Goal: Information Seeking & Learning: Check status

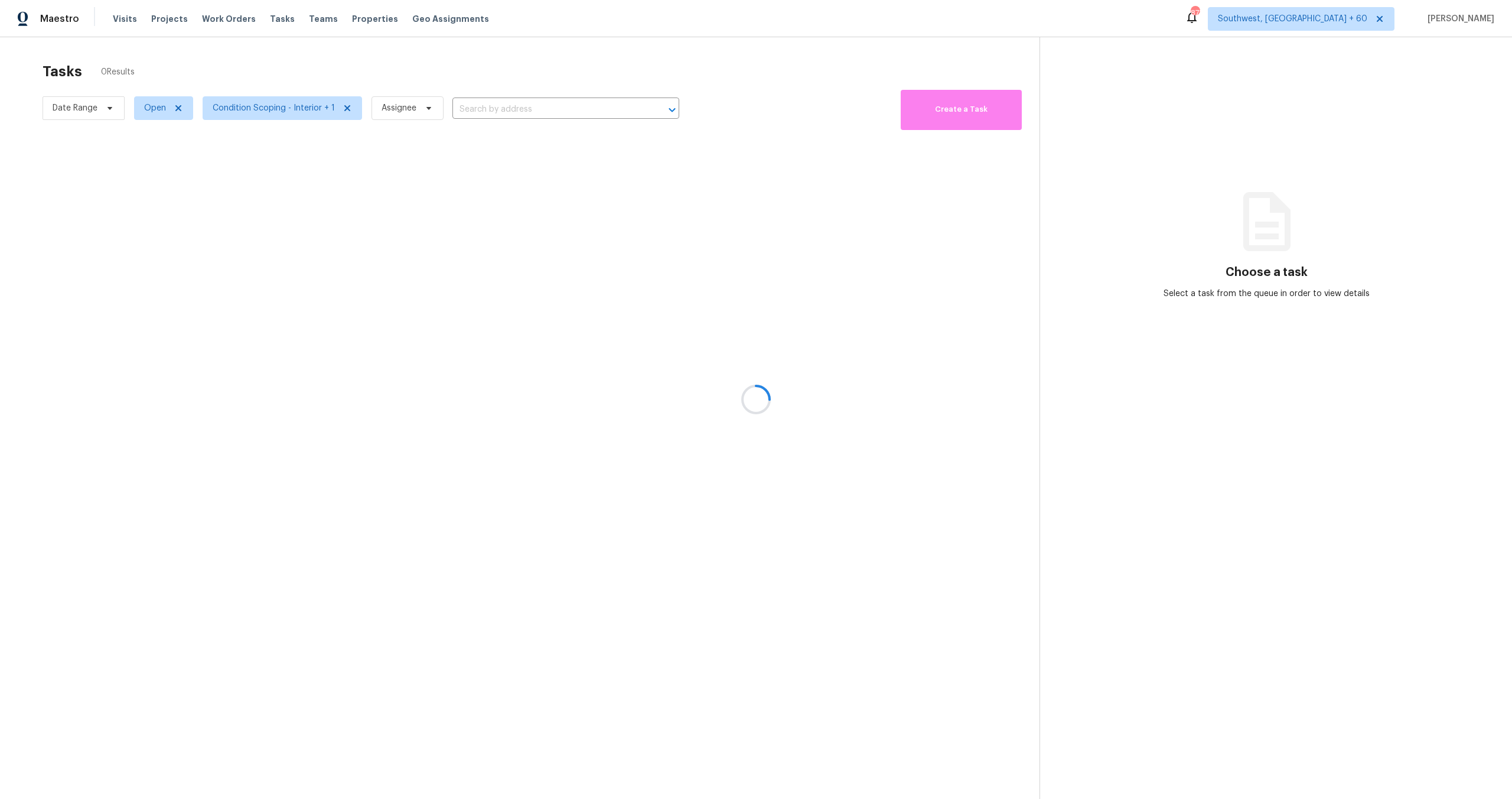
click at [63, 114] on div at bounding box center [756, 400] width 1512 height 799
click at [68, 110] on div at bounding box center [756, 400] width 1512 height 799
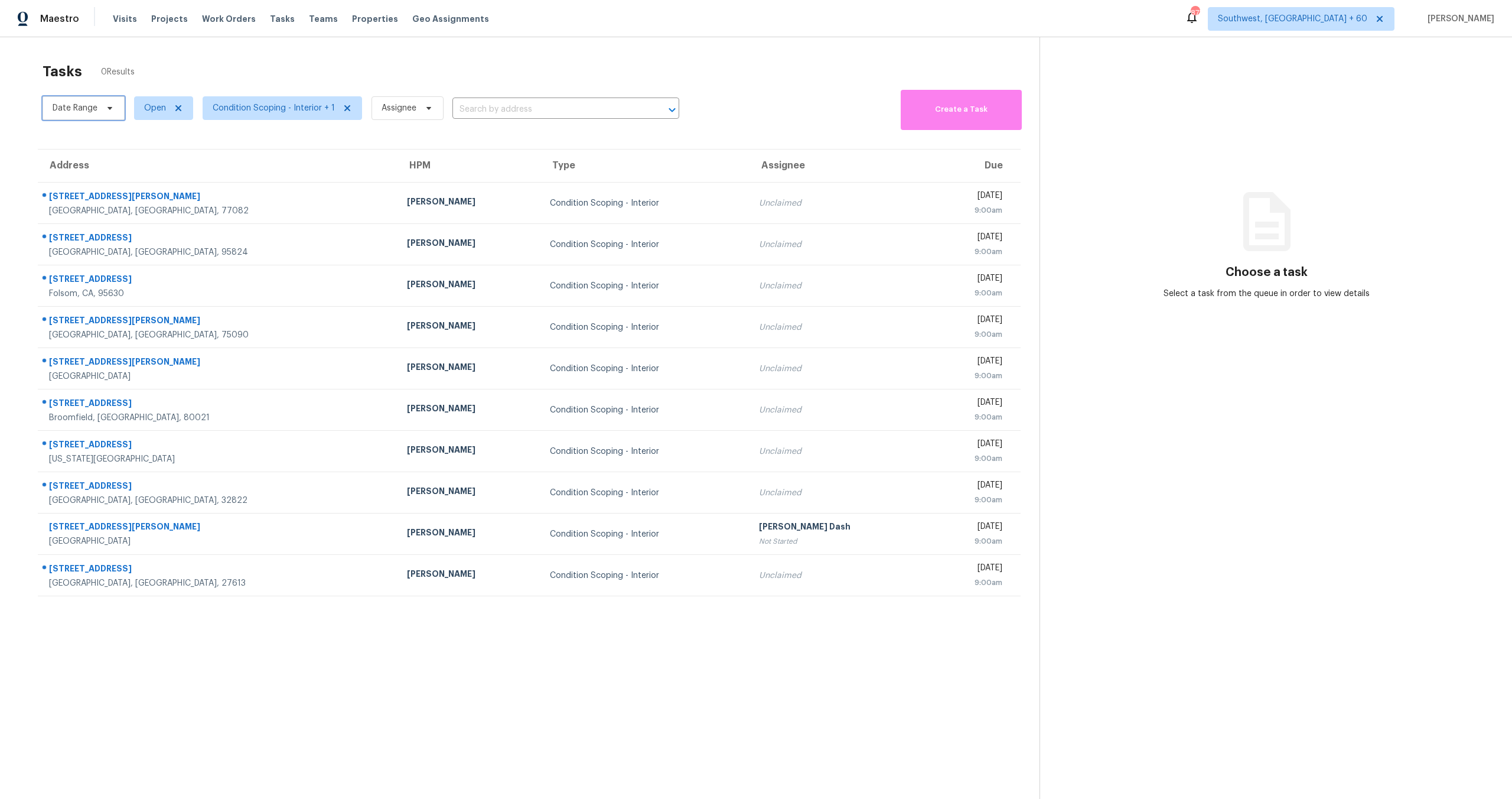
click at [68, 110] on span "Date Range" at bounding box center [75, 108] width 45 height 12
click at [72, 149] on input "text" at bounding box center [108, 148] width 116 height 24
select select "7"
select select "2025"
select select "8"
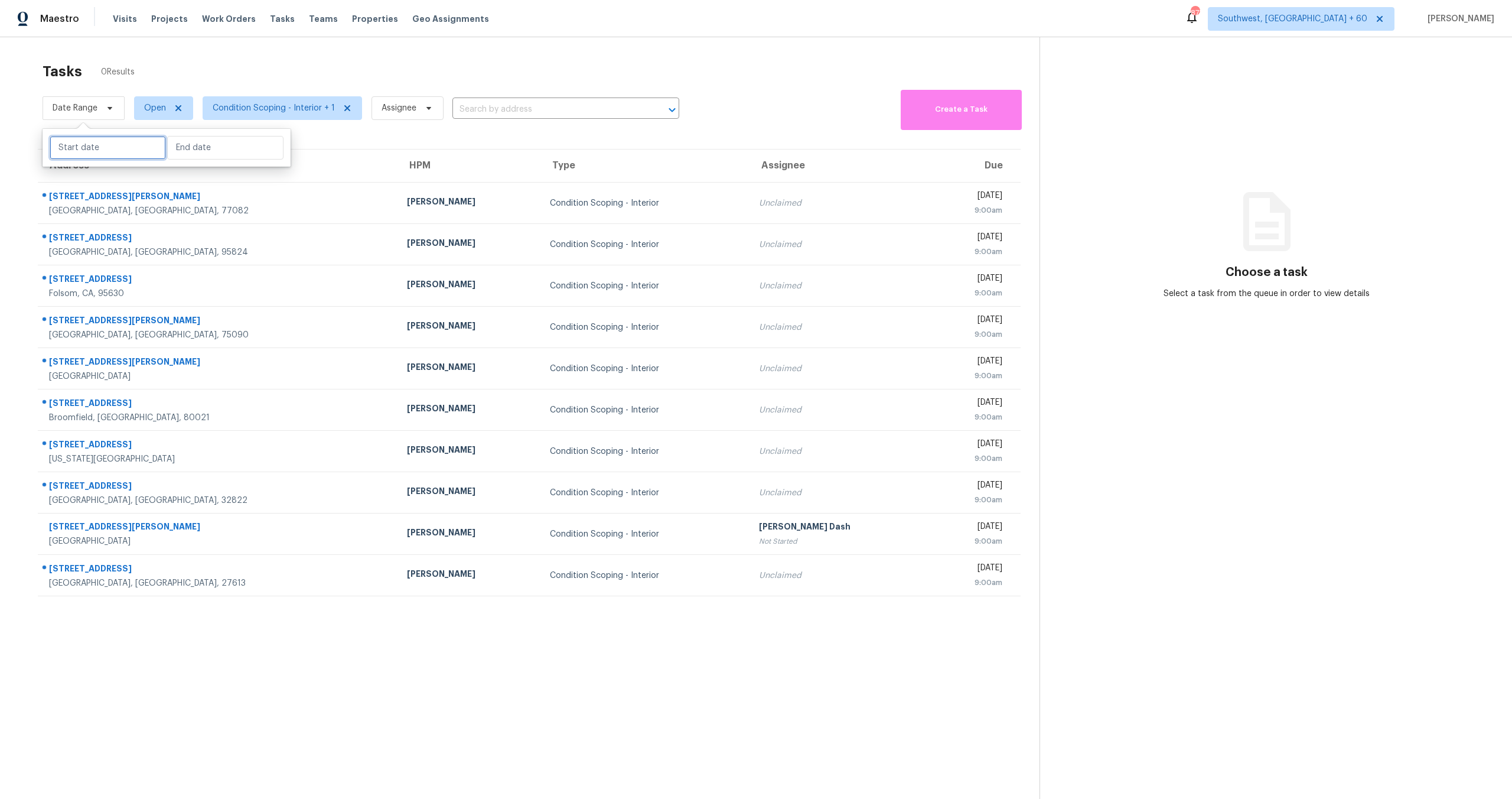
select select "2025"
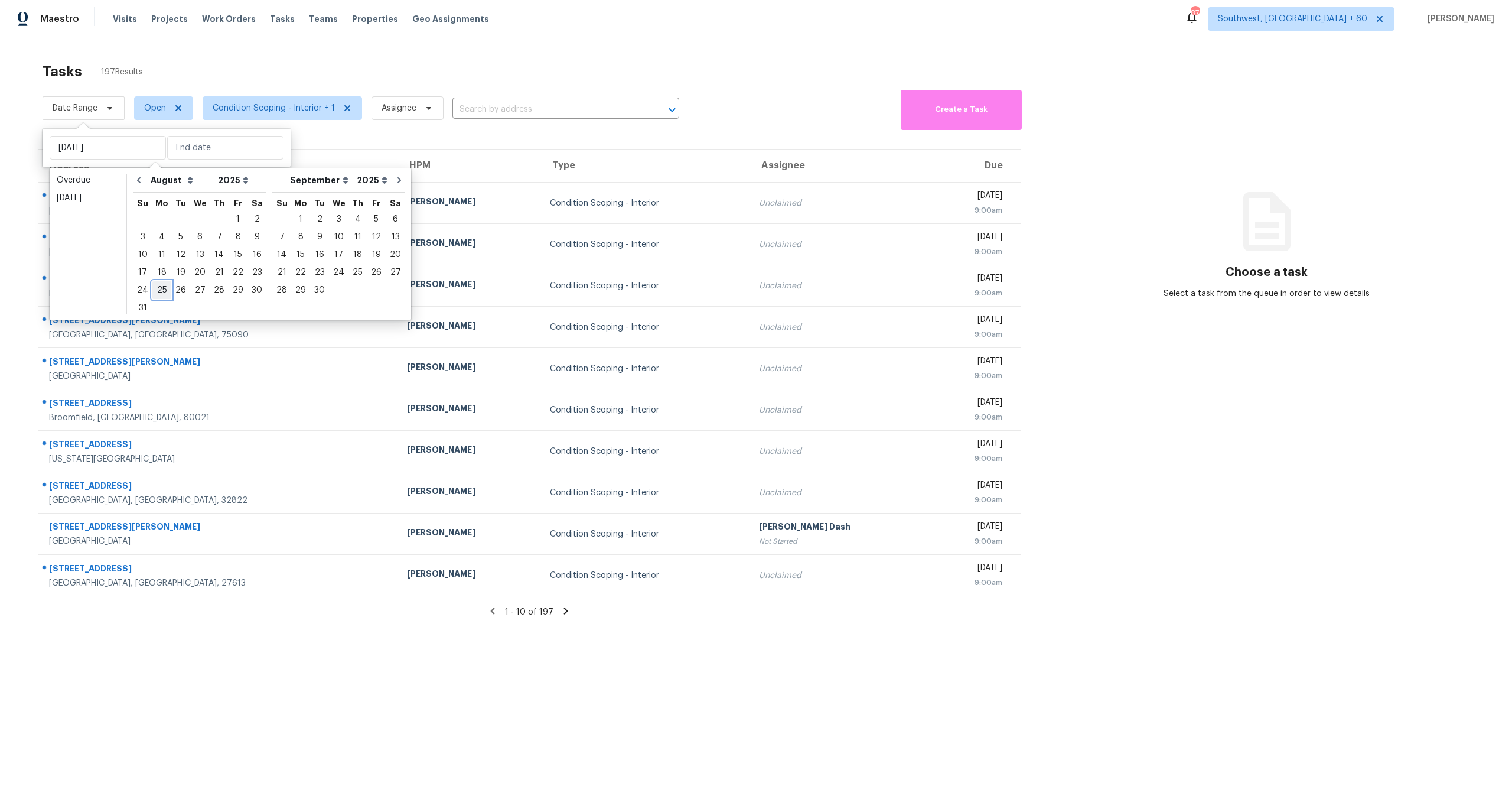
click at [163, 290] on div "25" at bounding box center [161, 290] width 19 height 16
type input "Mon, Aug 25"
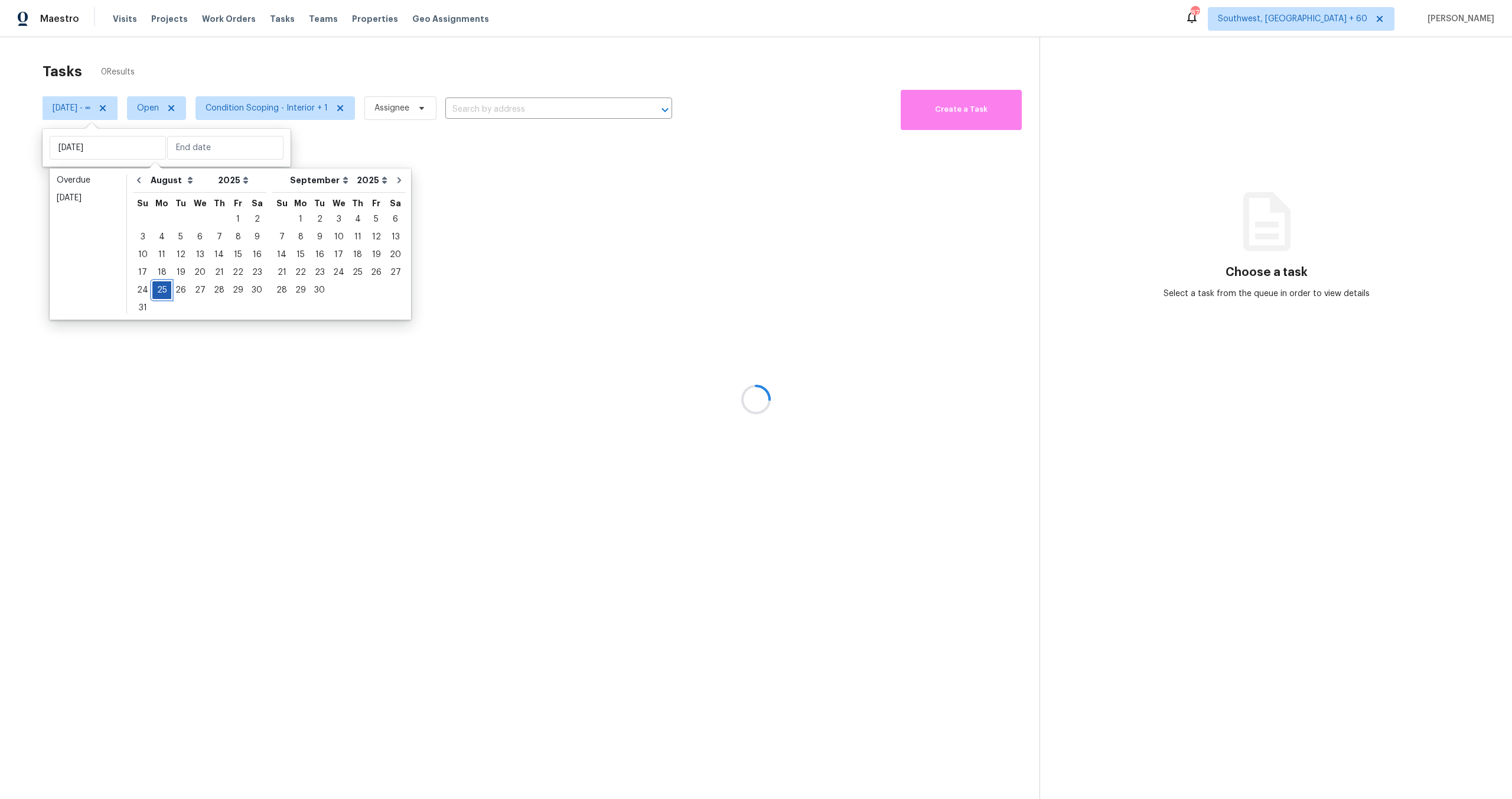
click at [163, 290] on div "25" at bounding box center [161, 290] width 19 height 16
type input "Mon, Aug 25"
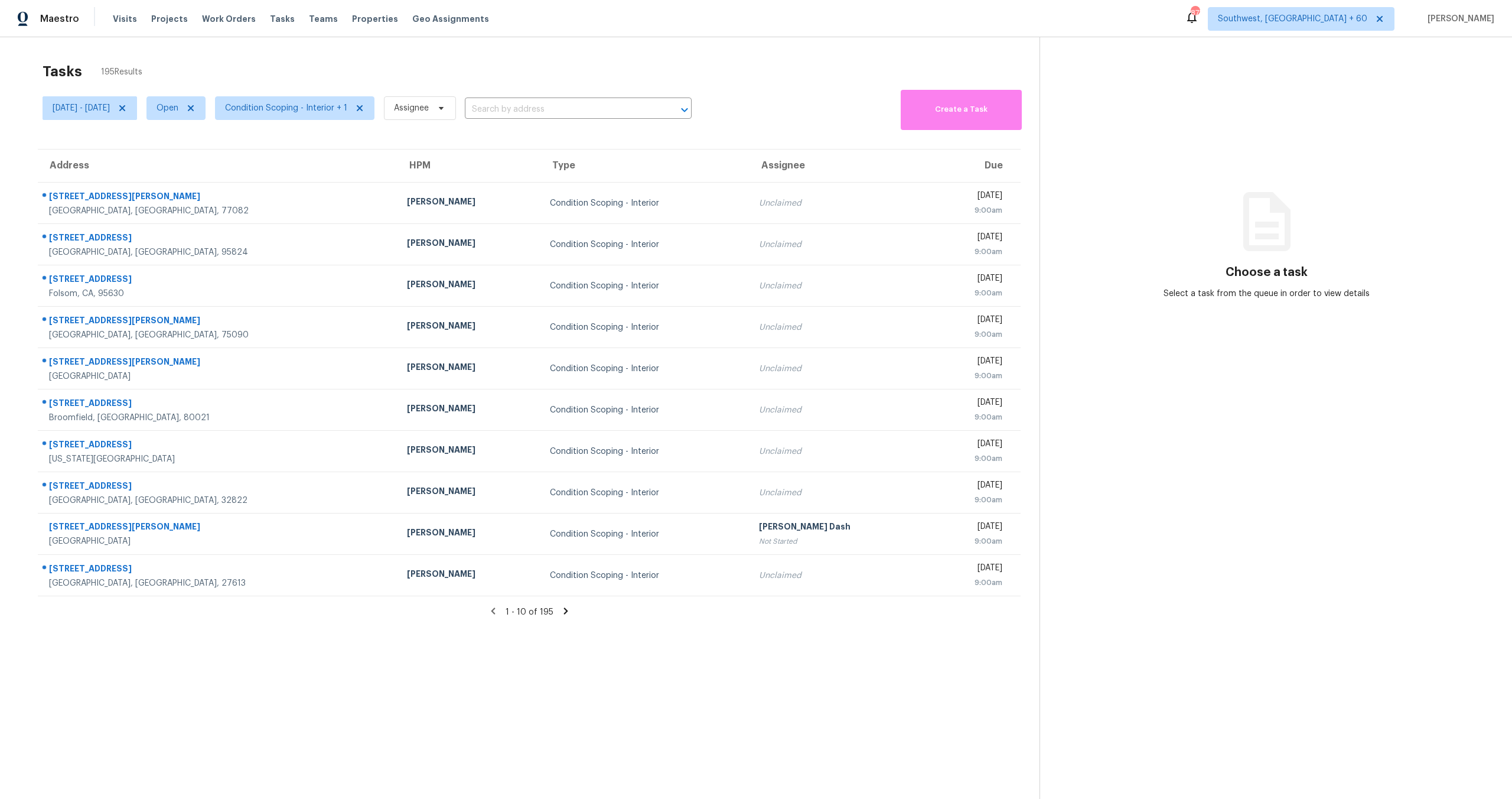
click at [220, 78] on div "Tasks 195 Results" at bounding box center [541, 71] width 997 height 31
click at [305, 108] on span "Condition Scoping - Interior + 1" at bounding box center [286, 108] width 122 height 12
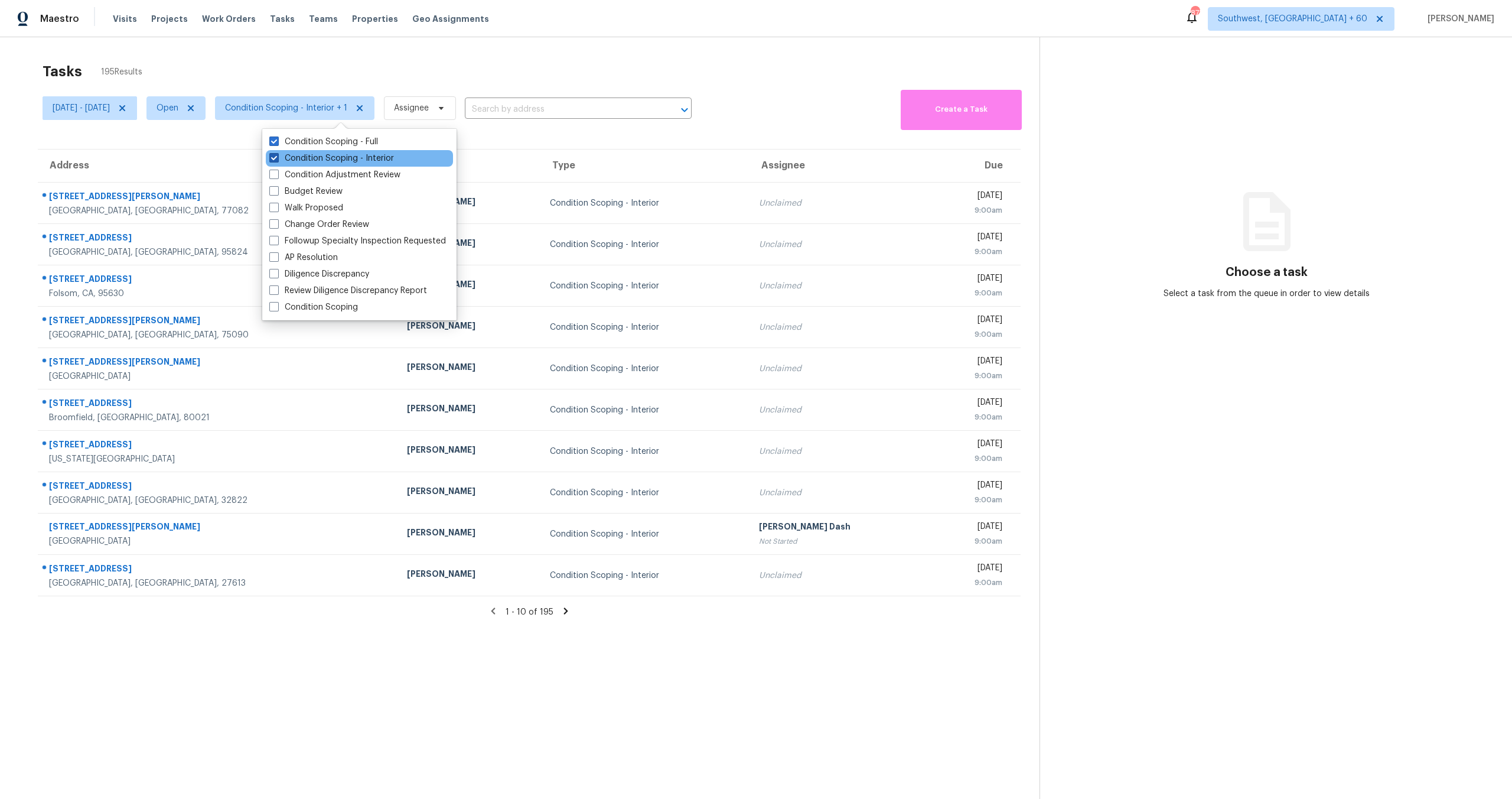
click at [310, 155] on label "Condition Scoping - Interior" at bounding box center [332, 158] width 125 height 12
click at [277, 155] on input "Condition Scoping - Interior" at bounding box center [273, 156] width 7 height 7
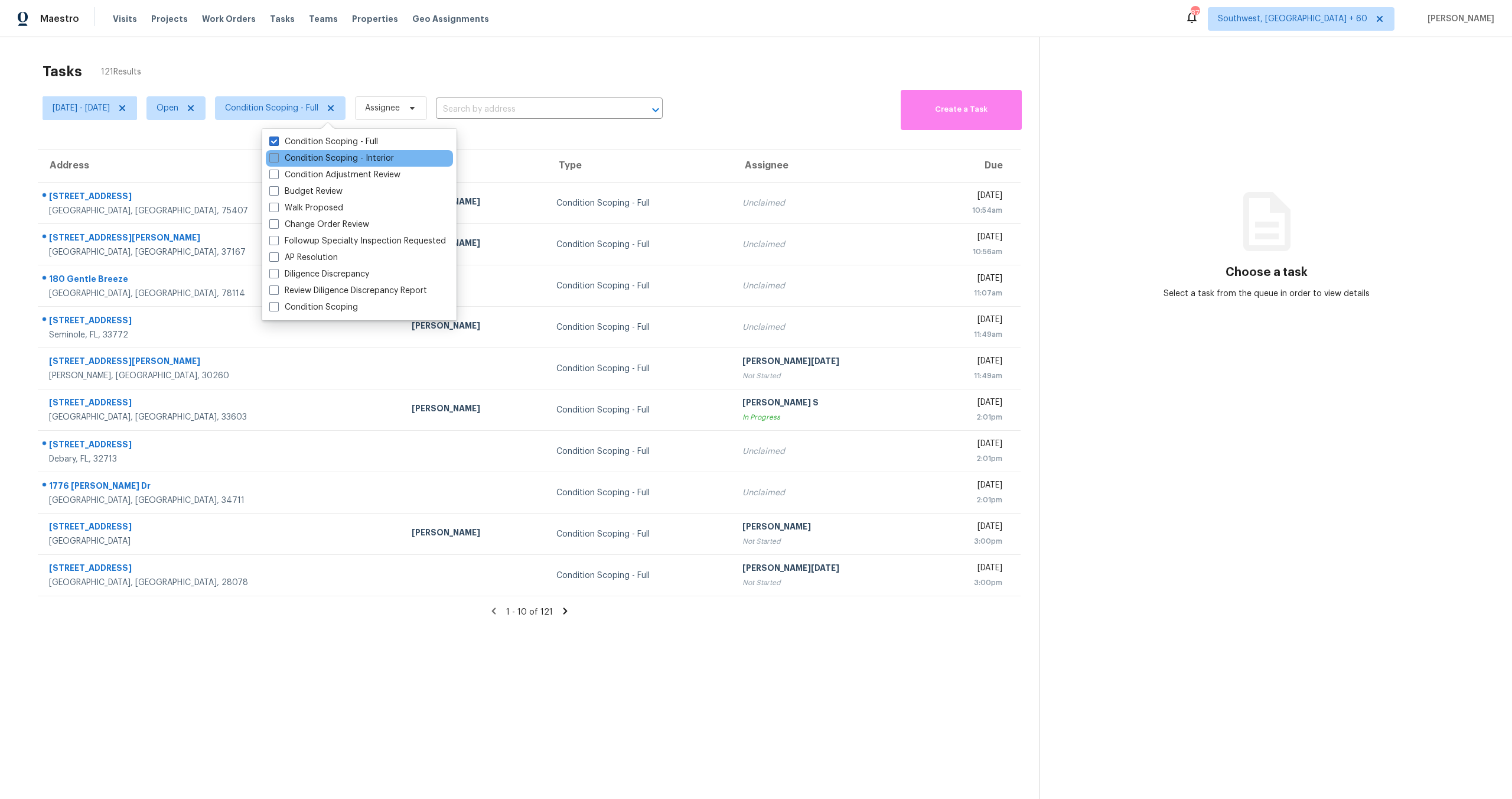
click at [310, 155] on label "Condition Scoping - Interior" at bounding box center [332, 158] width 125 height 12
click at [277, 155] on input "Condition Scoping - Interior" at bounding box center [273, 156] width 7 height 7
checkbox input "true"
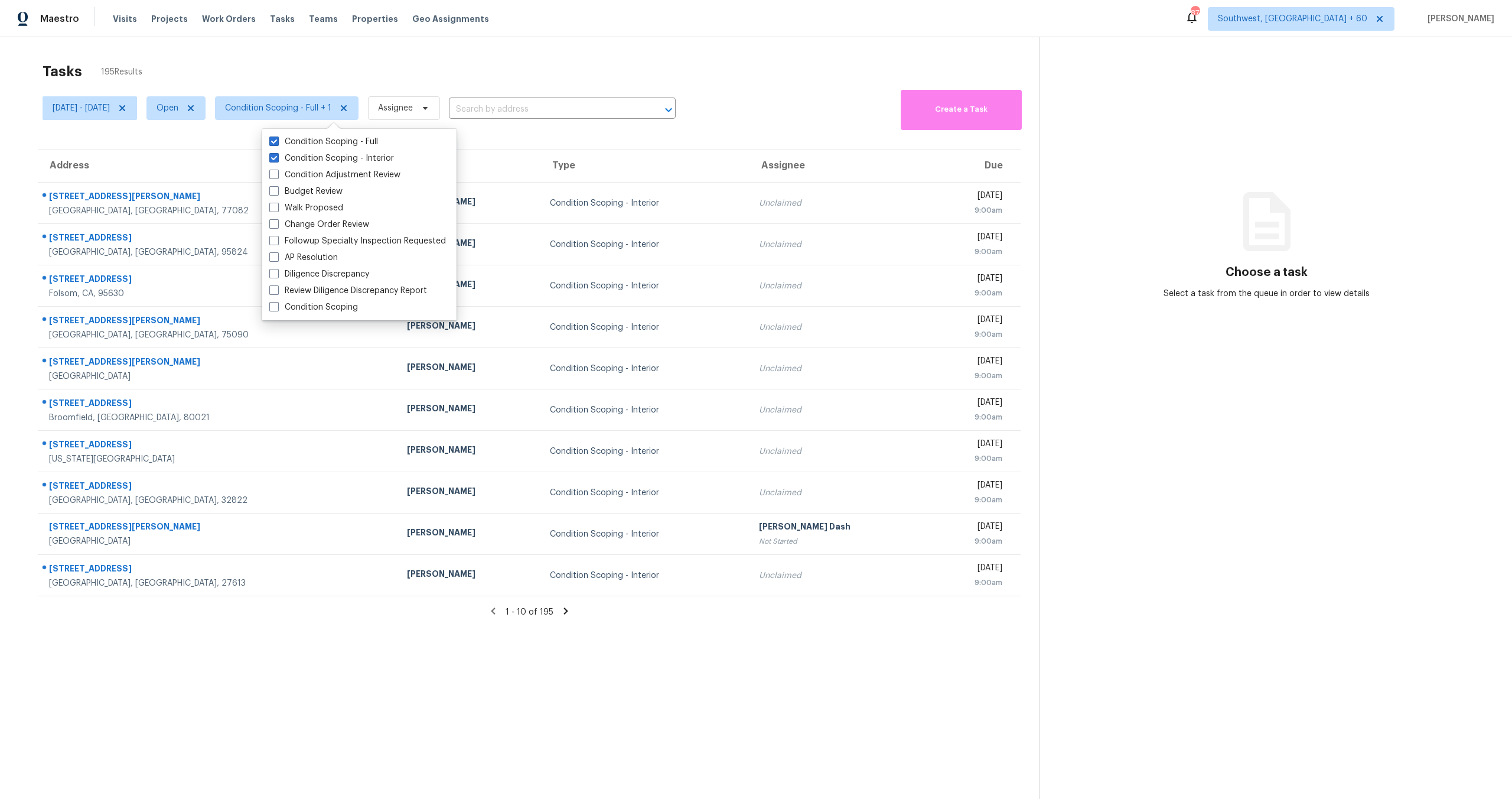
click at [311, 60] on div "Tasks 195 Results" at bounding box center [541, 71] width 997 height 31
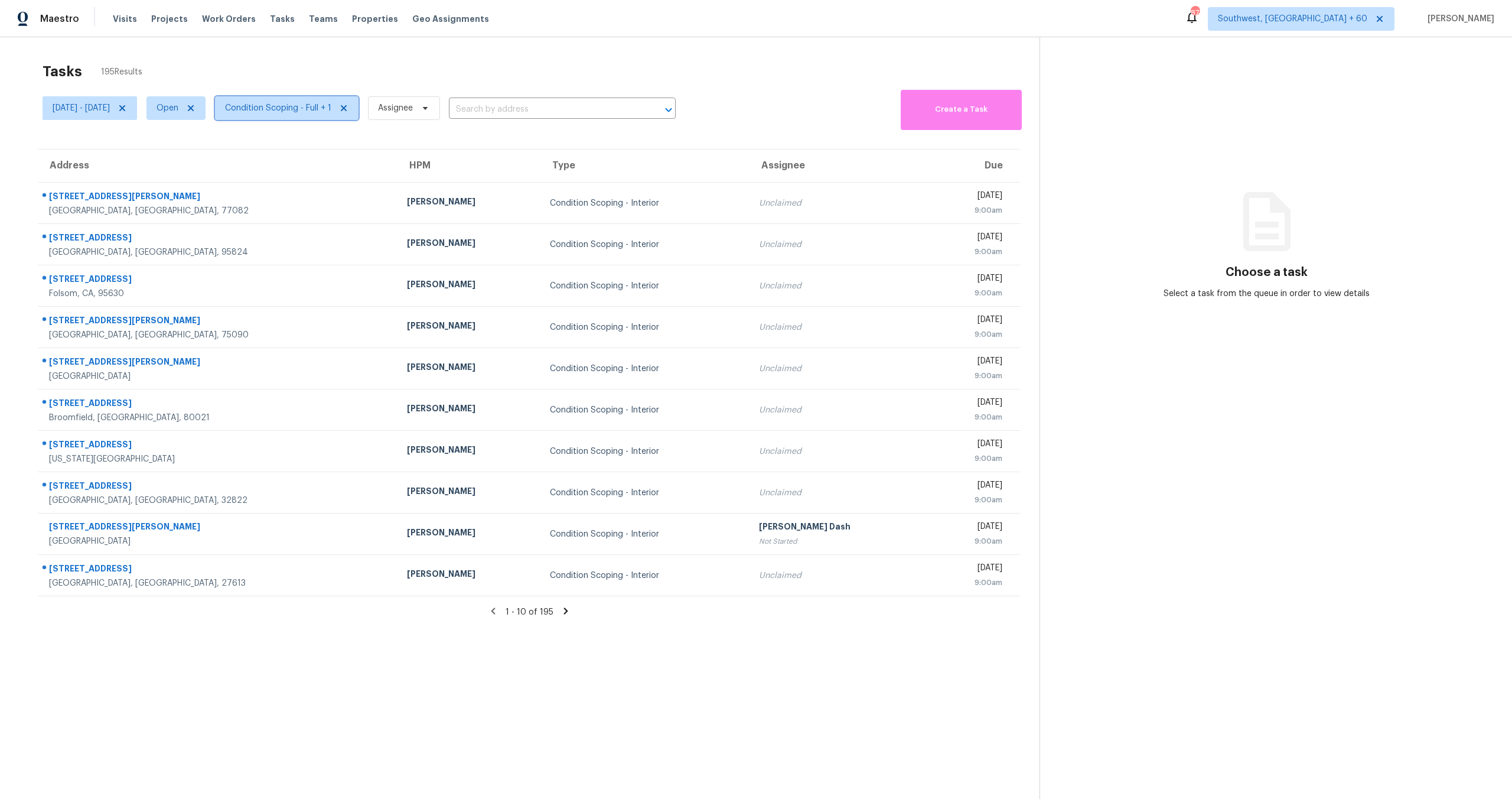
click at [307, 108] on span "Condition Scoping - Full + 1" at bounding box center [278, 108] width 106 height 12
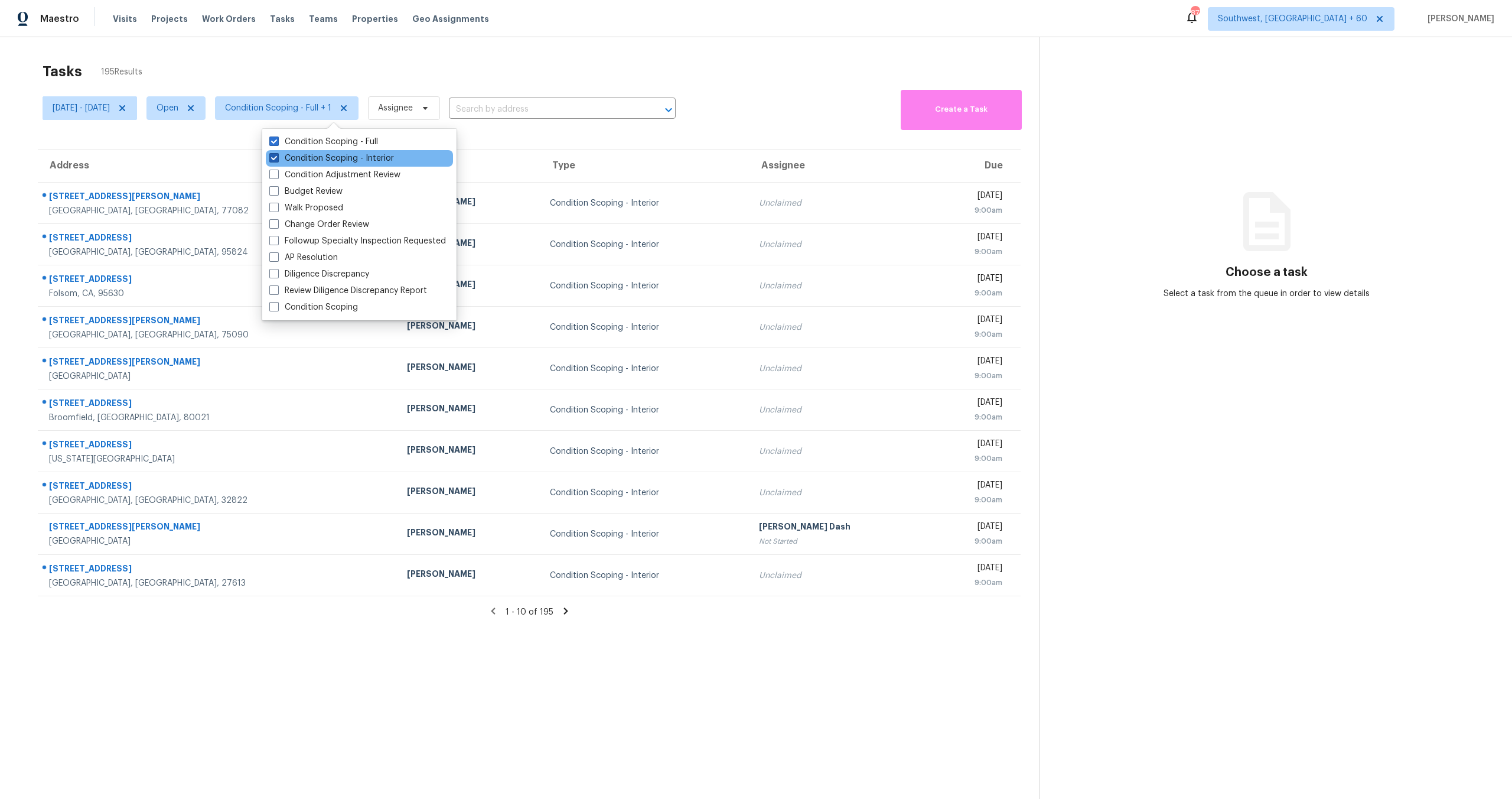
click at [305, 154] on label "Condition Scoping - Interior" at bounding box center [332, 158] width 125 height 12
click at [277, 154] on input "Condition Scoping - Interior" at bounding box center [273, 156] width 7 height 7
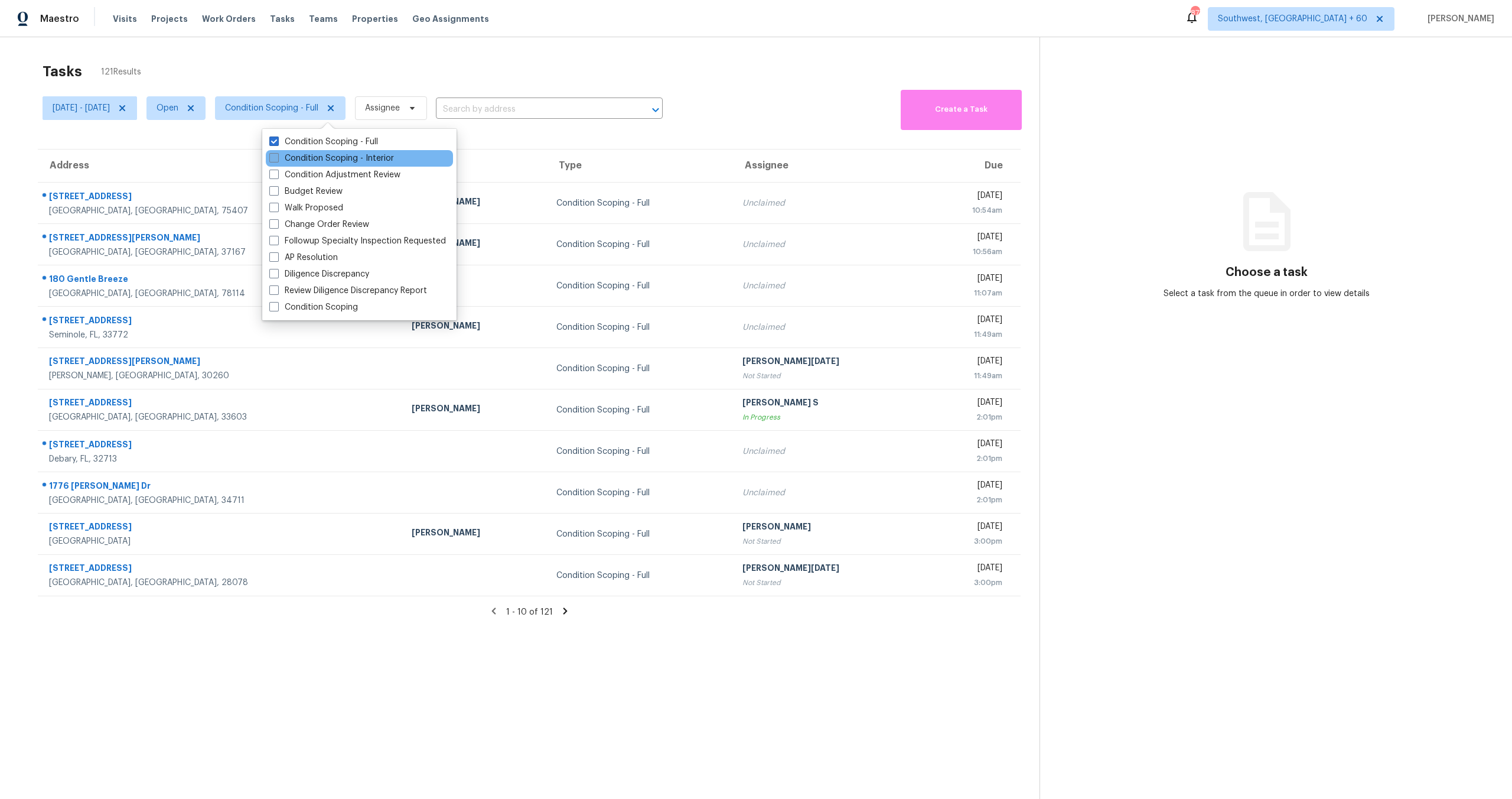
click at [308, 157] on label "Condition Scoping - Interior" at bounding box center [332, 158] width 125 height 12
click at [277, 157] on input "Condition Scoping - Interior" at bounding box center [273, 156] width 7 height 7
checkbox input "true"
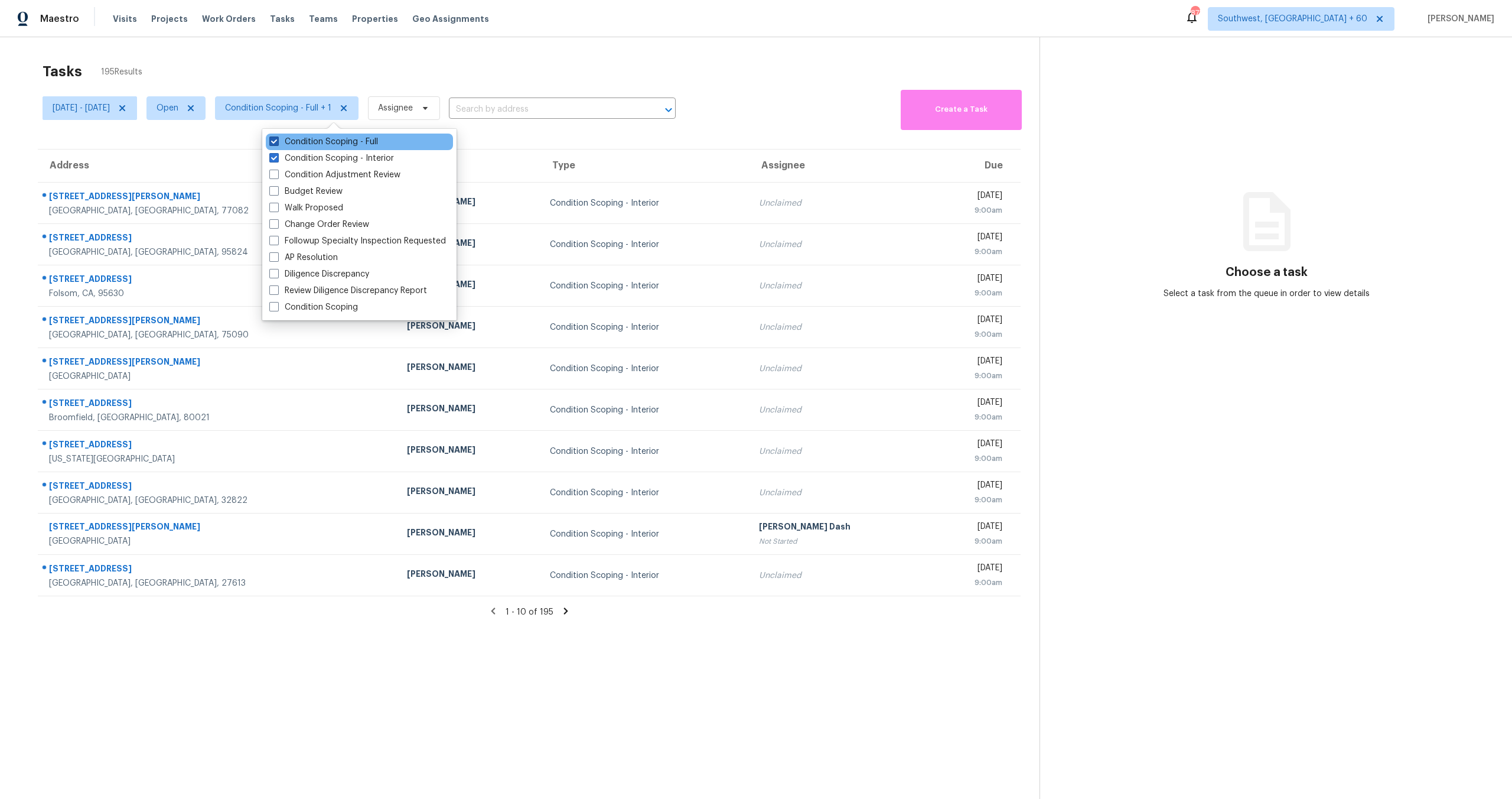
click at [310, 141] on label "Condition Scoping - Full" at bounding box center [324, 142] width 109 height 12
click at [277, 141] on input "Condition Scoping - Full" at bounding box center [273, 140] width 7 height 7
click at [310, 141] on label "Condition Scoping - Full" at bounding box center [324, 142] width 109 height 12
click at [277, 141] on input "Condition Scoping - Full" at bounding box center [273, 140] width 7 height 7
checkbox input "true"
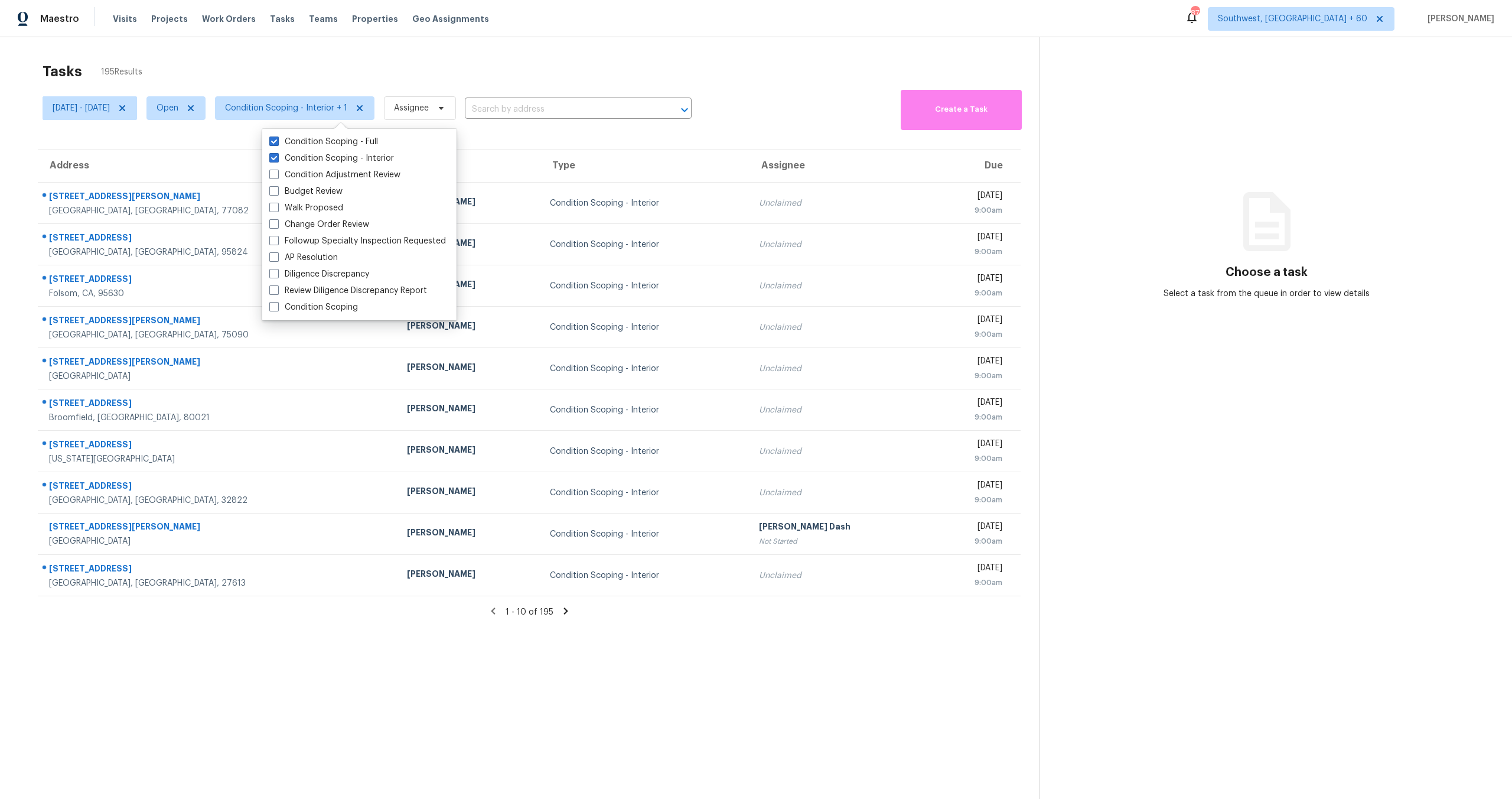
click at [323, 63] on div "Tasks 195 Results" at bounding box center [541, 71] width 997 height 31
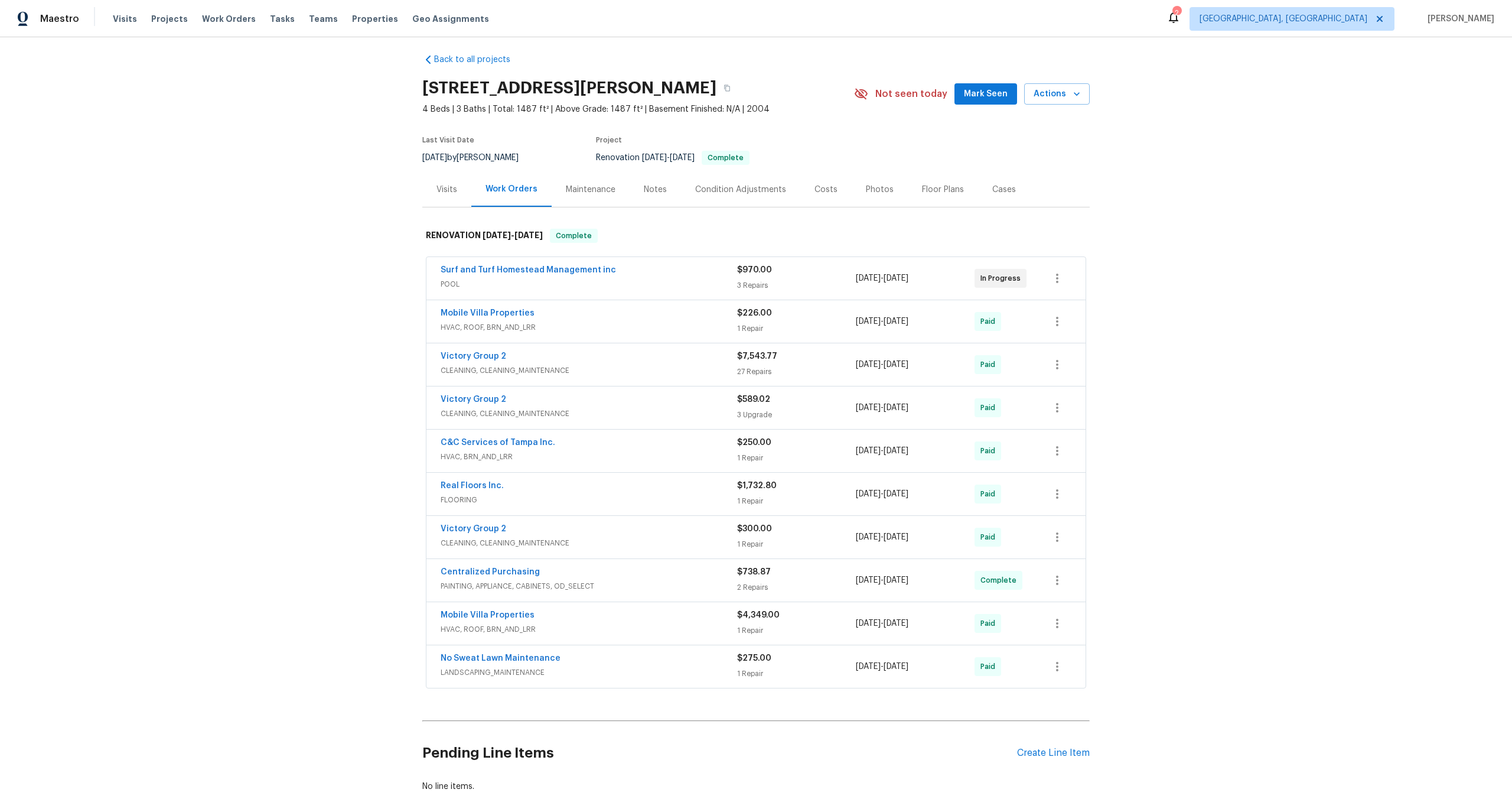
scroll to position [10, 0]
click at [759, 661] on div "$275.00 1 Repair" at bounding box center [796, 663] width 119 height 28
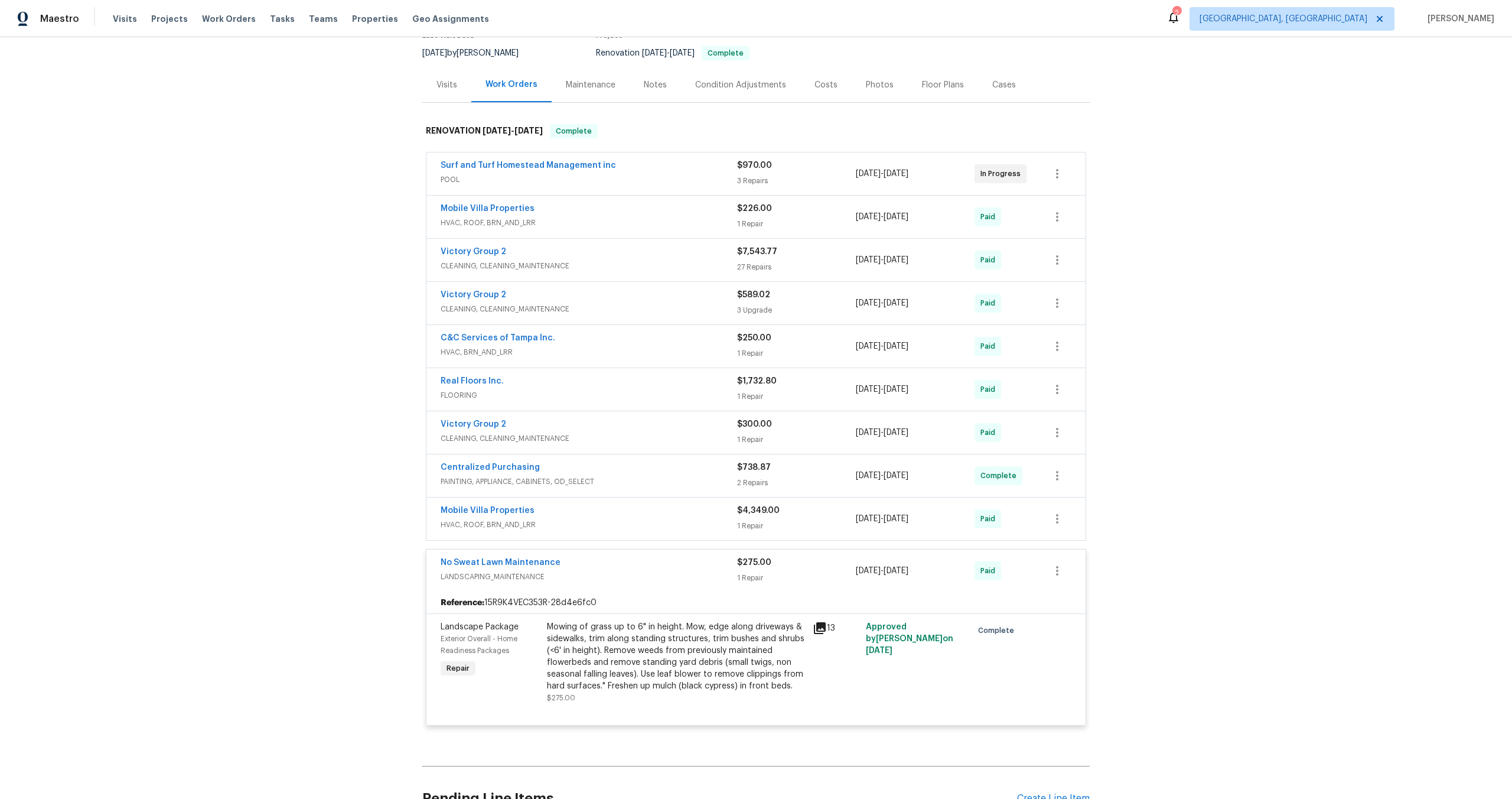
scroll to position [231, 0]
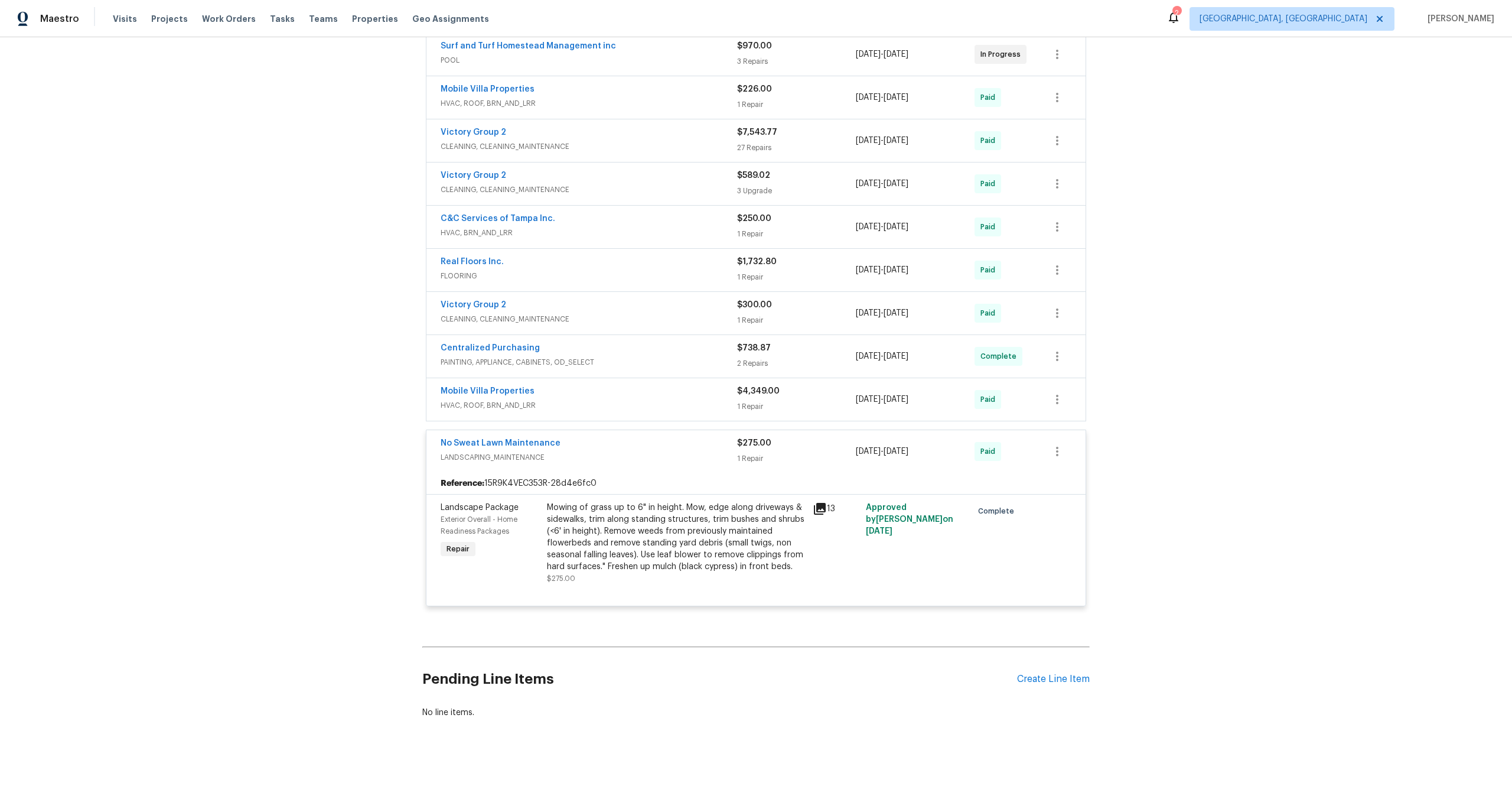
click at [703, 527] on div "Mowing of grass up to 6" in height. Mow, edge along driveways & sidewalks, trim…" at bounding box center [676, 537] width 259 height 71
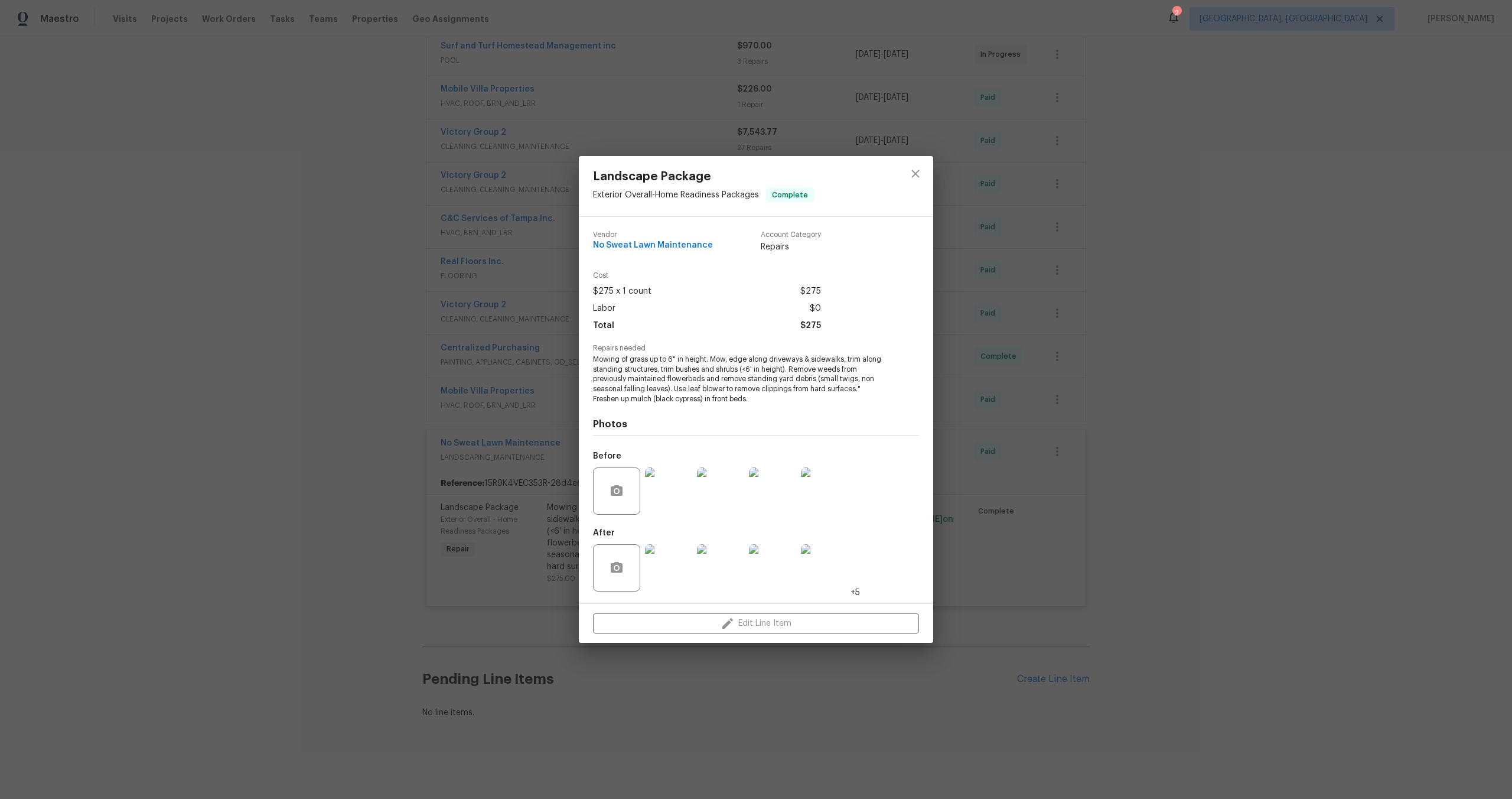
click at [672, 504] on img at bounding box center [668, 491] width 47 height 47
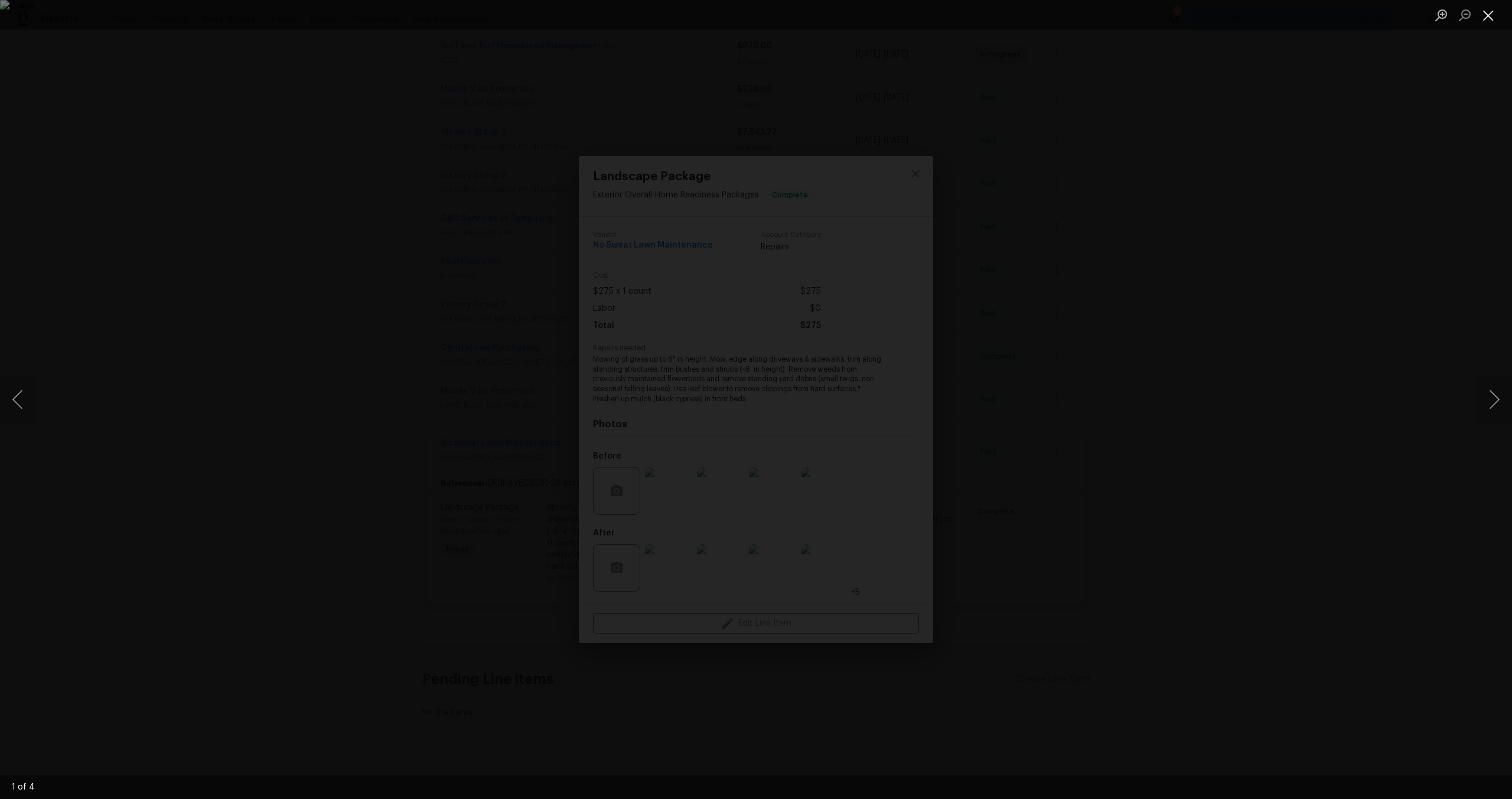
click at [1493, 13] on button "Close lightbox" at bounding box center [1489, 15] width 24 height 21
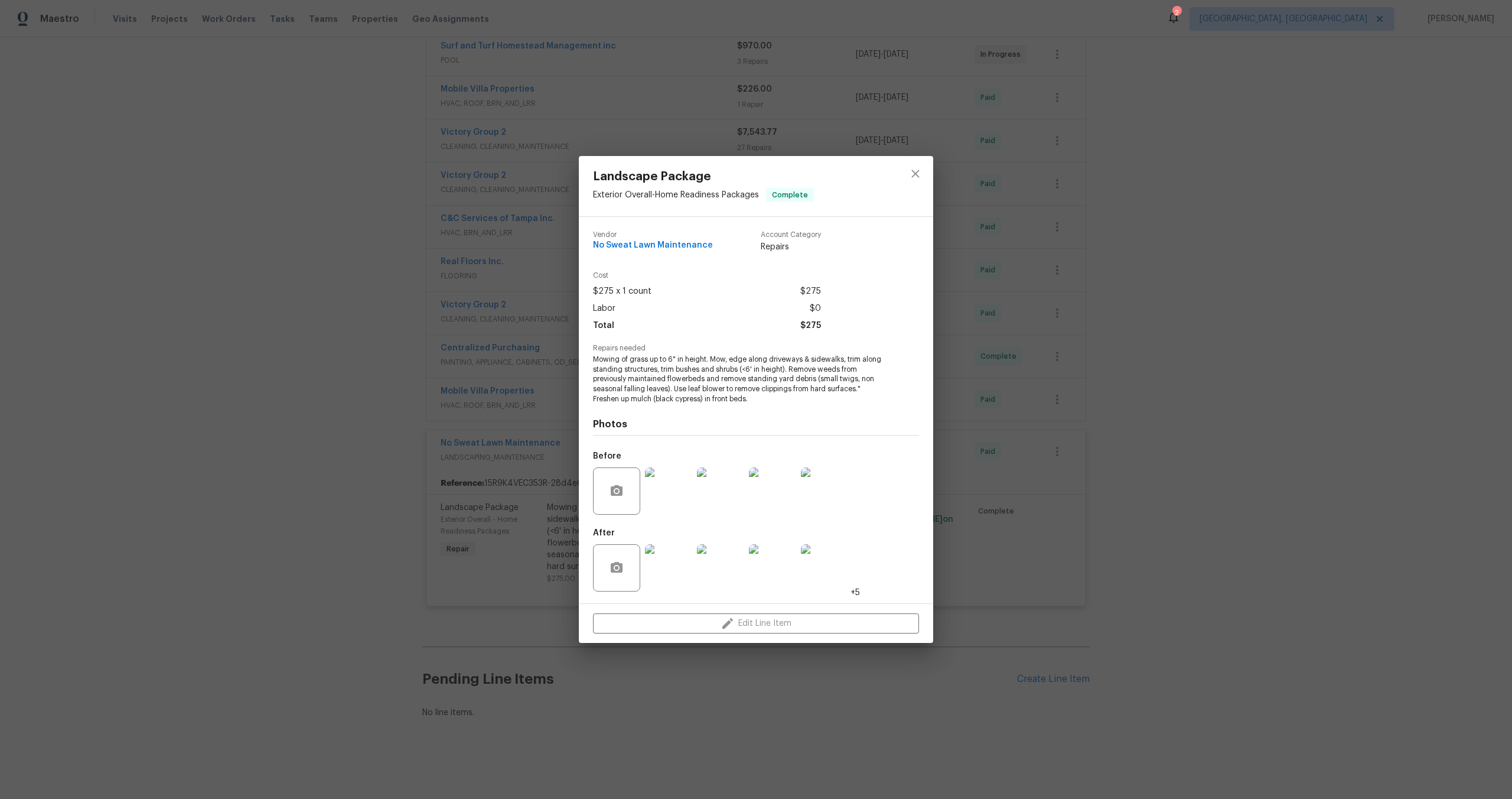
click at [658, 573] on img at bounding box center [668, 568] width 47 height 47
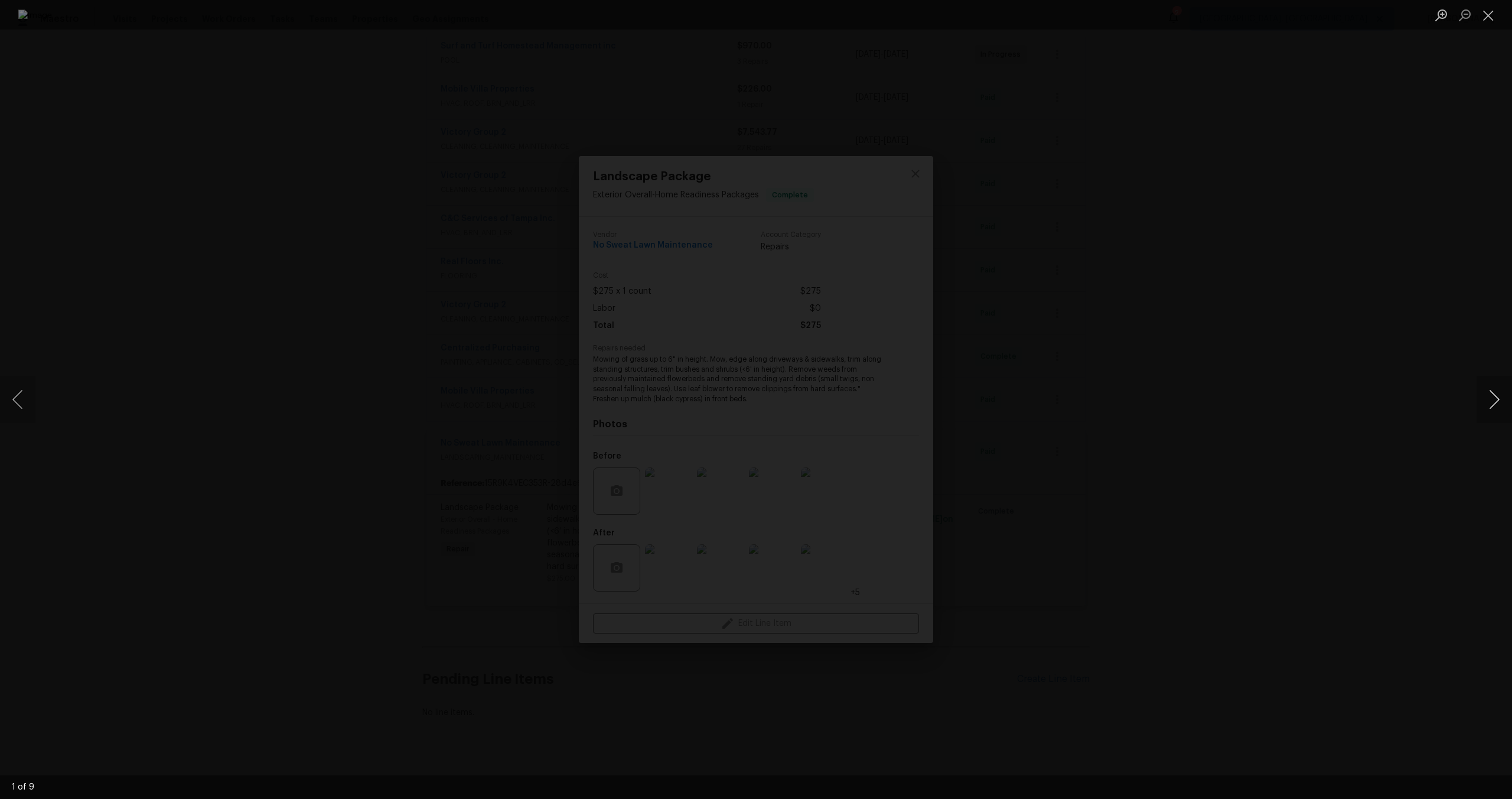
click at [1486, 383] on button "Next image" at bounding box center [1494, 399] width 35 height 47
click at [1457, 410] on div "Lightbox" at bounding box center [756, 400] width 1512 height 799
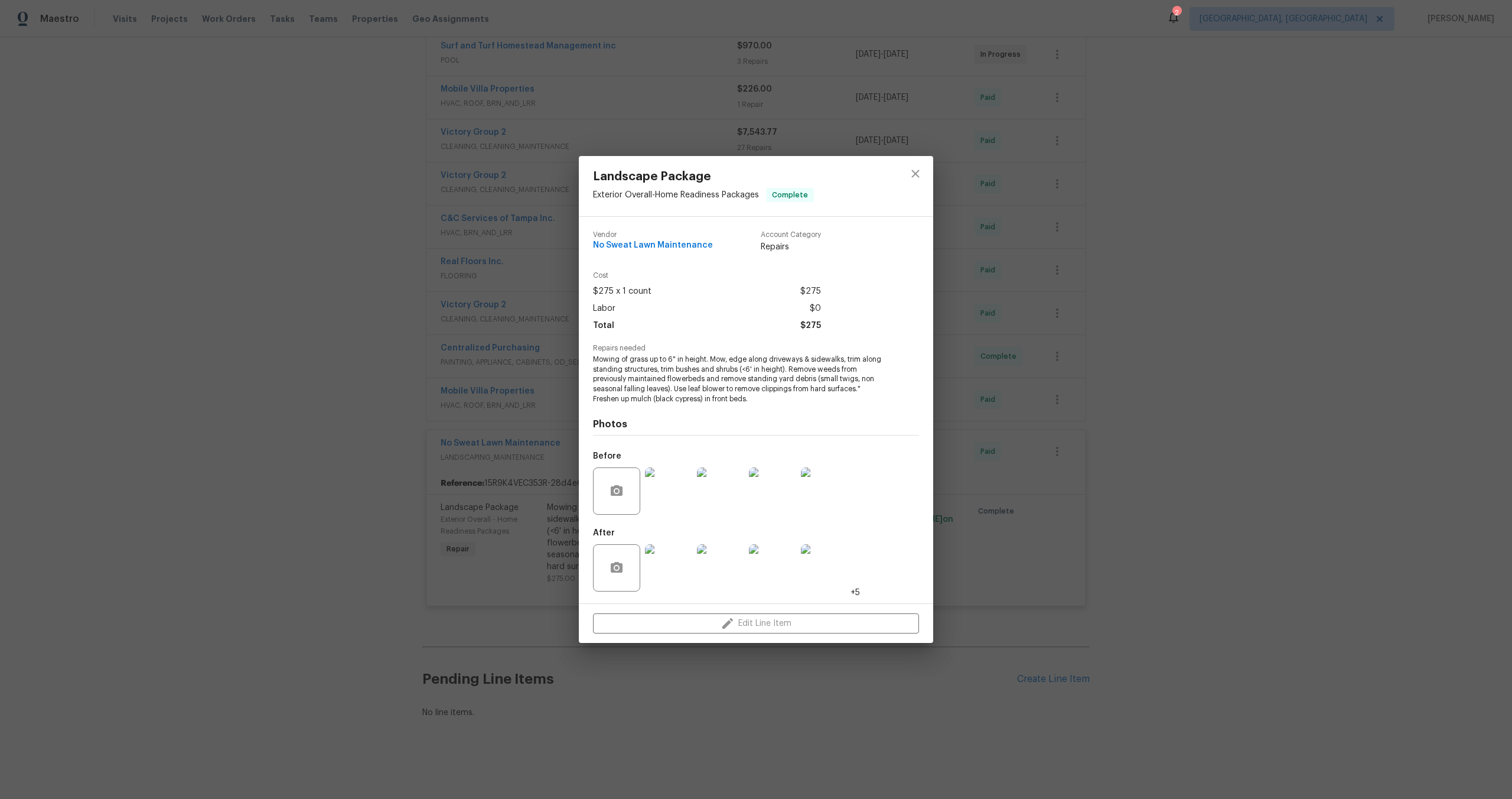
click at [832, 573] on img at bounding box center [824, 568] width 47 height 47
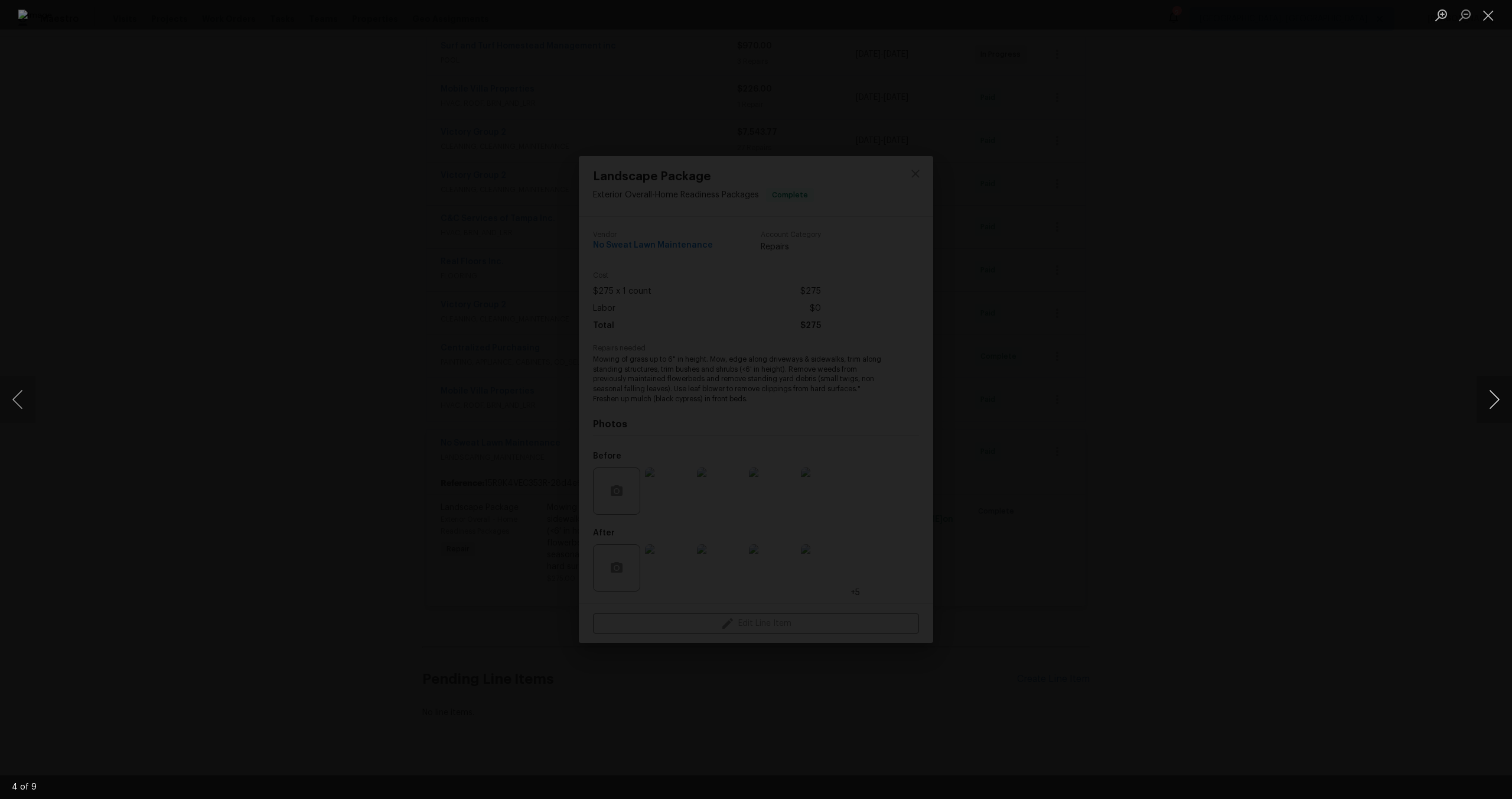
click at [1499, 400] on button "Next image" at bounding box center [1494, 399] width 35 height 47
click at [1490, 15] on button "Close lightbox" at bounding box center [1489, 15] width 24 height 21
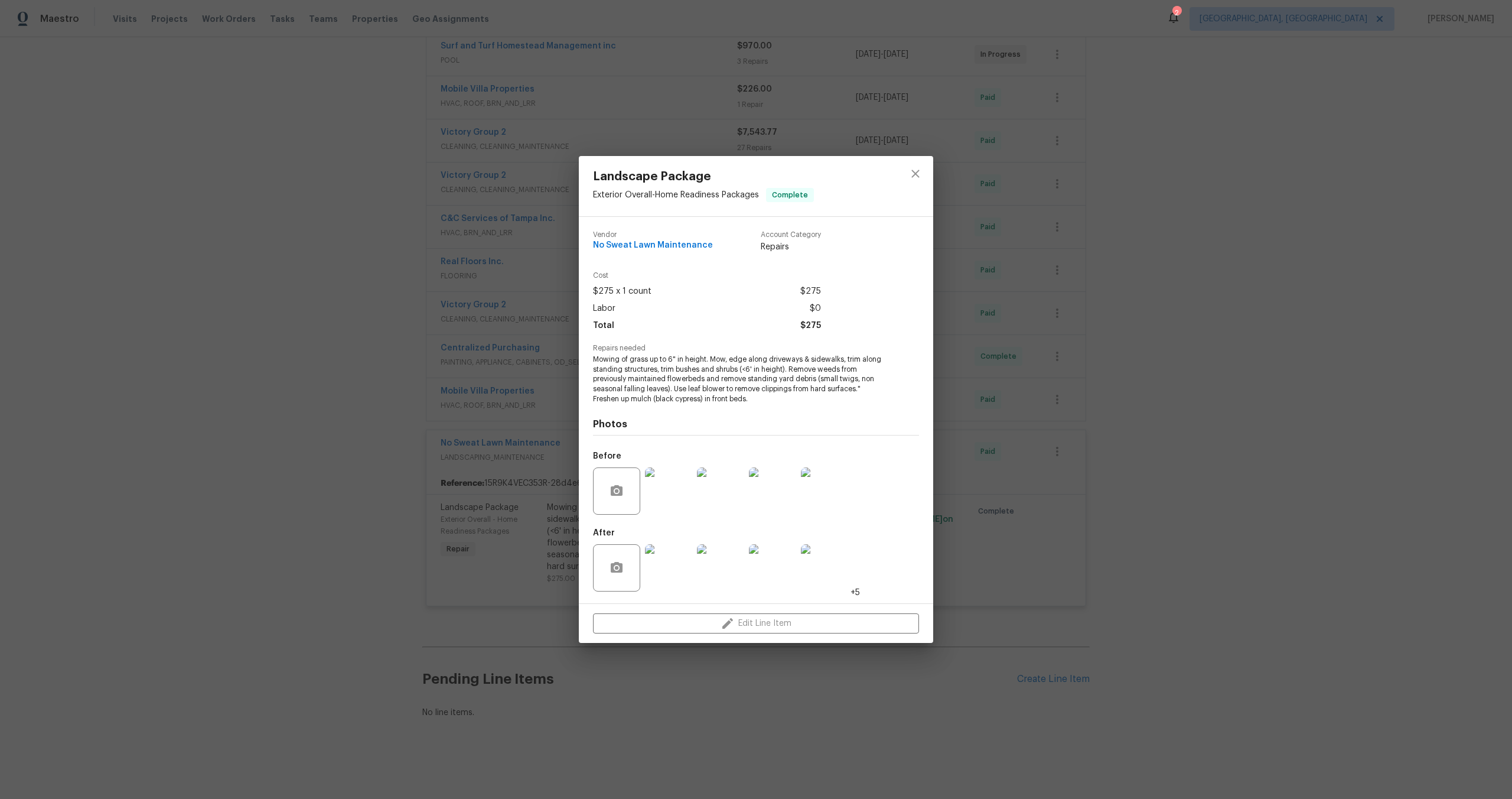
click at [761, 505] on img at bounding box center [772, 491] width 47 height 47
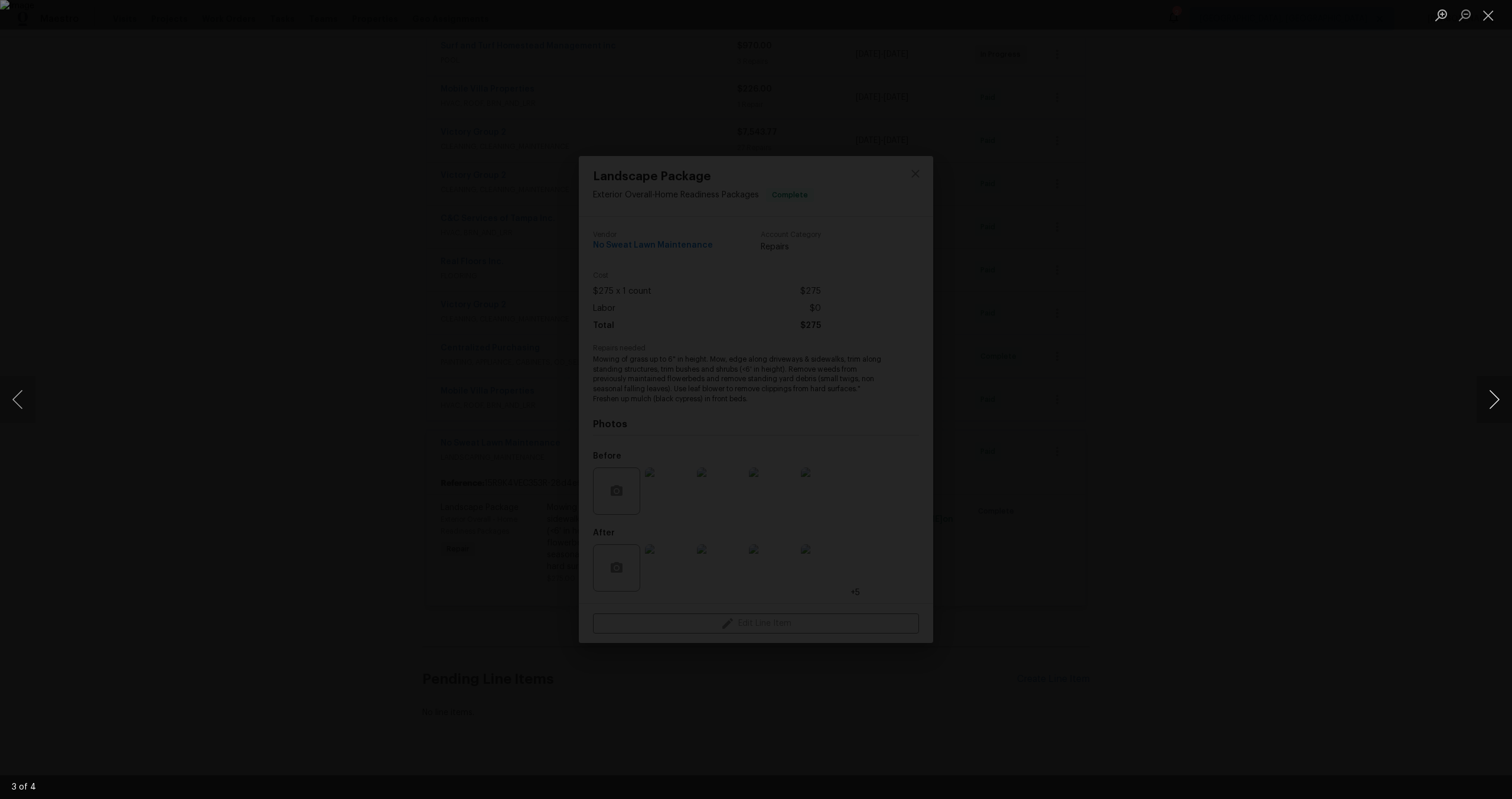
click at [1487, 403] on button "Next image" at bounding box center [1494, 399] width 35 height 47
click at [1490, 16] on button "Close lightbox" at bounding box center [1489, 15] width 24 height 21
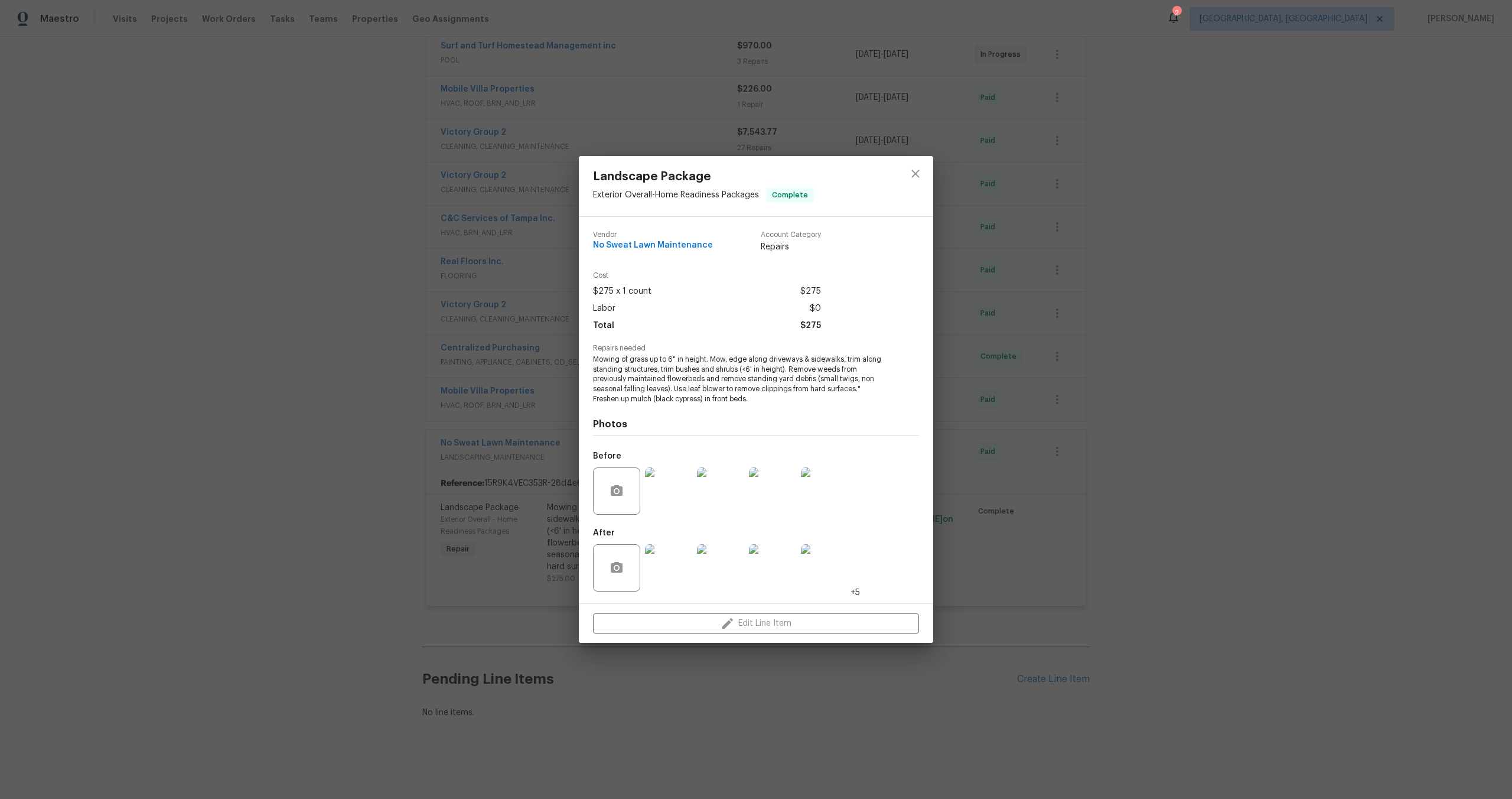
click at [957, 423] on div "Landscape Package Exterior Overall - Home Readiness Packages Complete Vendor No…" at bounding box center [756, 400] width 1512 height 799
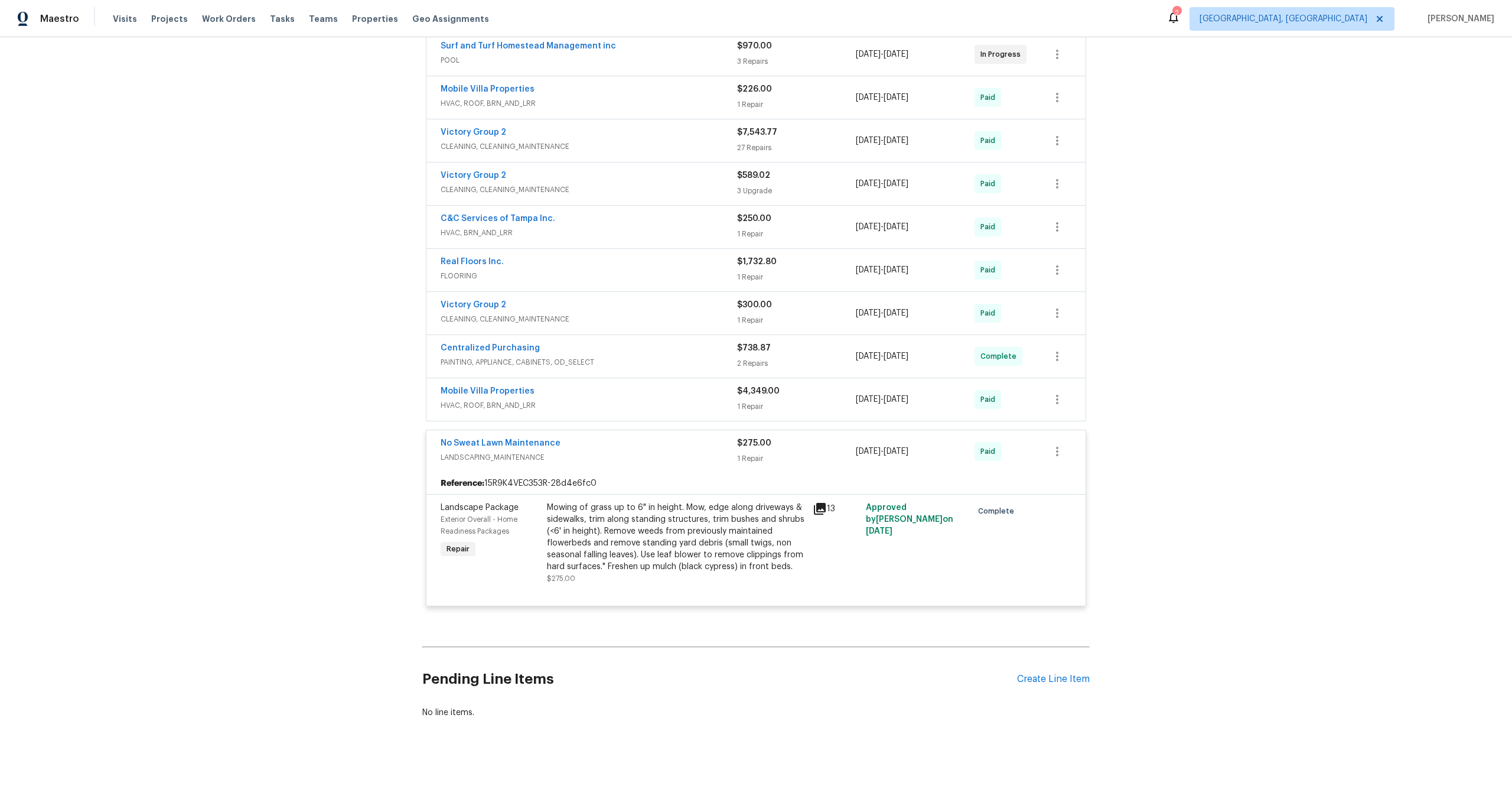
click at [742, 447] on span "$275.00" at bounding box center [754, 443] width 34 height 8
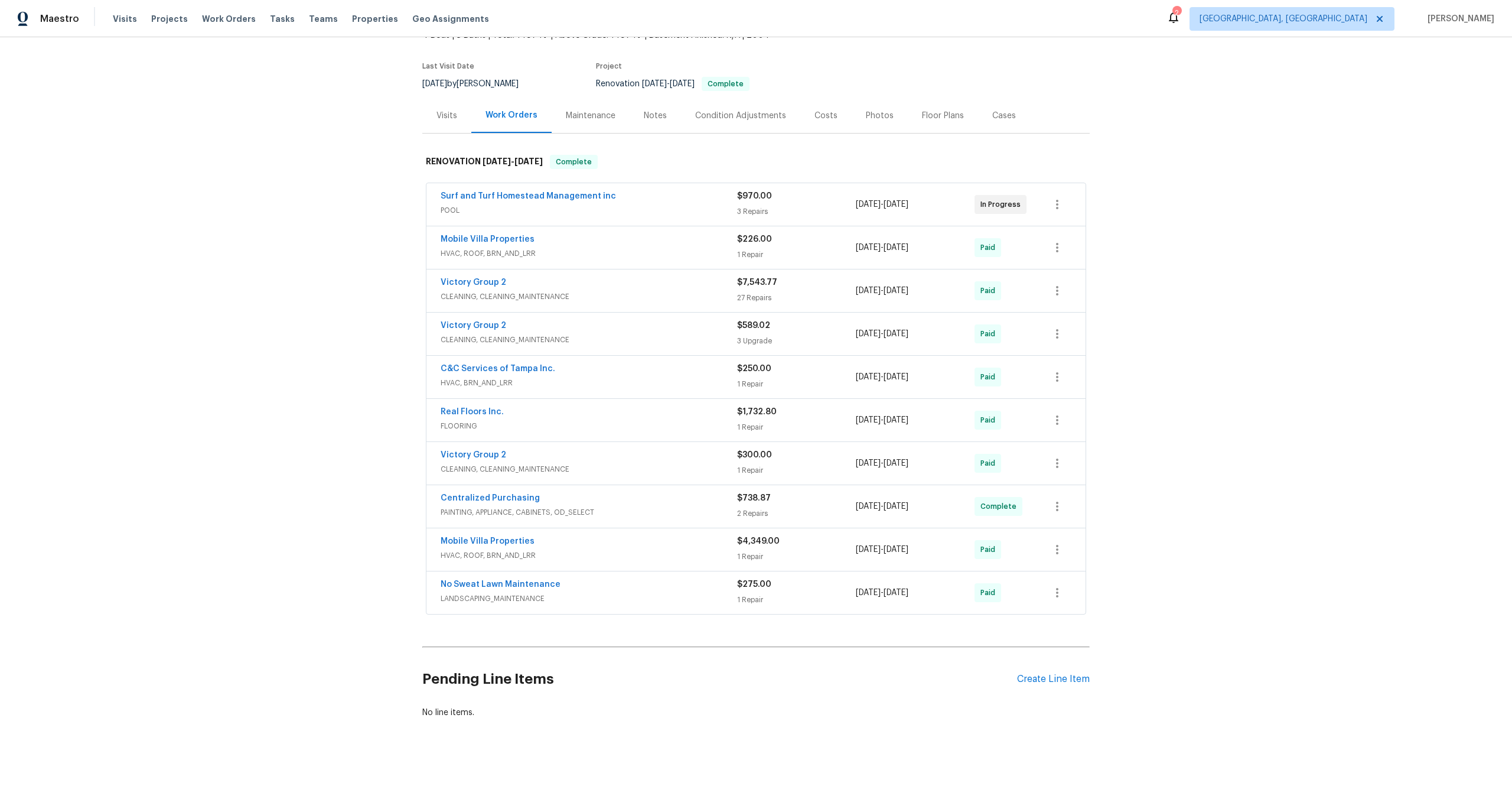
scroll to position [81, 0]
click at [691, 586] on div "No Sweat Lawn Maintenance" at bounding box center [588, 585] width 296 height 14
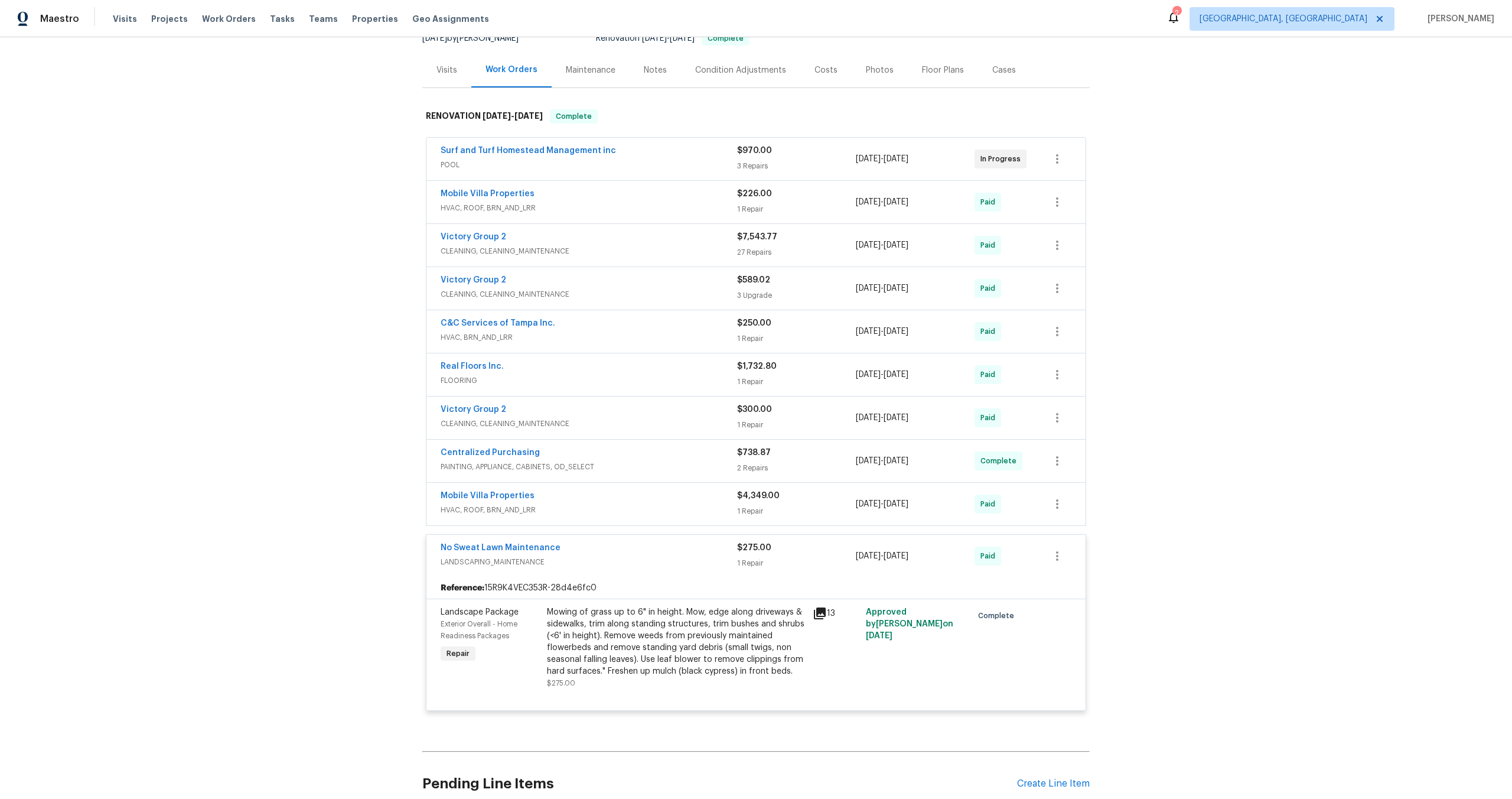
scroll to position [231, 0]
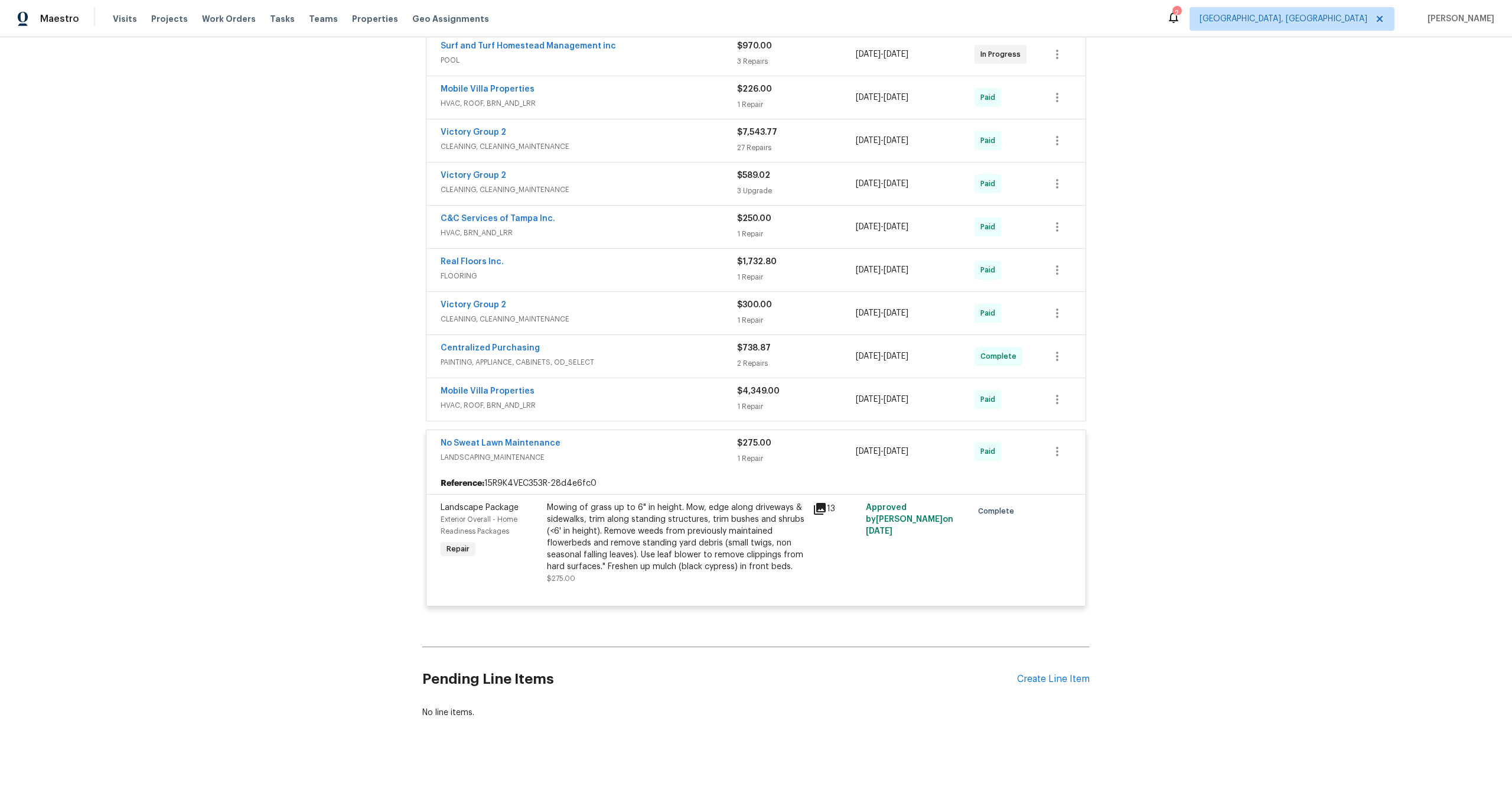
click at [828, 502] on div "13" at bounding box center [836, 509] width 46 height 14
click at [821, 508] on icon at bounding box center [820, 509] width 12 height 12
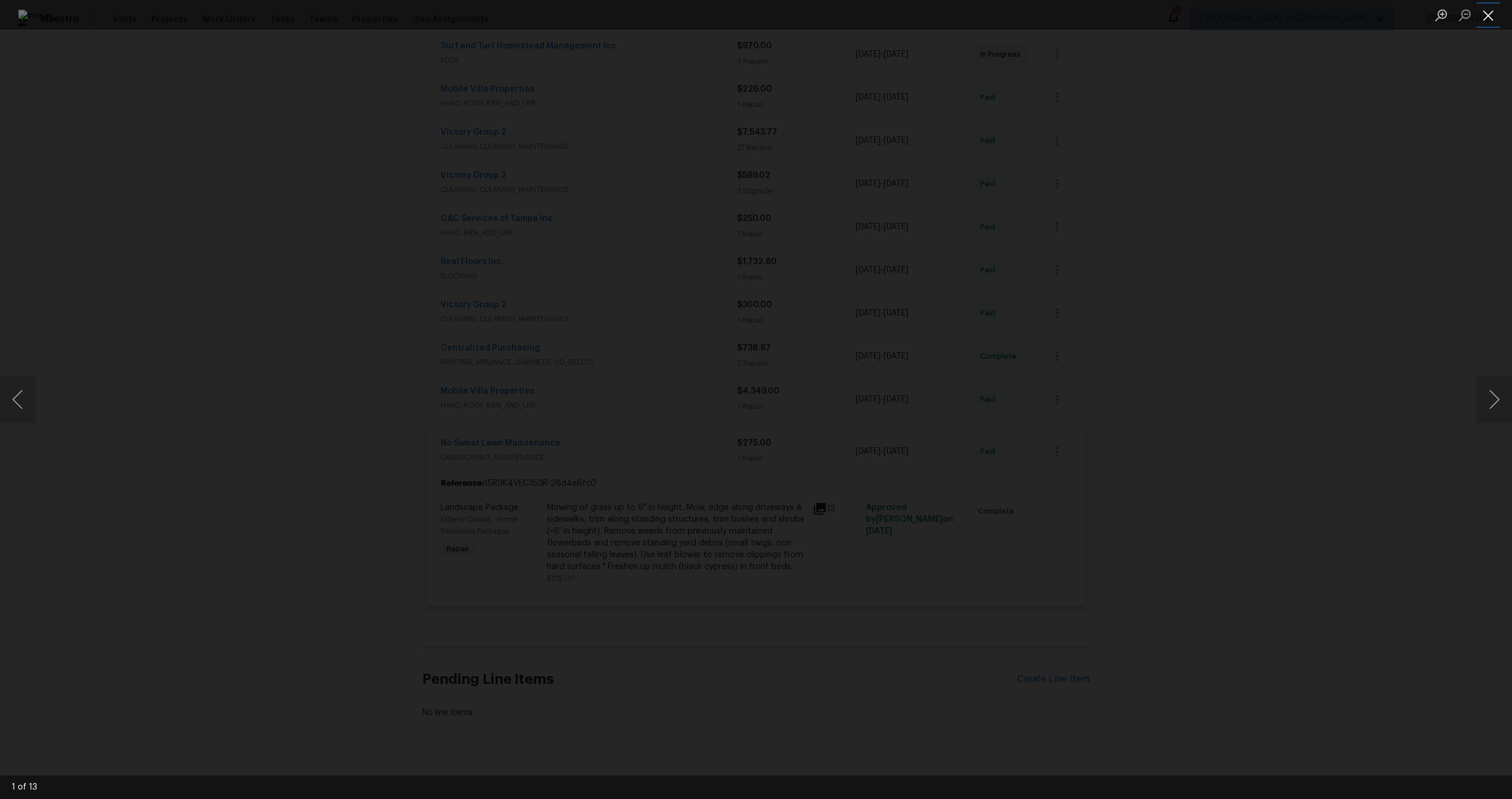
click at [1490, 10] on button "Close lightbox" at bounding box center [1489, 15] width 24 height 21
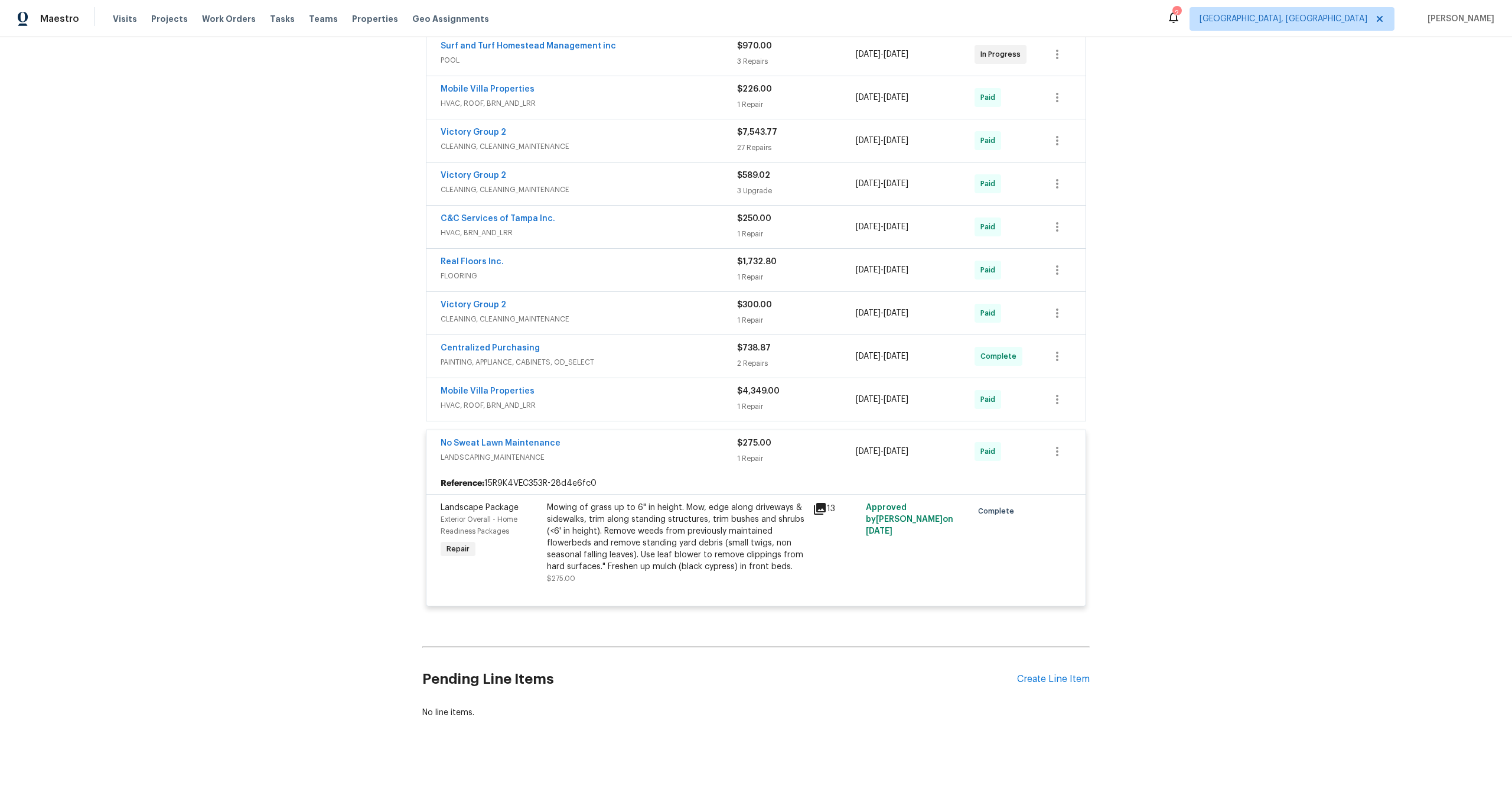
click at [817, 503] on icon at bounding box center [820, 509] width 12 height 12
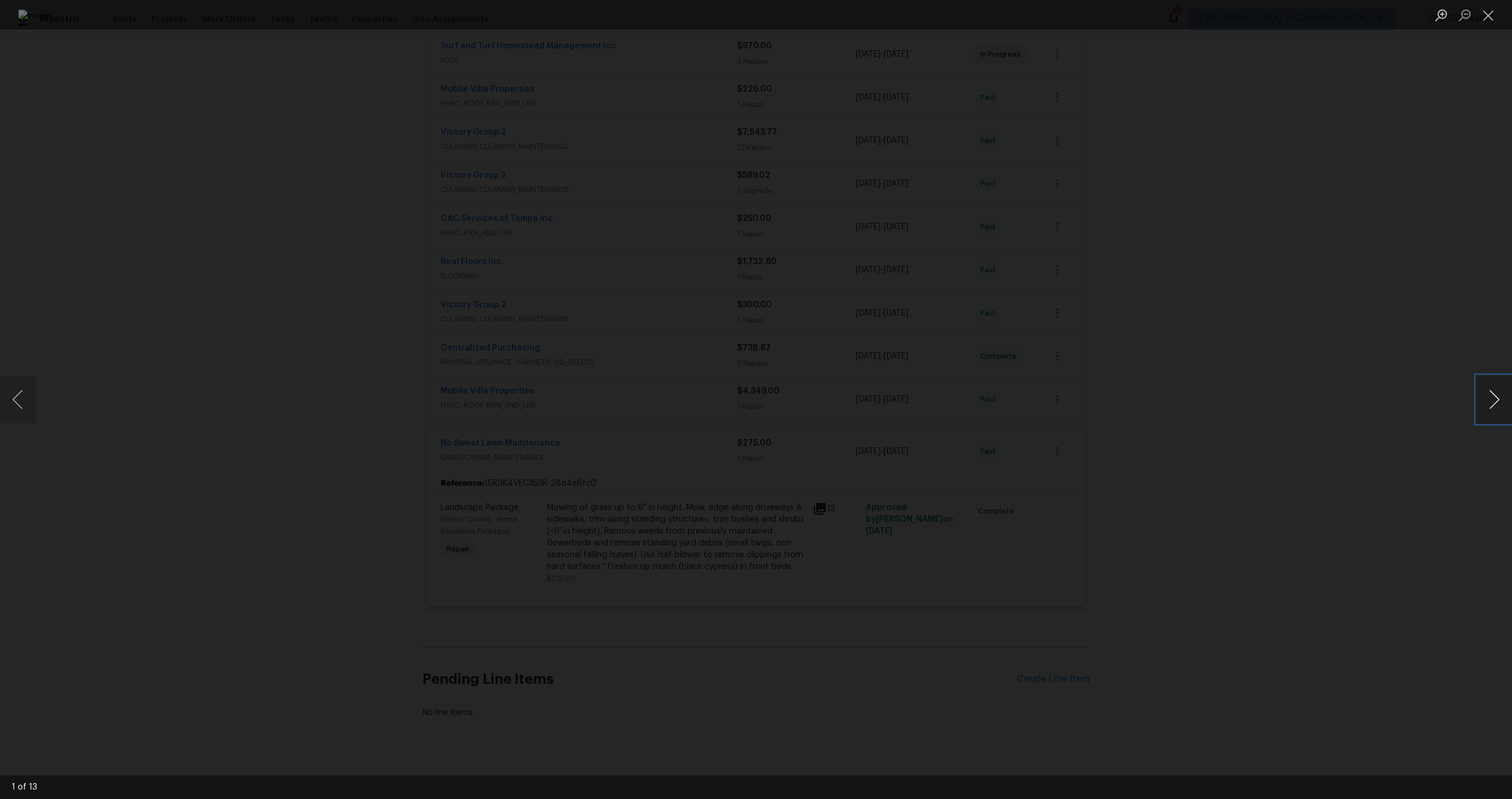
click at [1484, 399] on button "Next image" at bounding box center [1494, 399] width 35 height 47
click at [1483, 15] on button "Close lightbox" at bounding box center [1489, 15] width 24 height 21
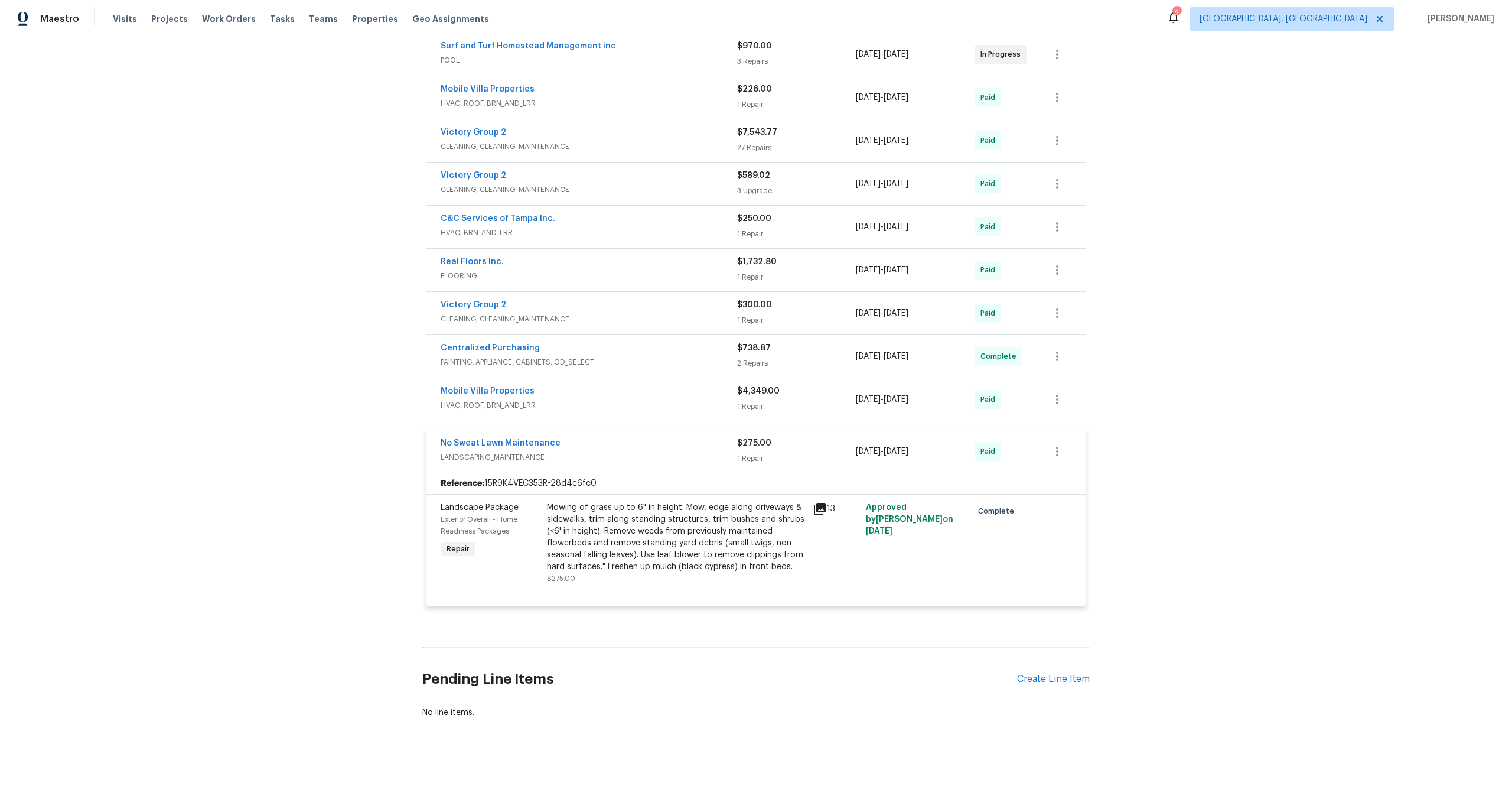
click at [649, 553] on div "Mowing of grass up to 6" in height. Mow, edge along driveways & sidewalks, trim…" at bounding box center [676, 537] width 259 height 71
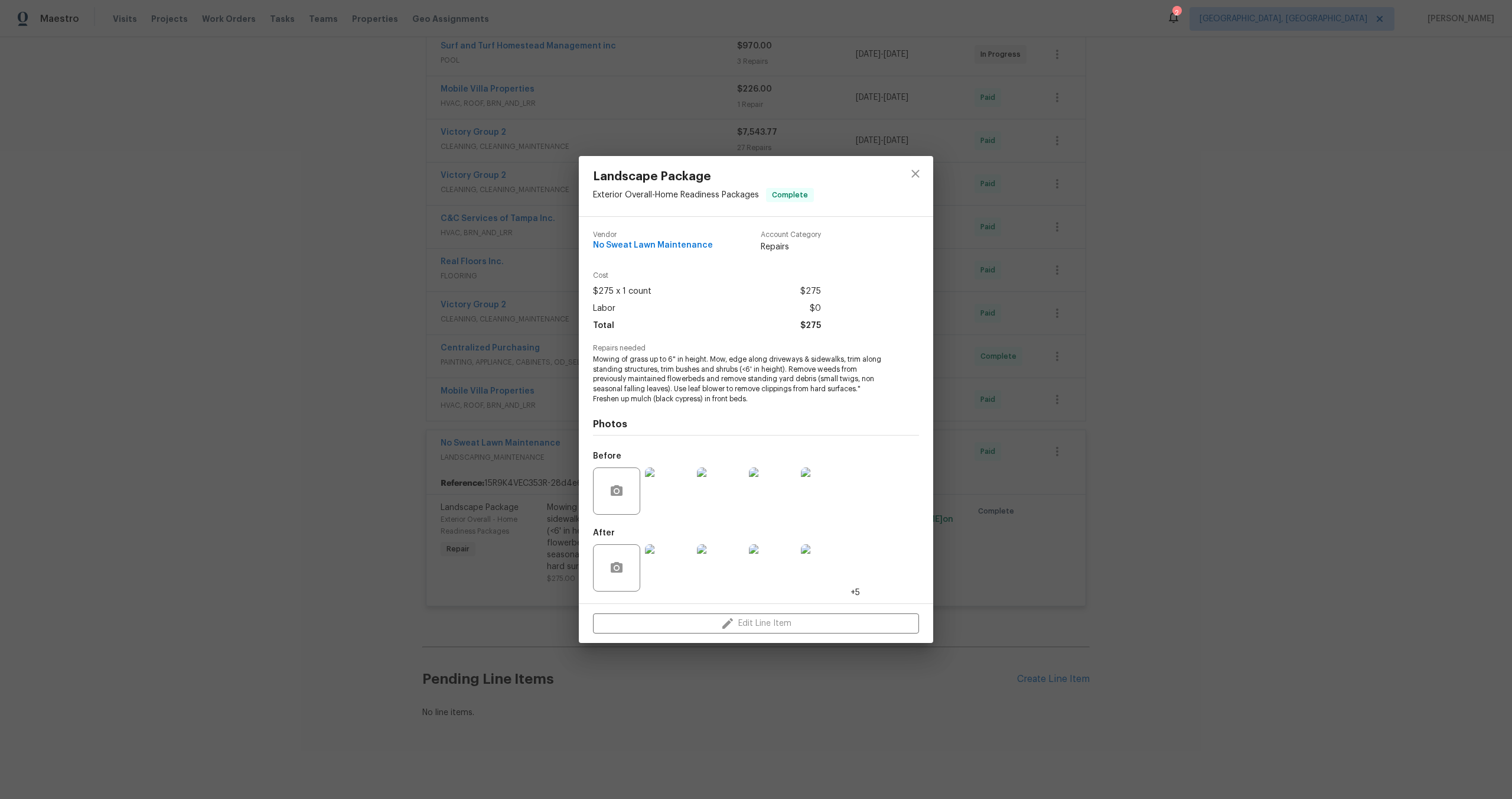
click at [758, 502] on img at bounding box center [772, 491] width 47 height 47
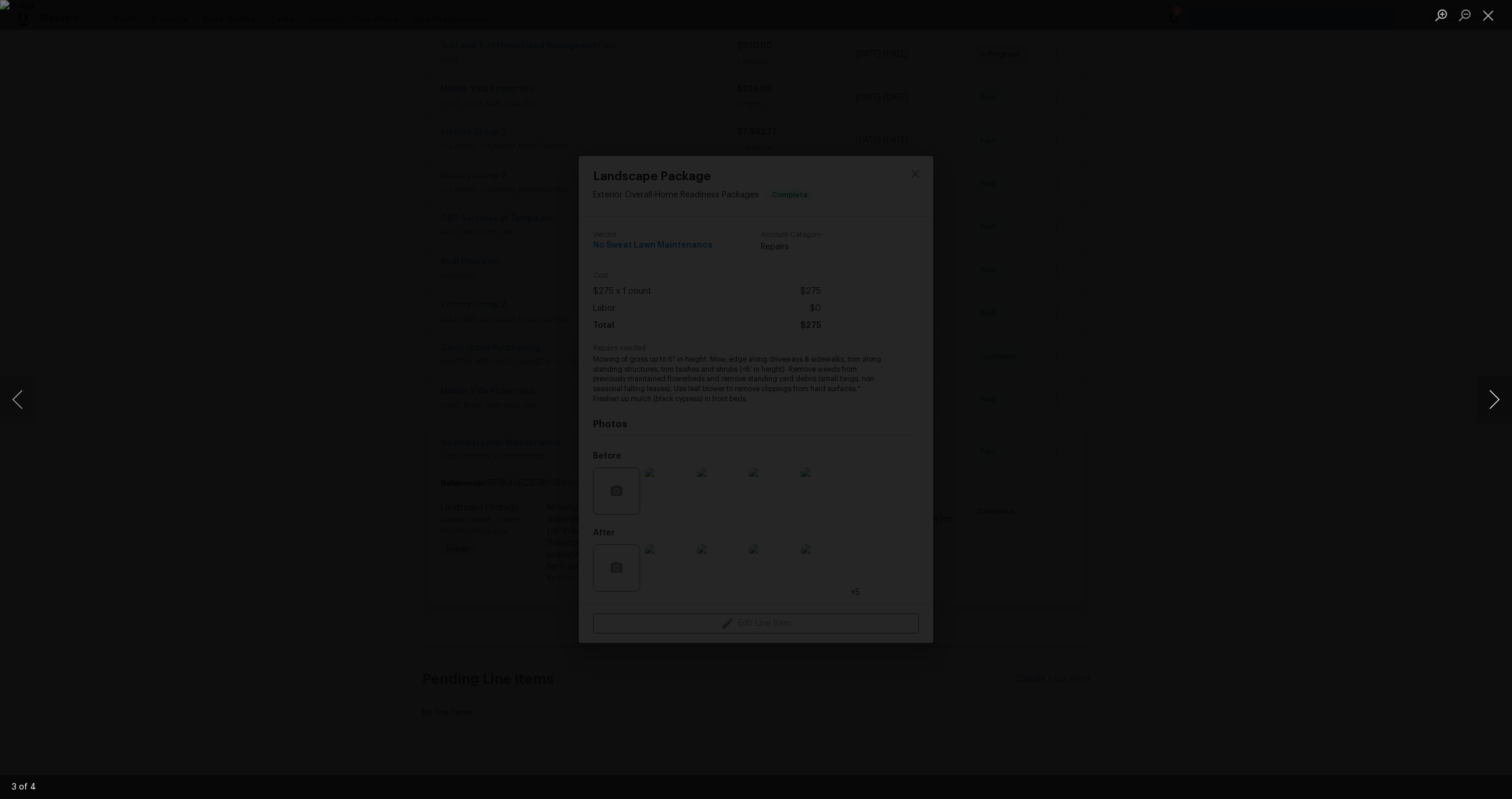
click at [1487, 397] on button "Next image" at bounding box center [1494, 399] width 35 height 47
click at [1486, 397] on button "Next image" at bounding box center [1494, 399] width 35 height 47
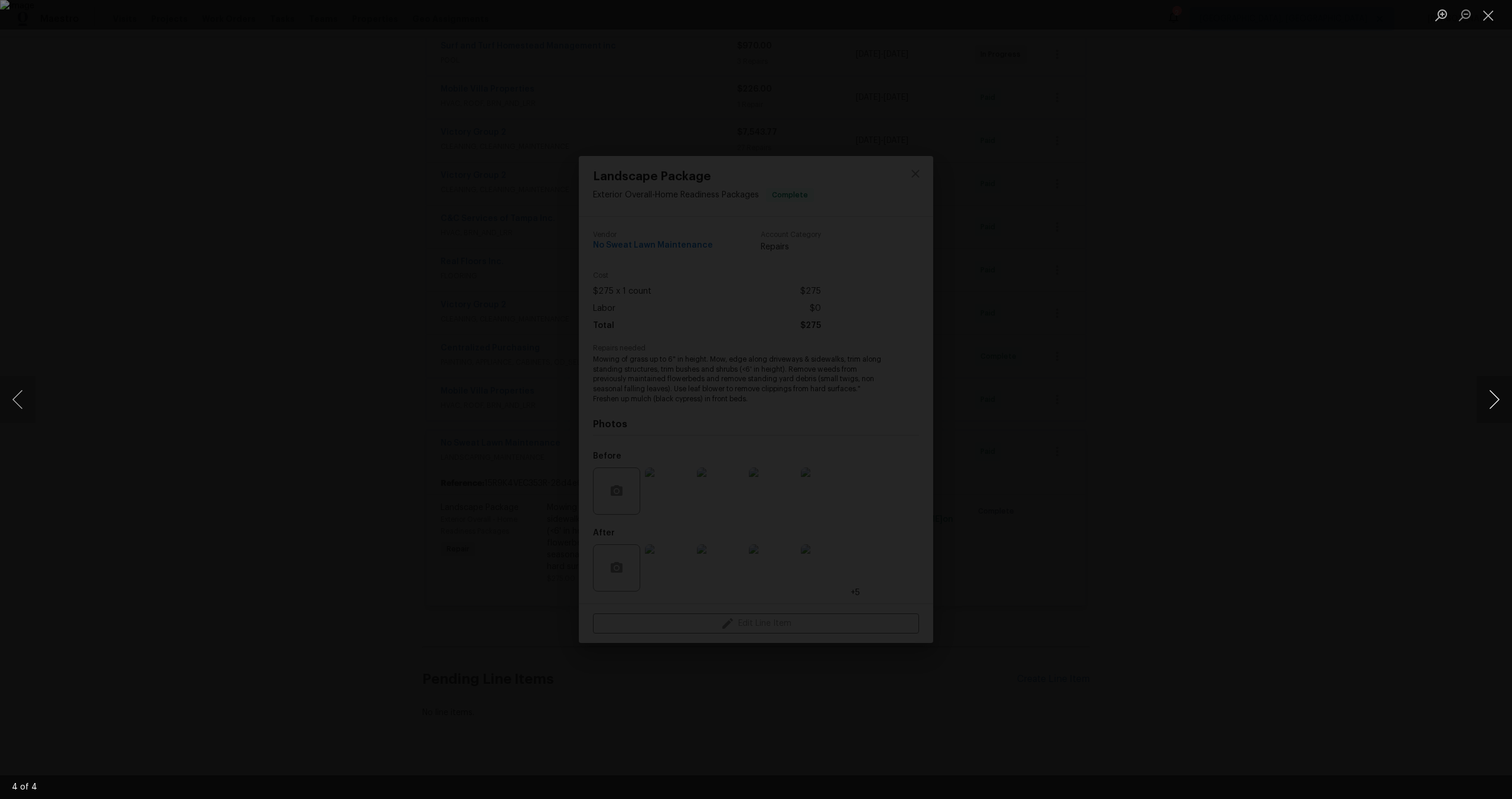
click at [1486, 397] on button "Next image" at bounding box center [1494, 399] width 35 height 47
click at [1486, 12] on button "Close lightbox" at bounding box center [1489, 15] width 24 height 21
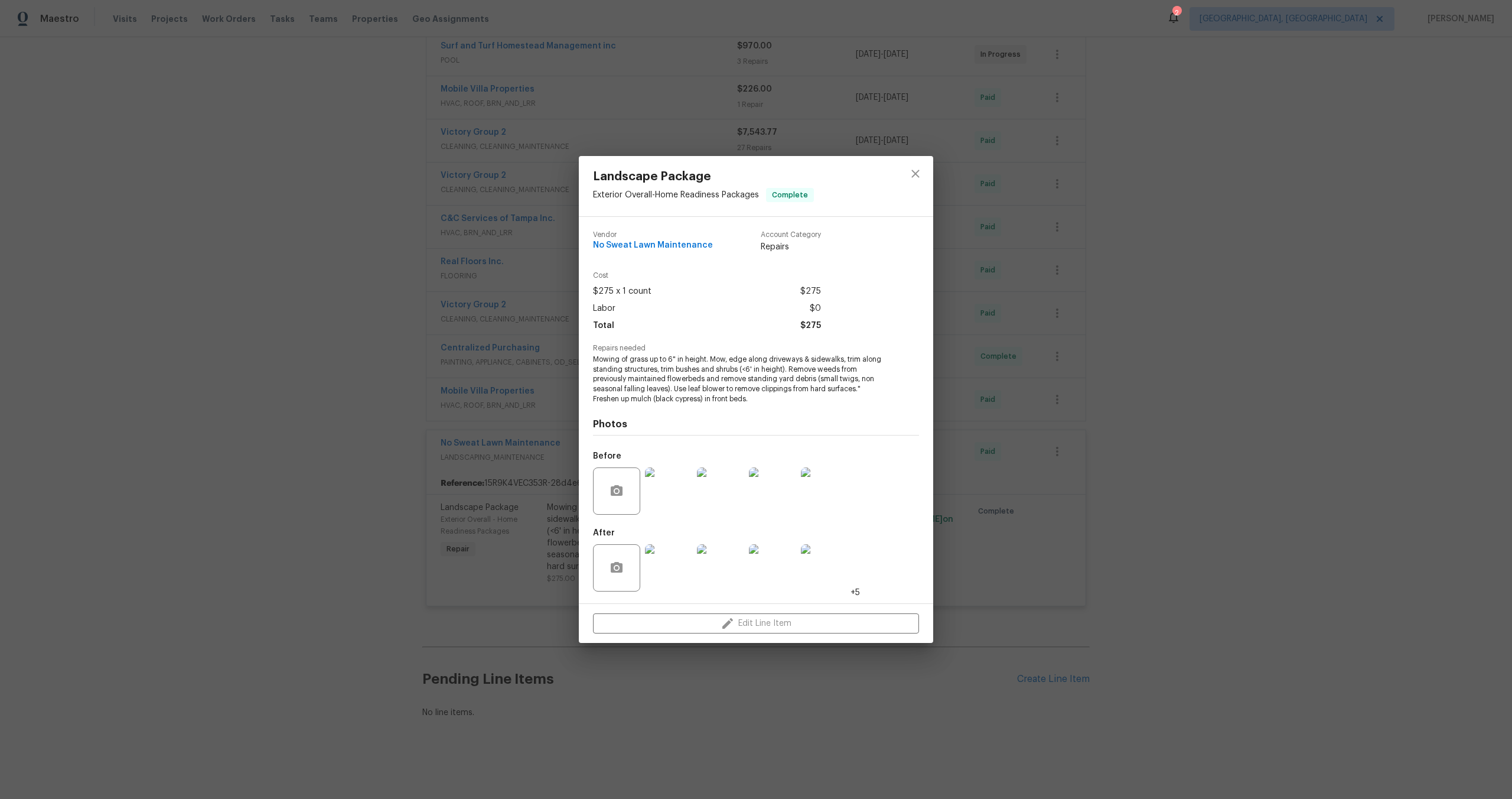
click at [668, 562] on img at bounding box center [668, 568] width 47 height 47
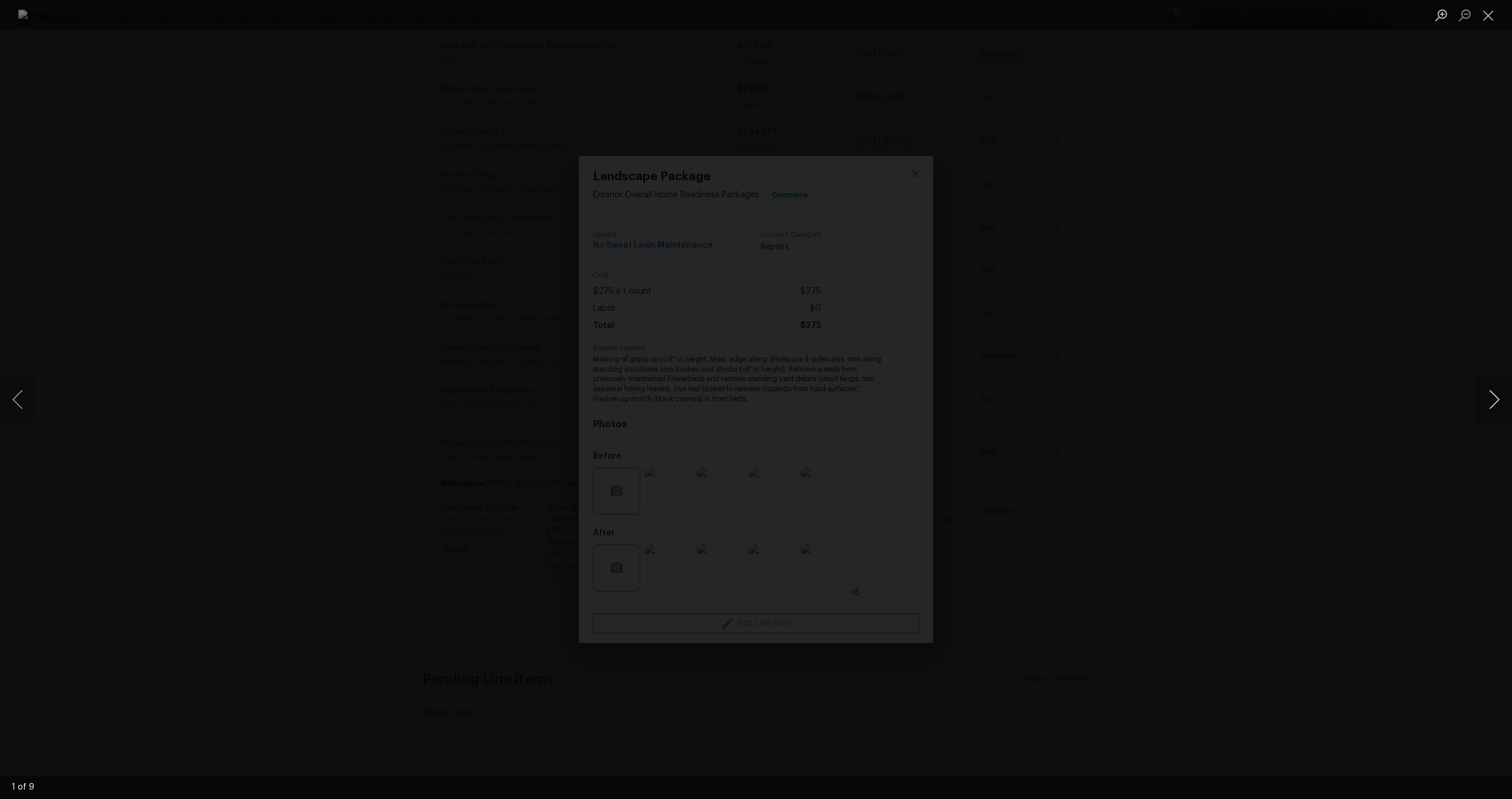
click at [1485, 398] on button "Next image" at bounding box center [1494, 399] width 35 height 47
click at [15, 403] on button "Previous image" at bounding box center [17, 399] width 35 height 47
click at [1498, 402] on button "Next image" at bounding box center [1494, 399] width 35 height 47
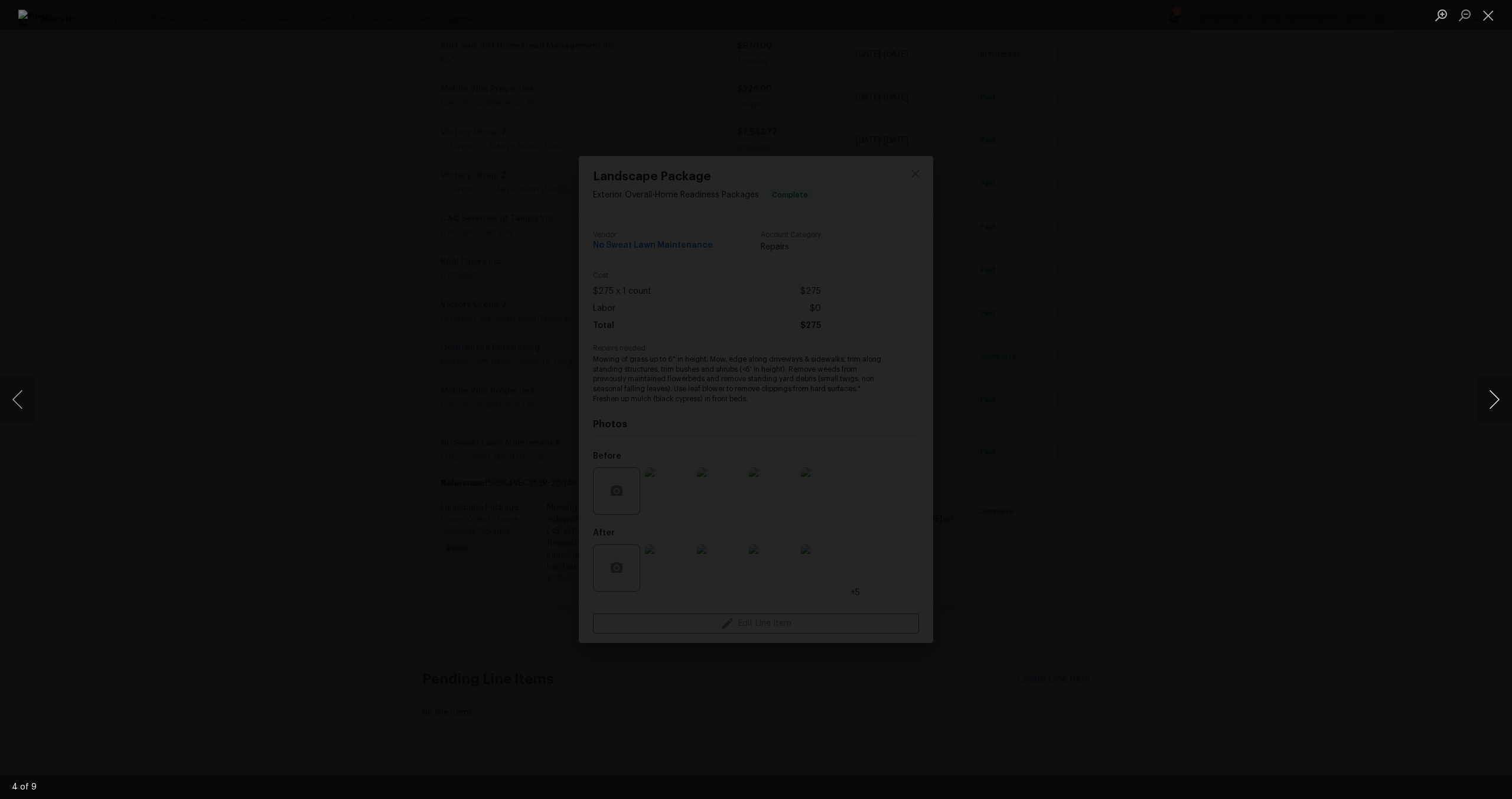
click at [1498, 402] on button "Next image" at bounding box center [1494, 399] width 35 height 47
click at [1498, 398] on button "Next image" at bounding box center [1494, 399] width 35 height 47
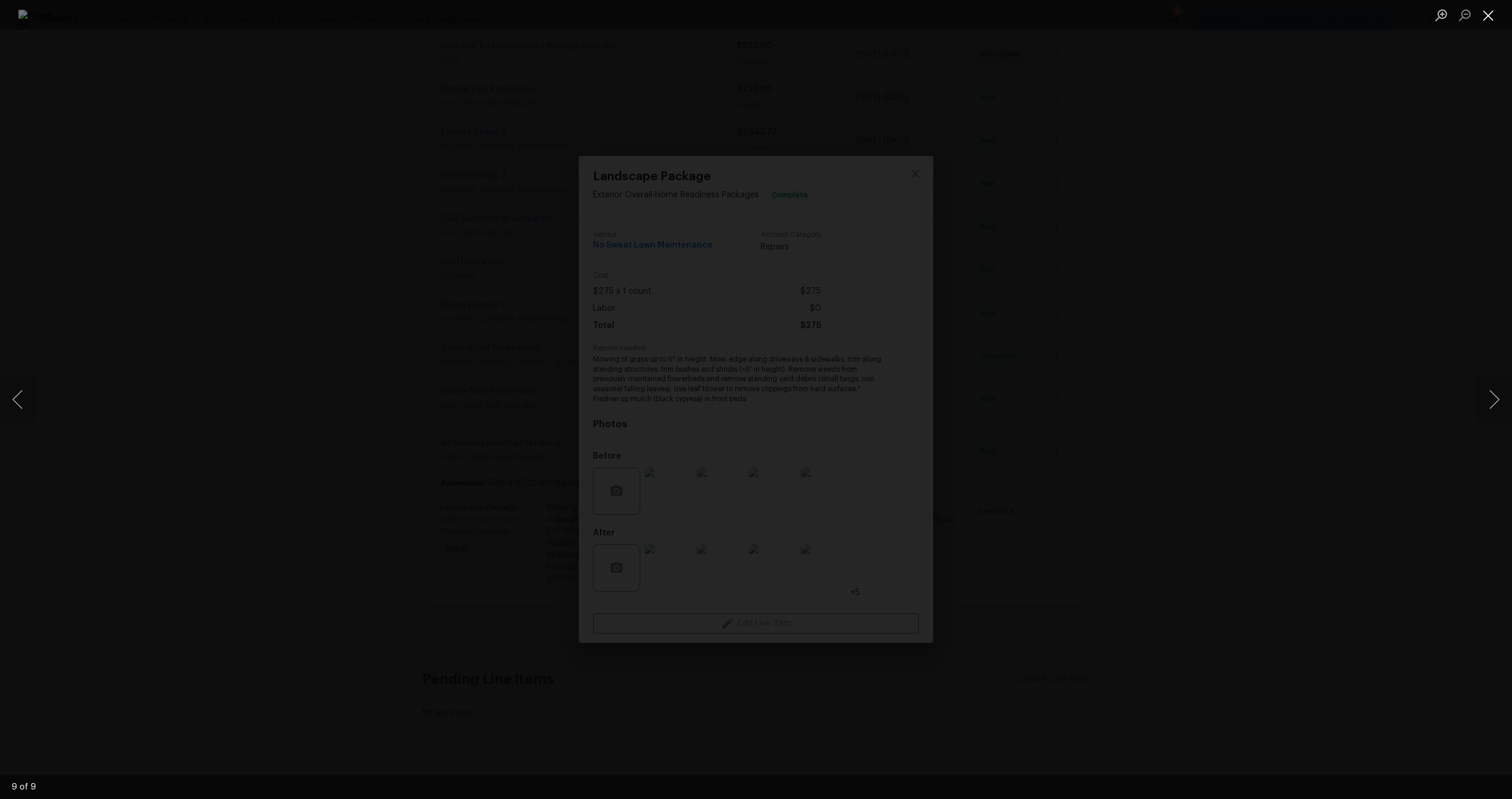
click at [1487, 13] on button "Close lightbox" at bounding box center [1489, 15] width 24 height 21
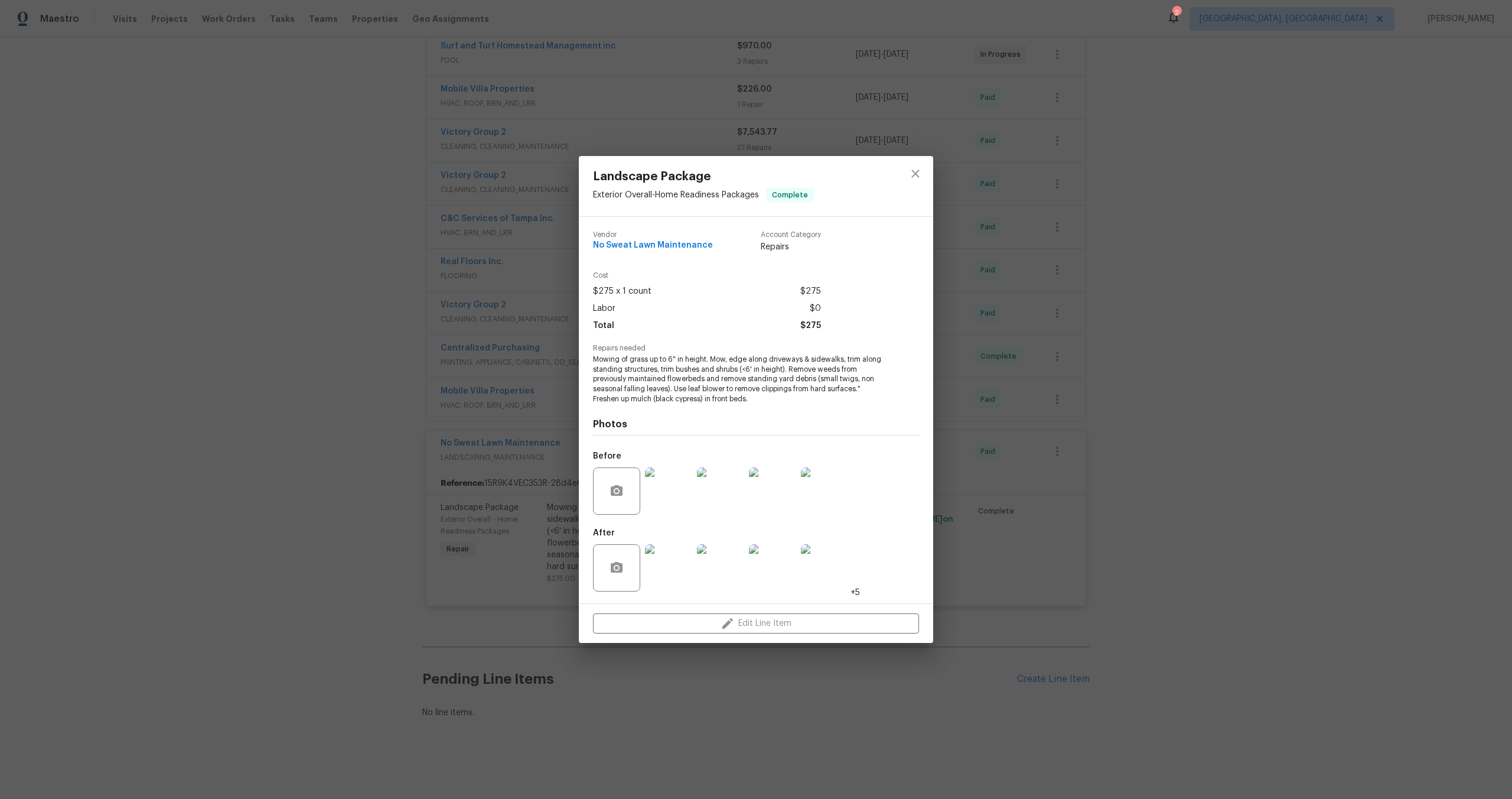
click at [772, 494] on img at bounding box center [772, 491] width 47 height 47
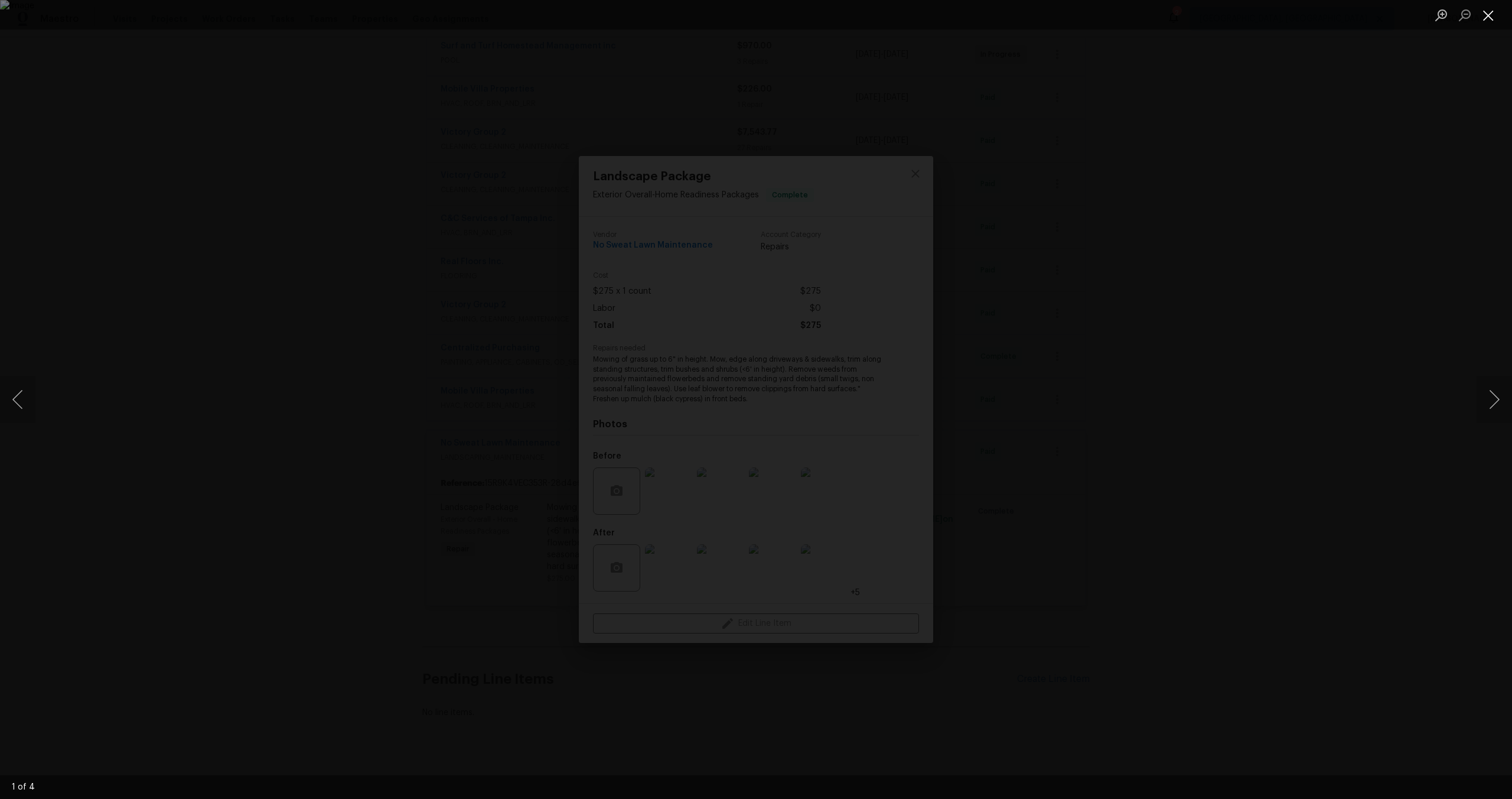
click at [1489, 14] on button "Close lightbox" at bounding box center [1489, 15] width 24 height 21
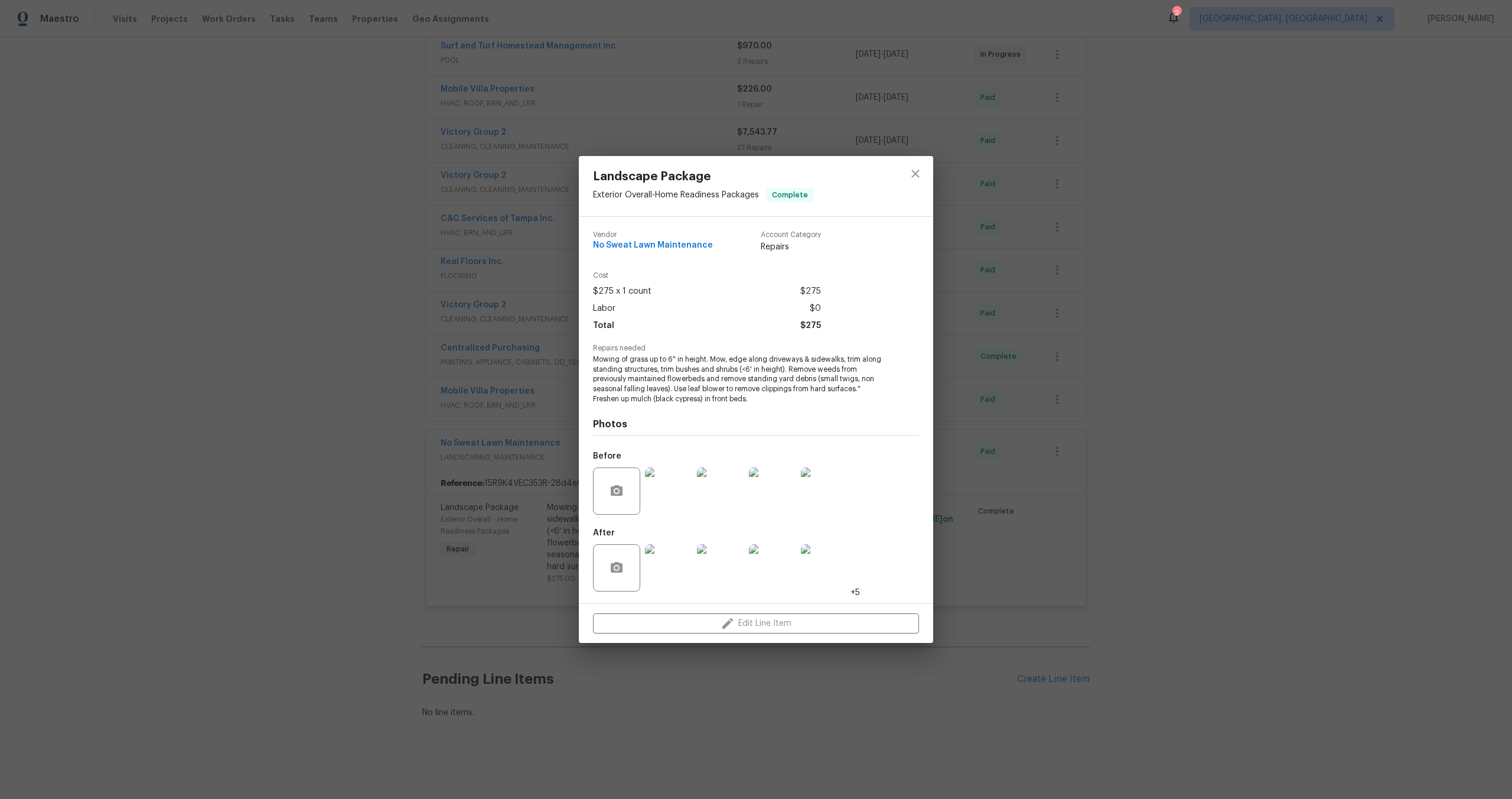
click at [668, 573] on img at bounding box center [668, 568] width 47 height 47
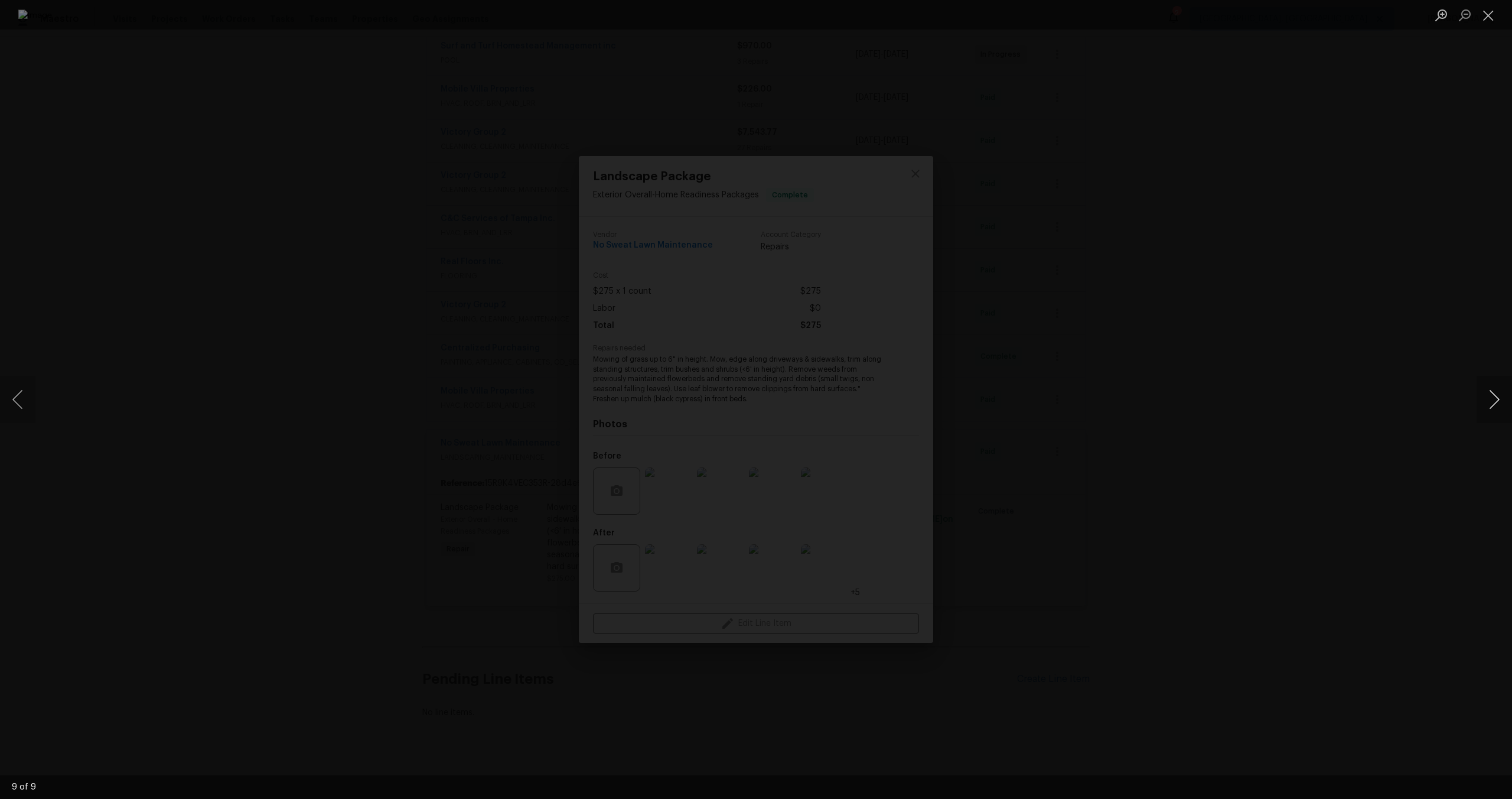
click at [1495, 397] on button "Next image" at bounding box center [1494, 399] width 35 height 47
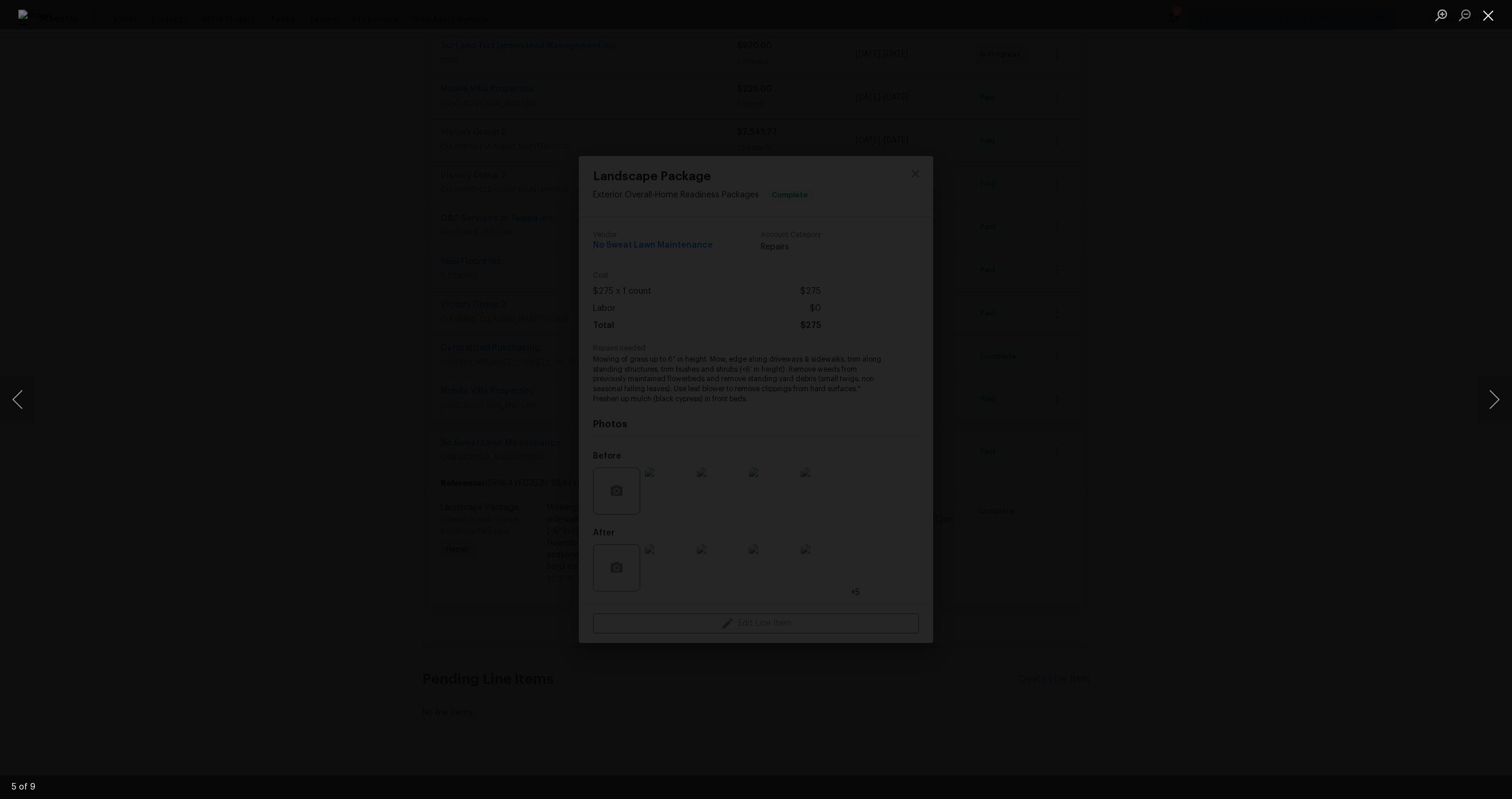
click at [1486, 13] on button "Close lightbox" at bounding box center [1489, 15] width 24 height 21
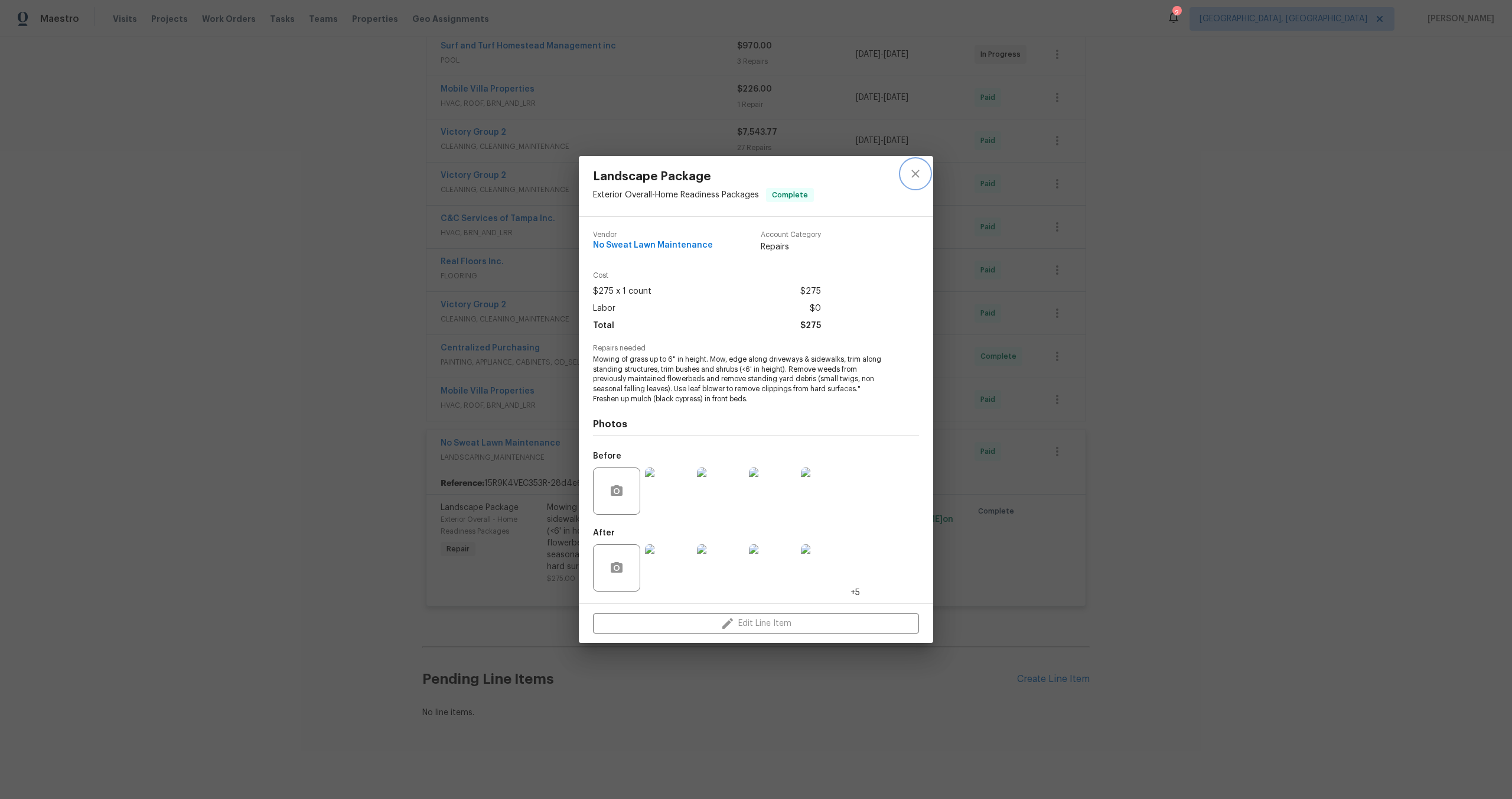
click at [922, 174] on icon "close" at bounding box center [915, 173] width 14 height 14
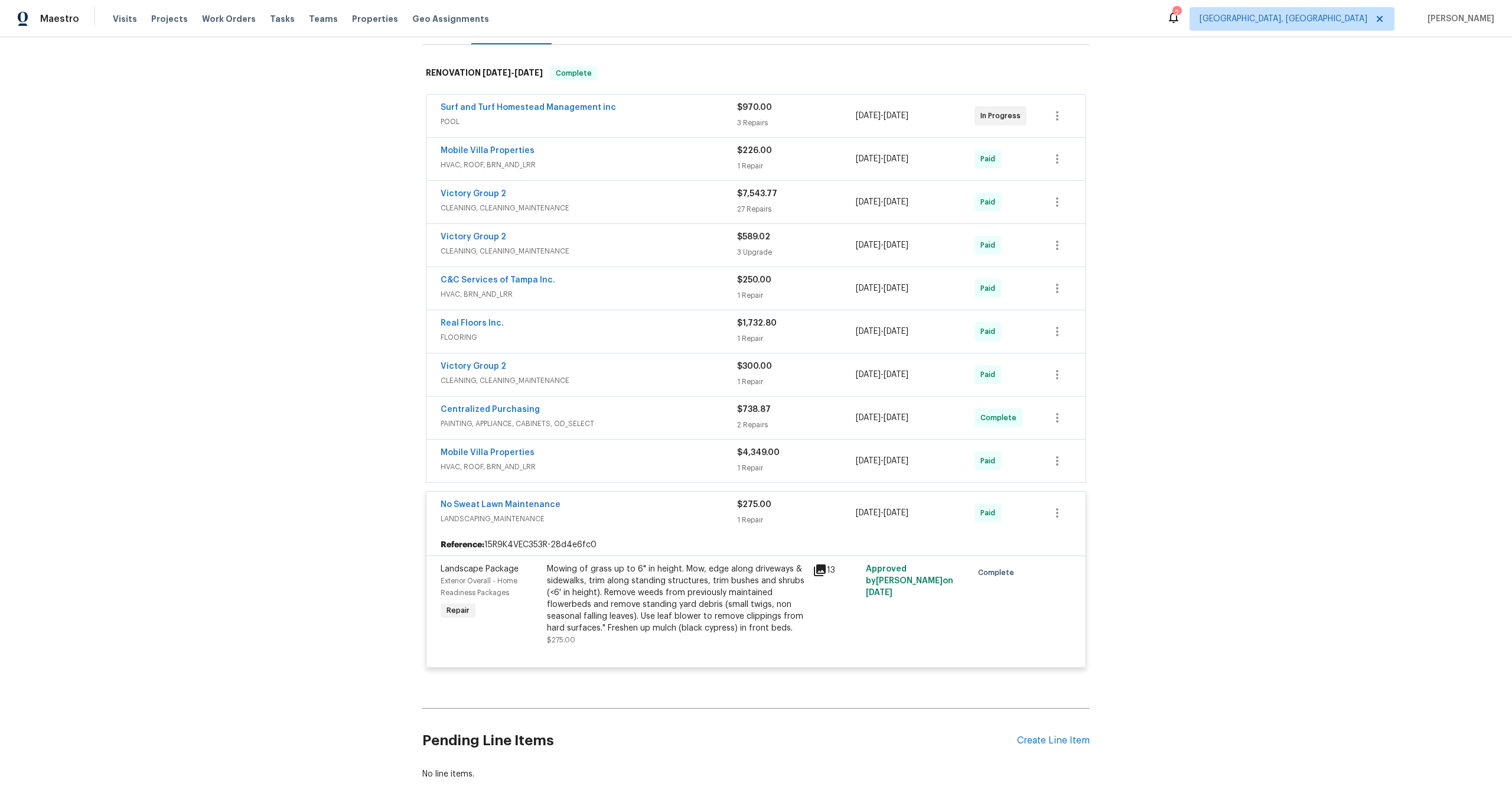
scroll to position [167, 0]
click at [750, 517] on div "1 Repair" at bounding box center [796, 523] width 119 height 12
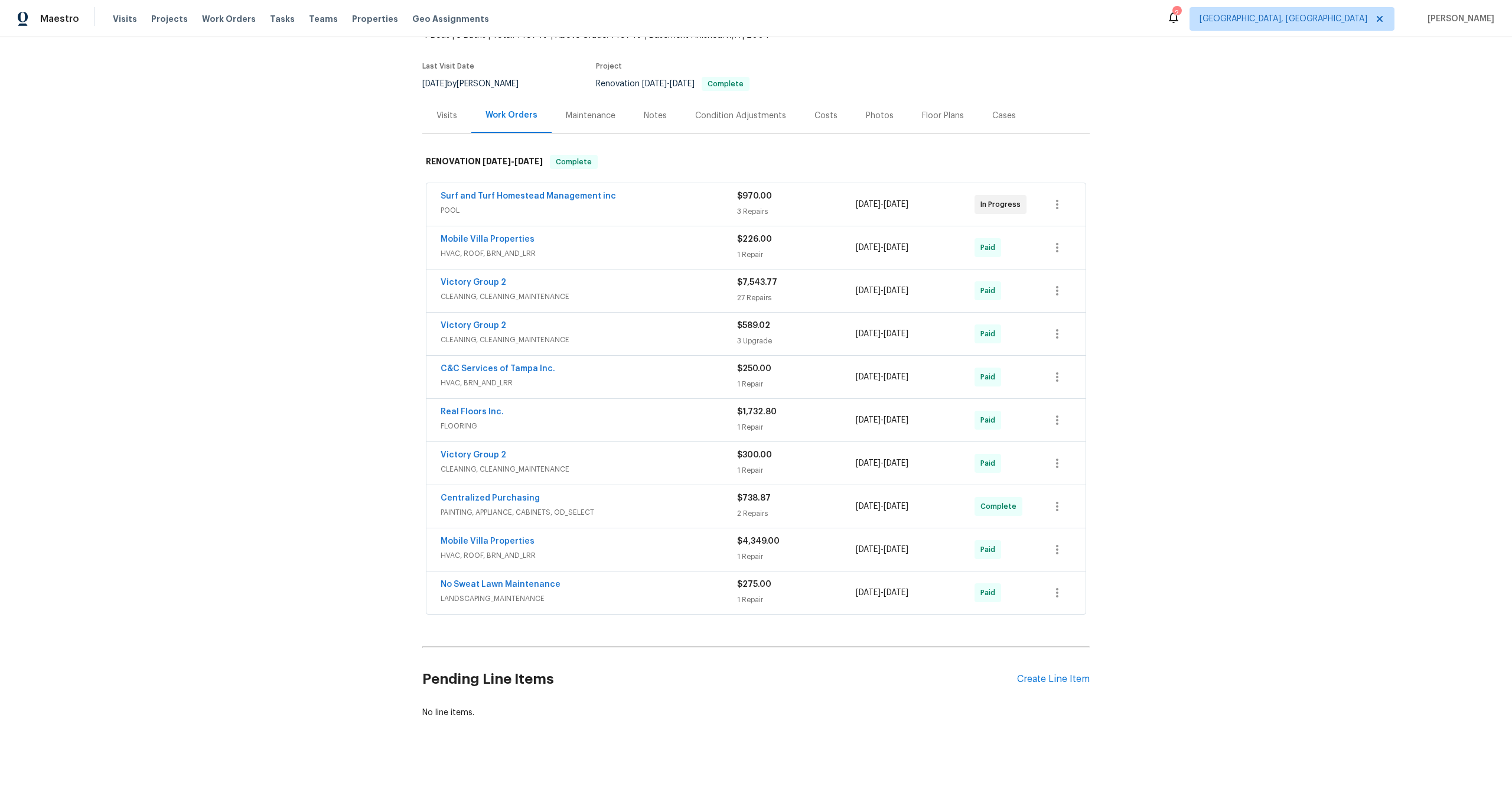
scroll to position [81, 0]
click at [733, 591] on div "No Sweat Lawn Maintenance" at bounding box center [588, 585] width 296 height 14
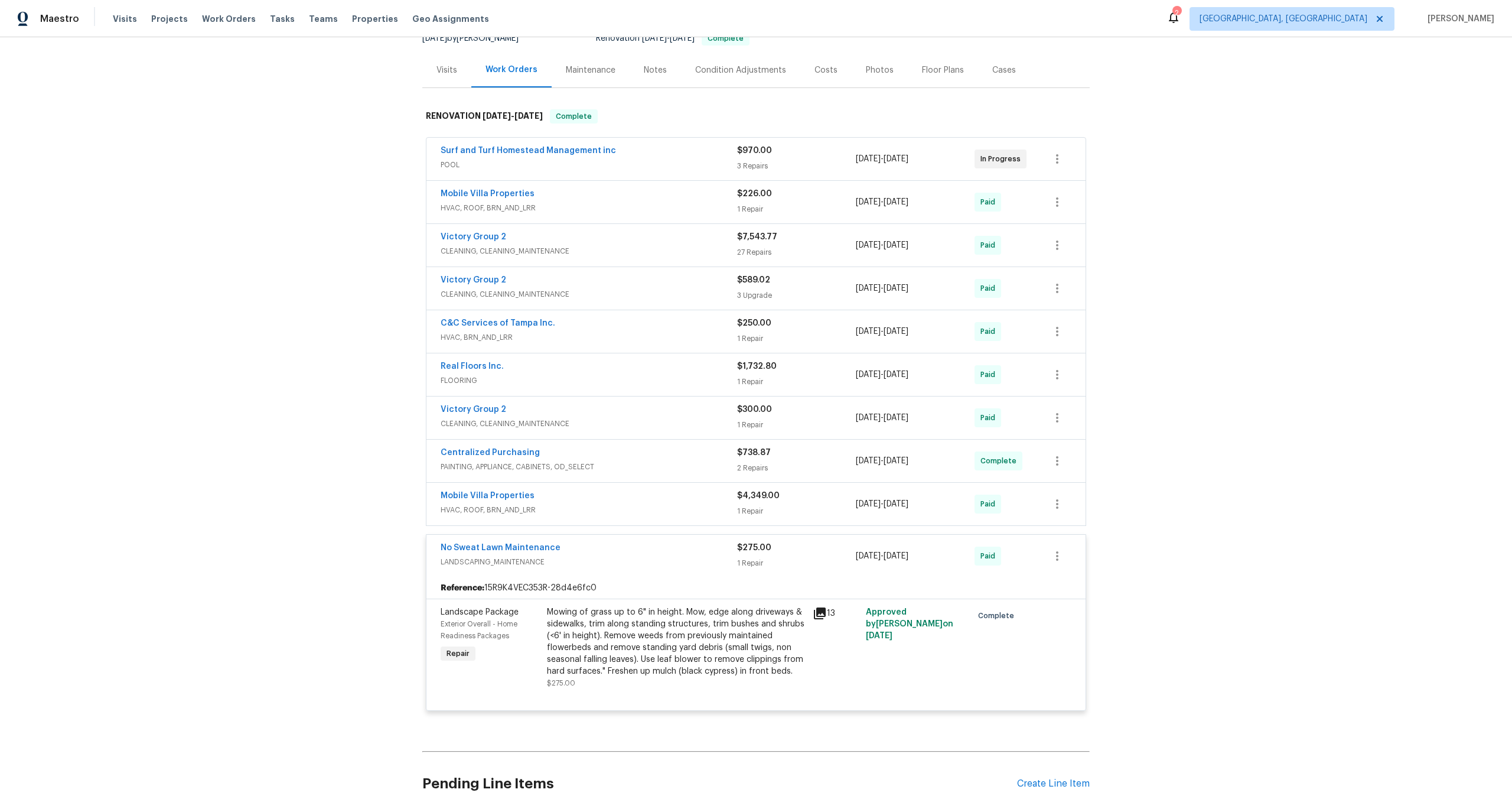
scroll to position [167, 0]
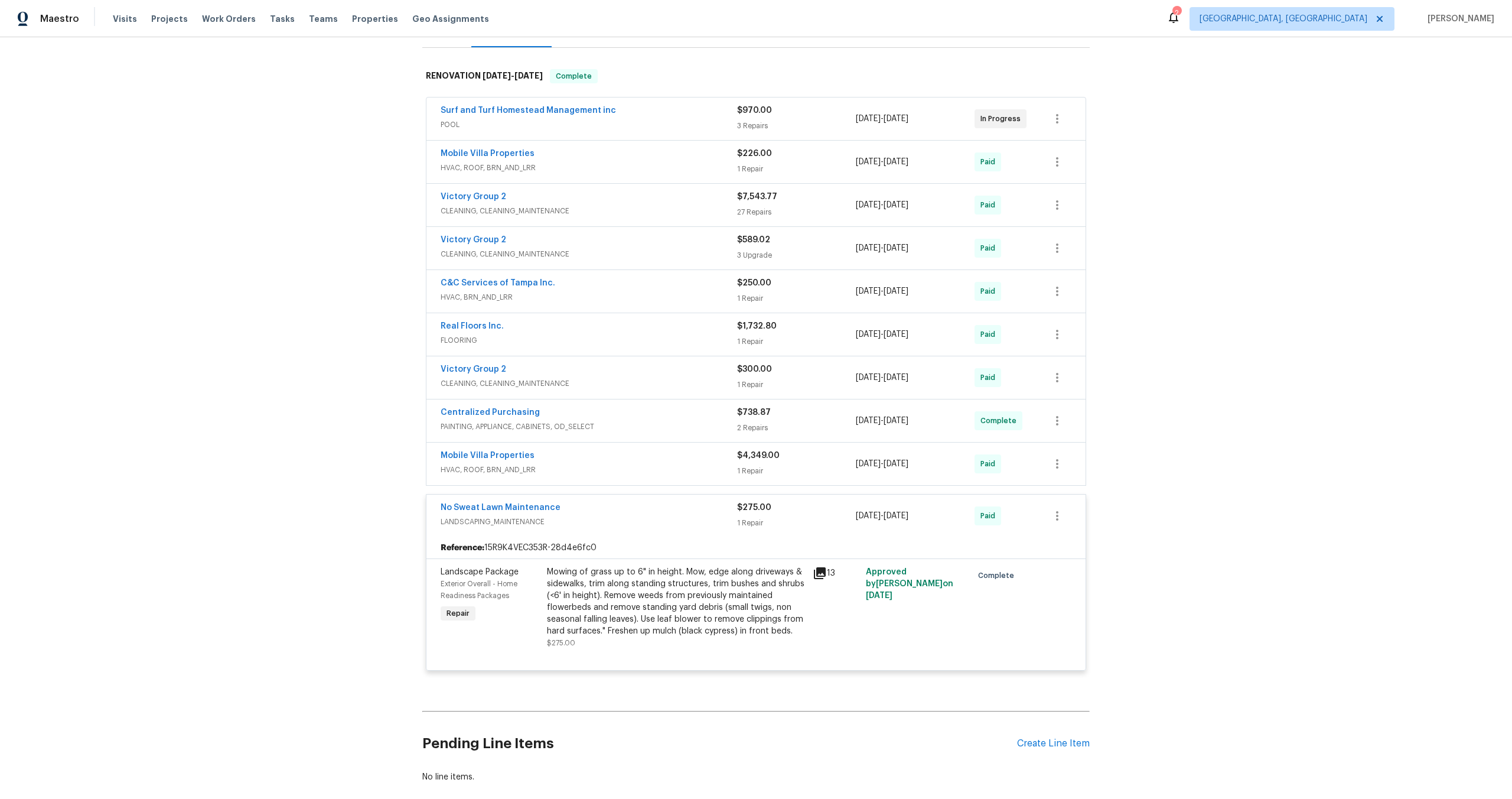
click at [811, 573] on div "13" at bounding box center [836, 607] width 53 height 90
click at [826, 573] on icon at bounding box center [820, 573] width 14 height 14
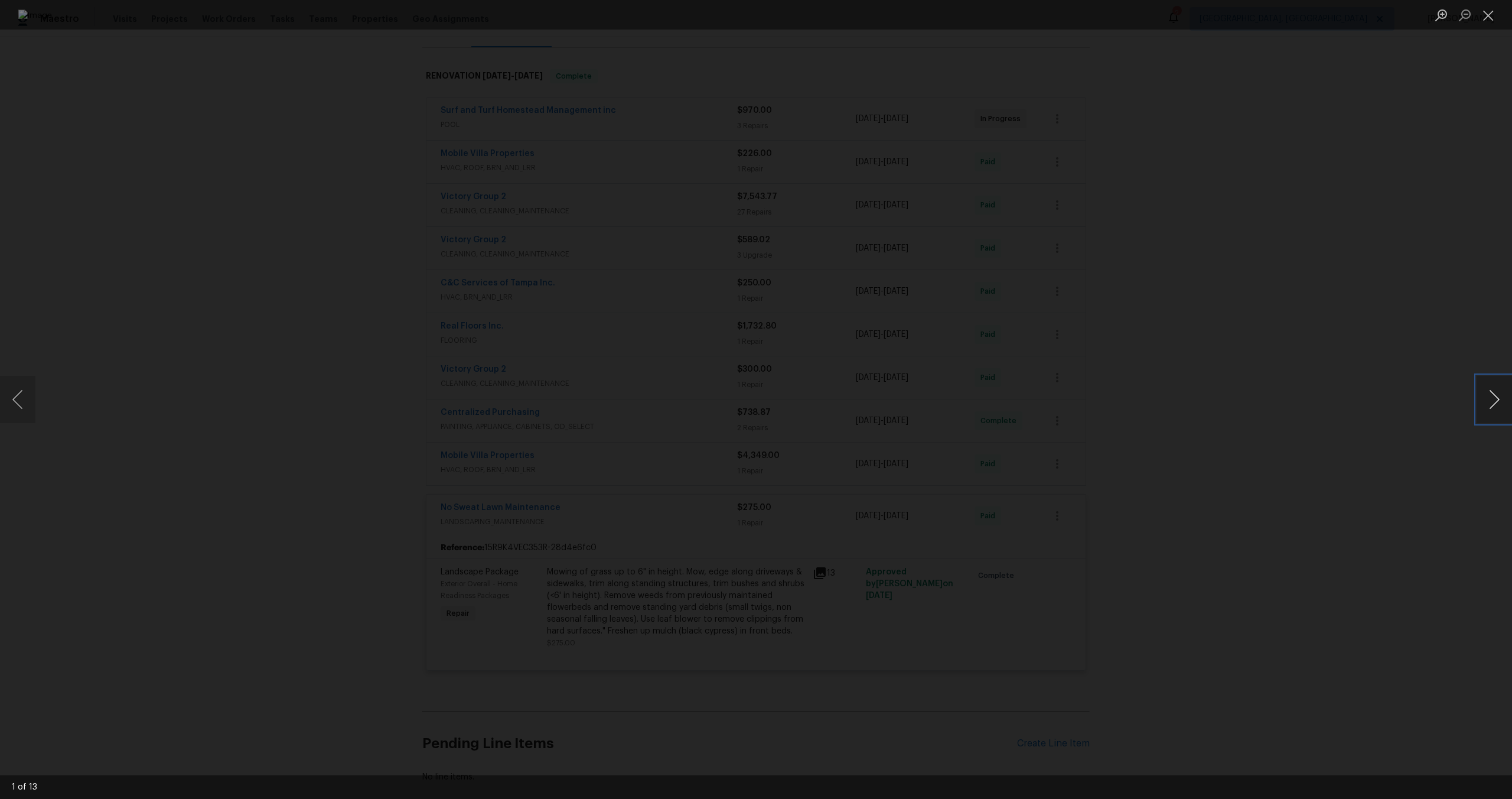
click at [1500, 404] on button "Next image" at bounding box center [1494, 399] width 35 height 47
click at [1485, 17] on button "Close lightbox" at bounding box center [1489, 15] width 24 height 21
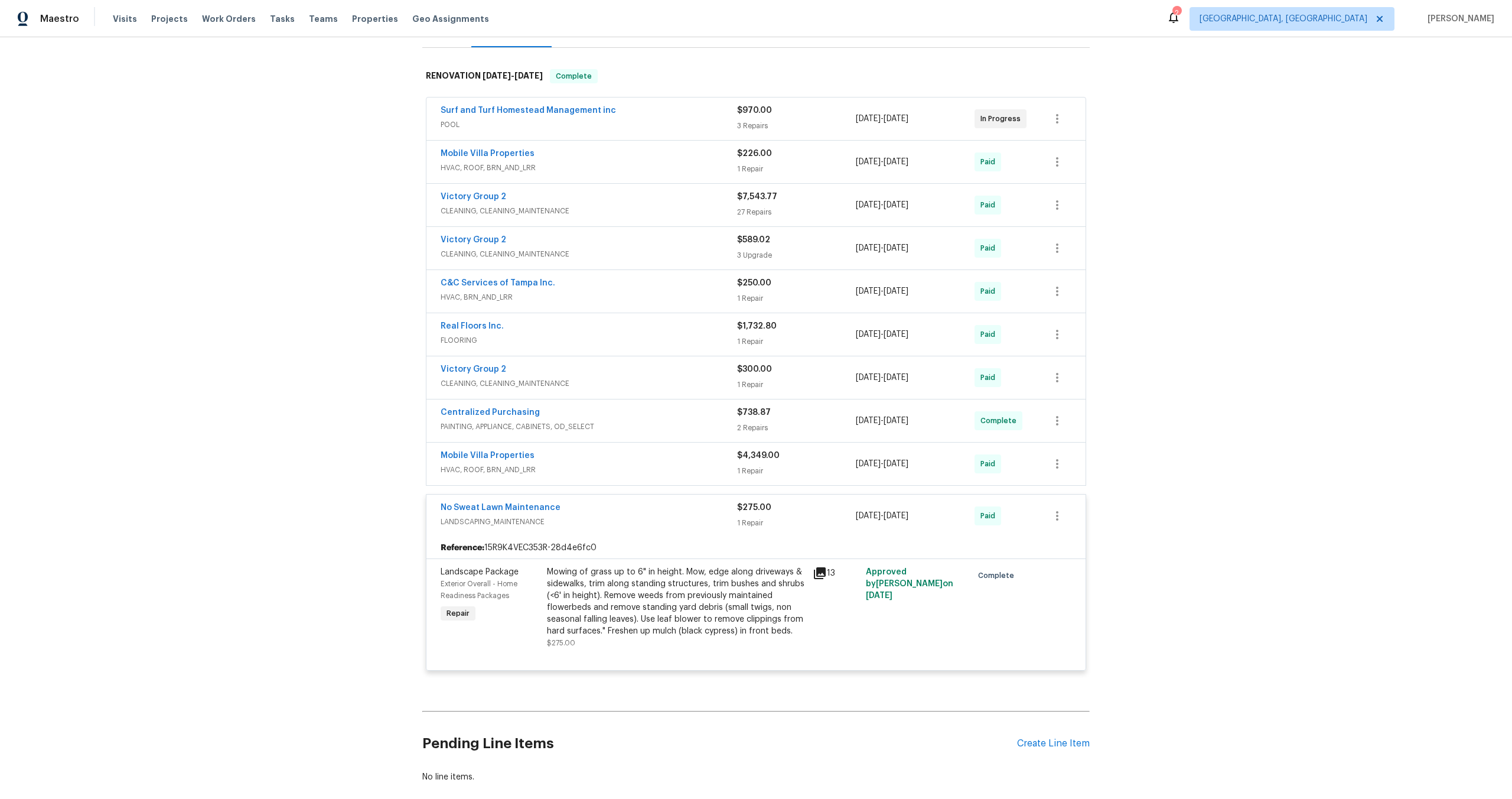
click at [658, 595] on div "Mowing of grass up to 6" in height. Mow, edge along driveways & sidewalks, trim…" at bounding box center [676, 601] width 259 height 71
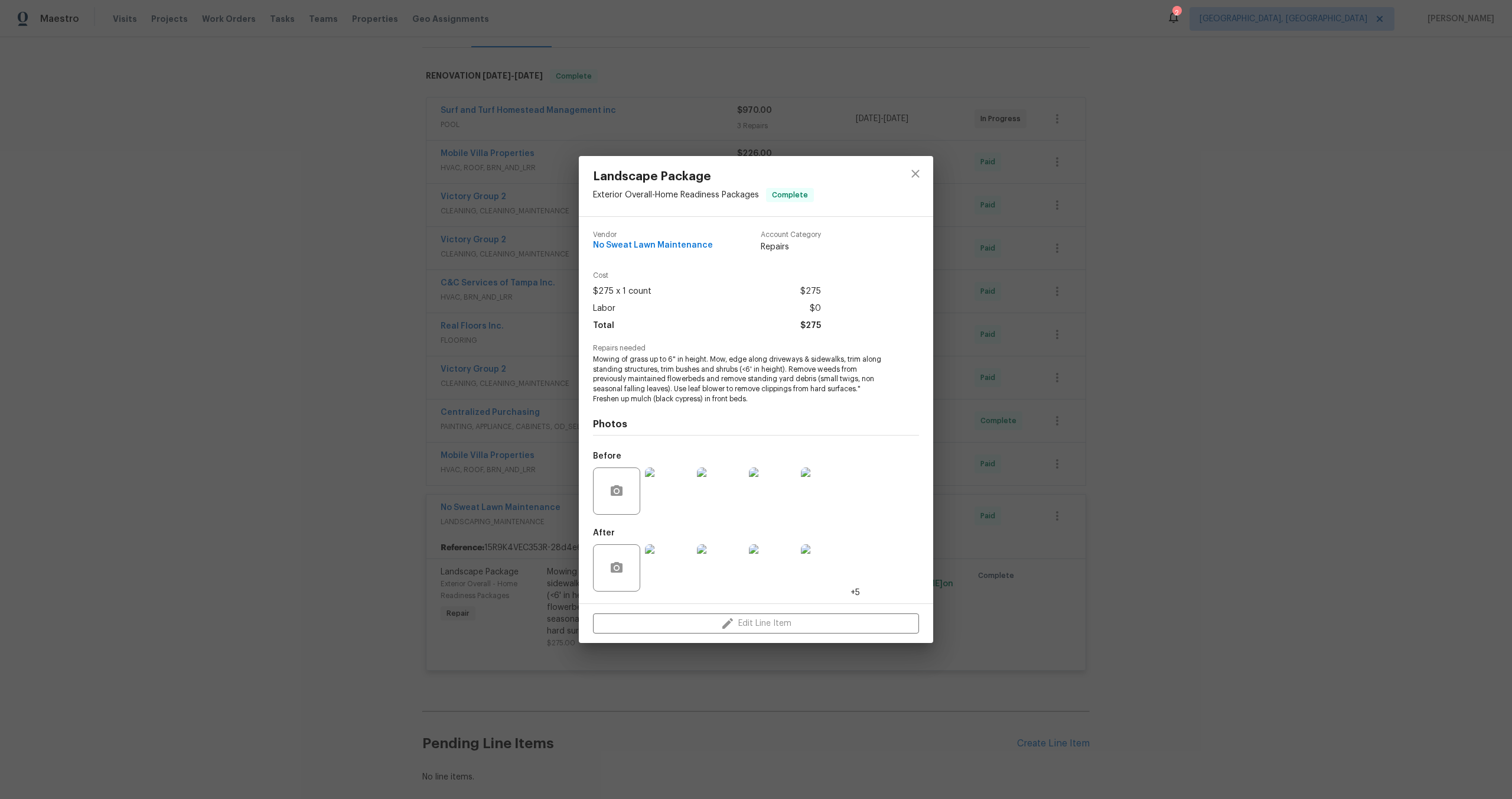
click at [718, 585] on img at bounding box center [721, 568] width 47 height 47
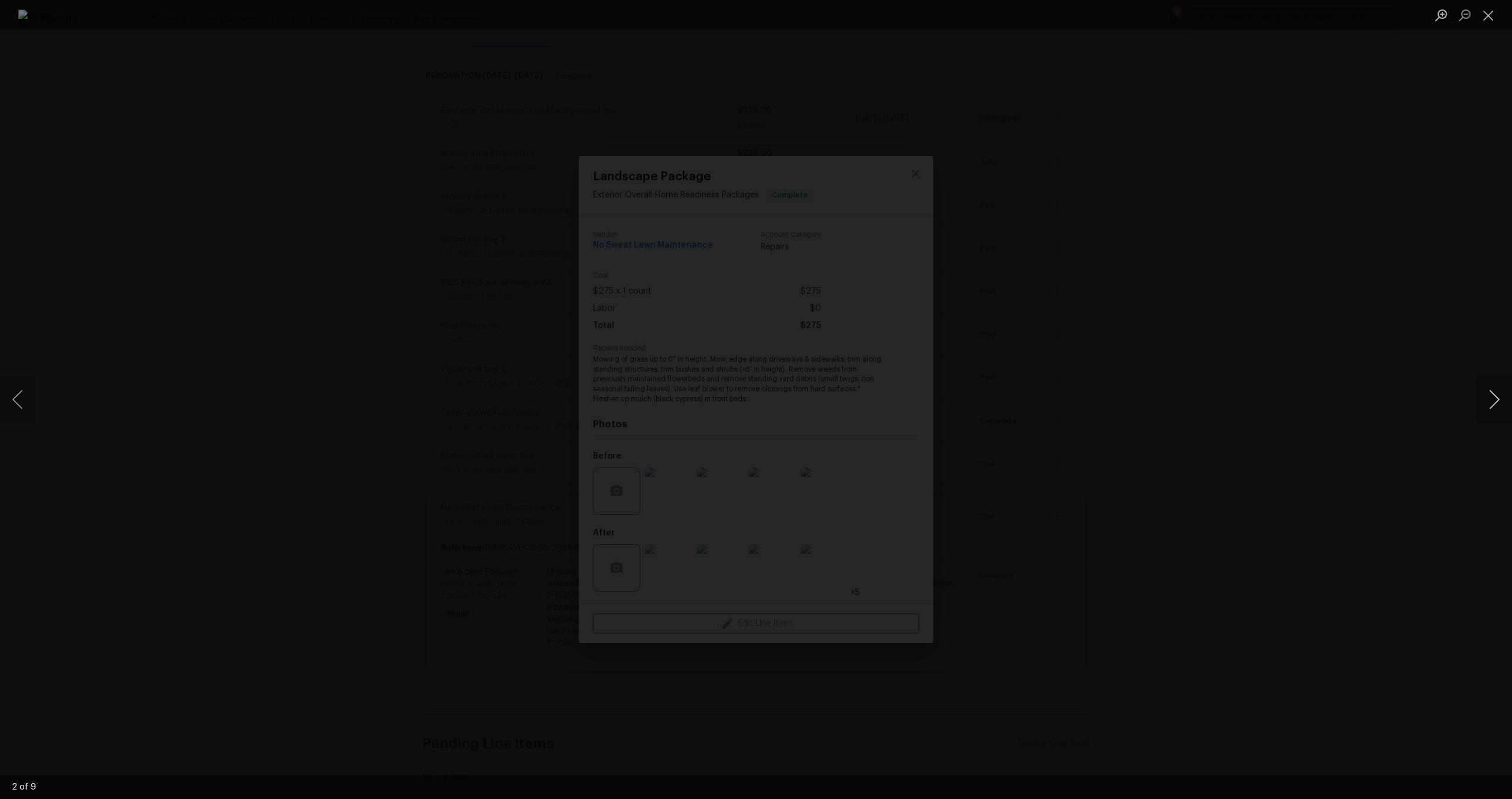
click at [1498, 408] on button "Next image" at bounding box center [1494, 399] width 35 height 47
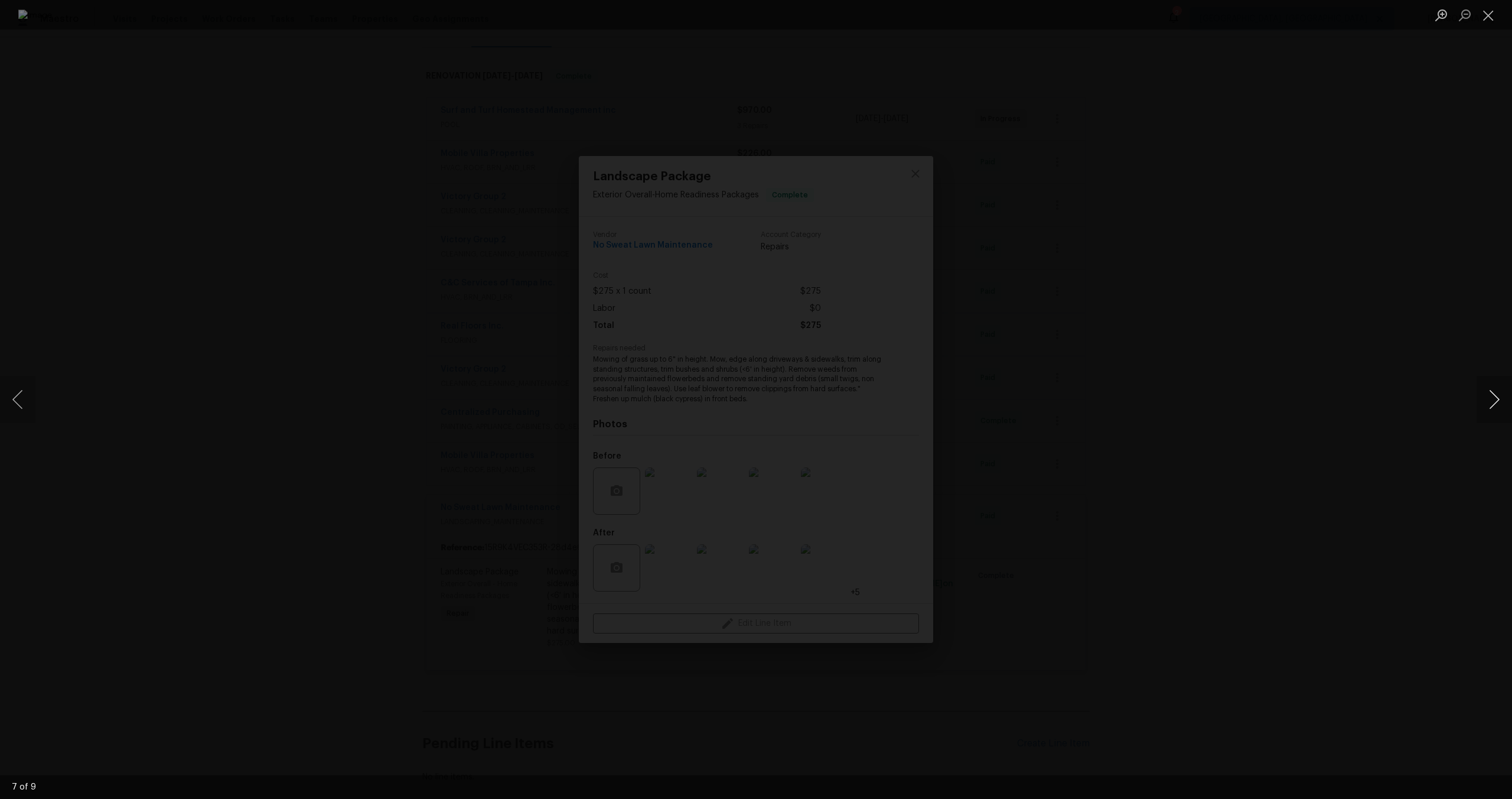
click at [1498, 408] on button "Next image" at bounding box center [1494, 399] width 35 height 47
click at [1496, 16] on button "Close lightbox" at bounding box center [1489, 15] width 24 height 21
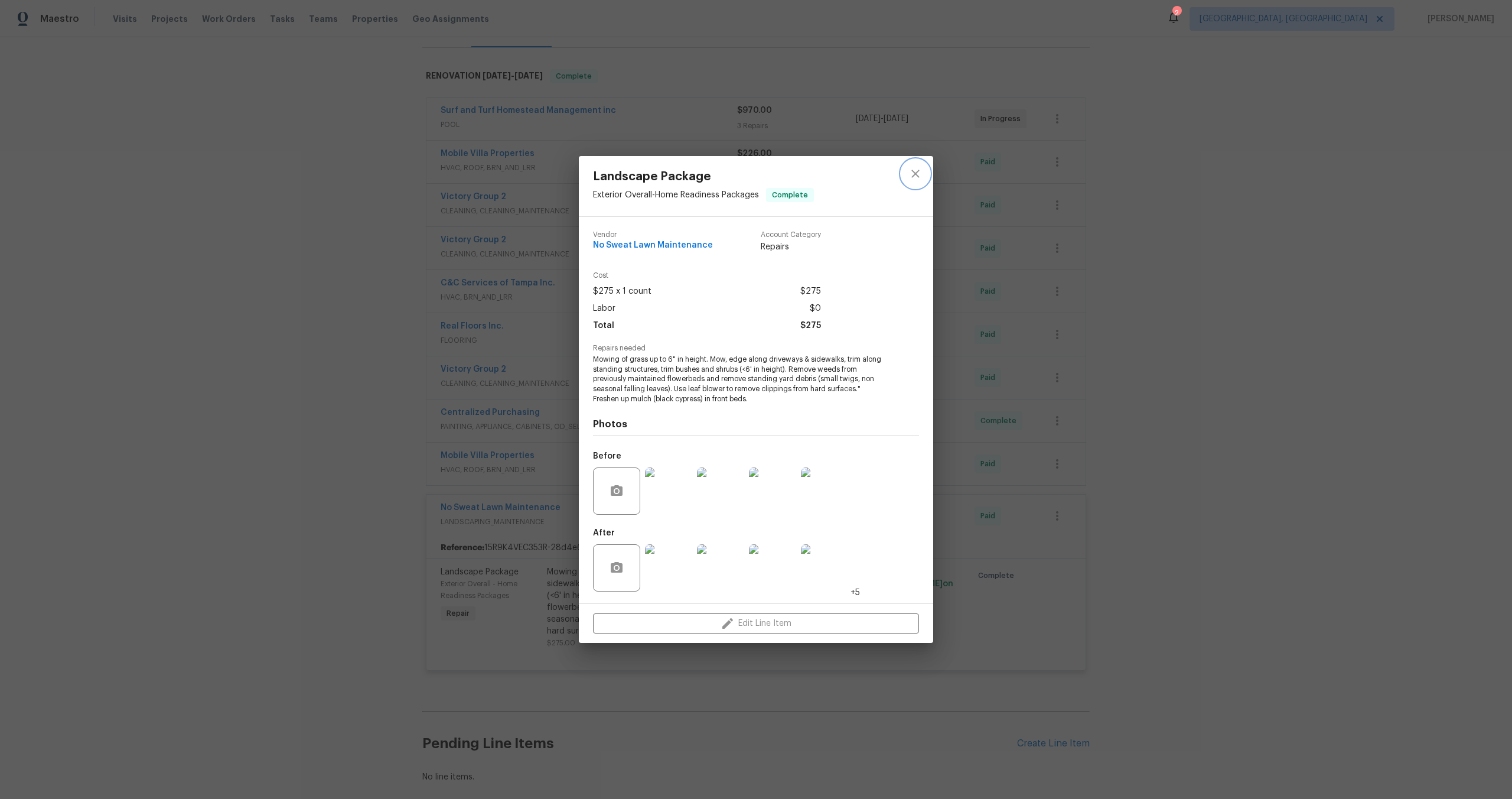
click at [916, 171] on icon "close" at bounding box center [915, 173] width 14 height 14
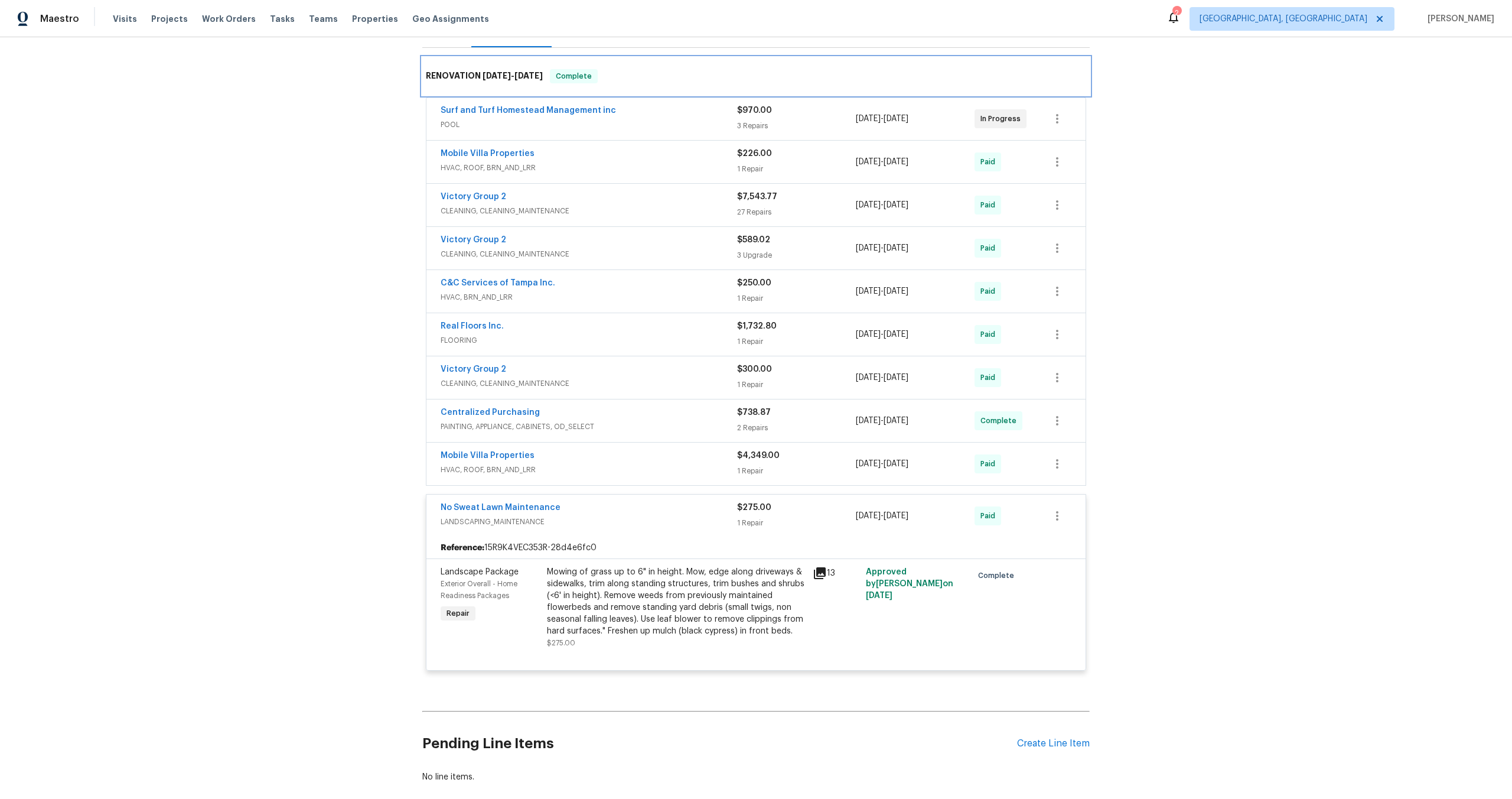
click at [471, 82] on h6 "RENOVATION 7/22/25 - 7/31/25" at bounding box center [484, 76] width 117 height 14
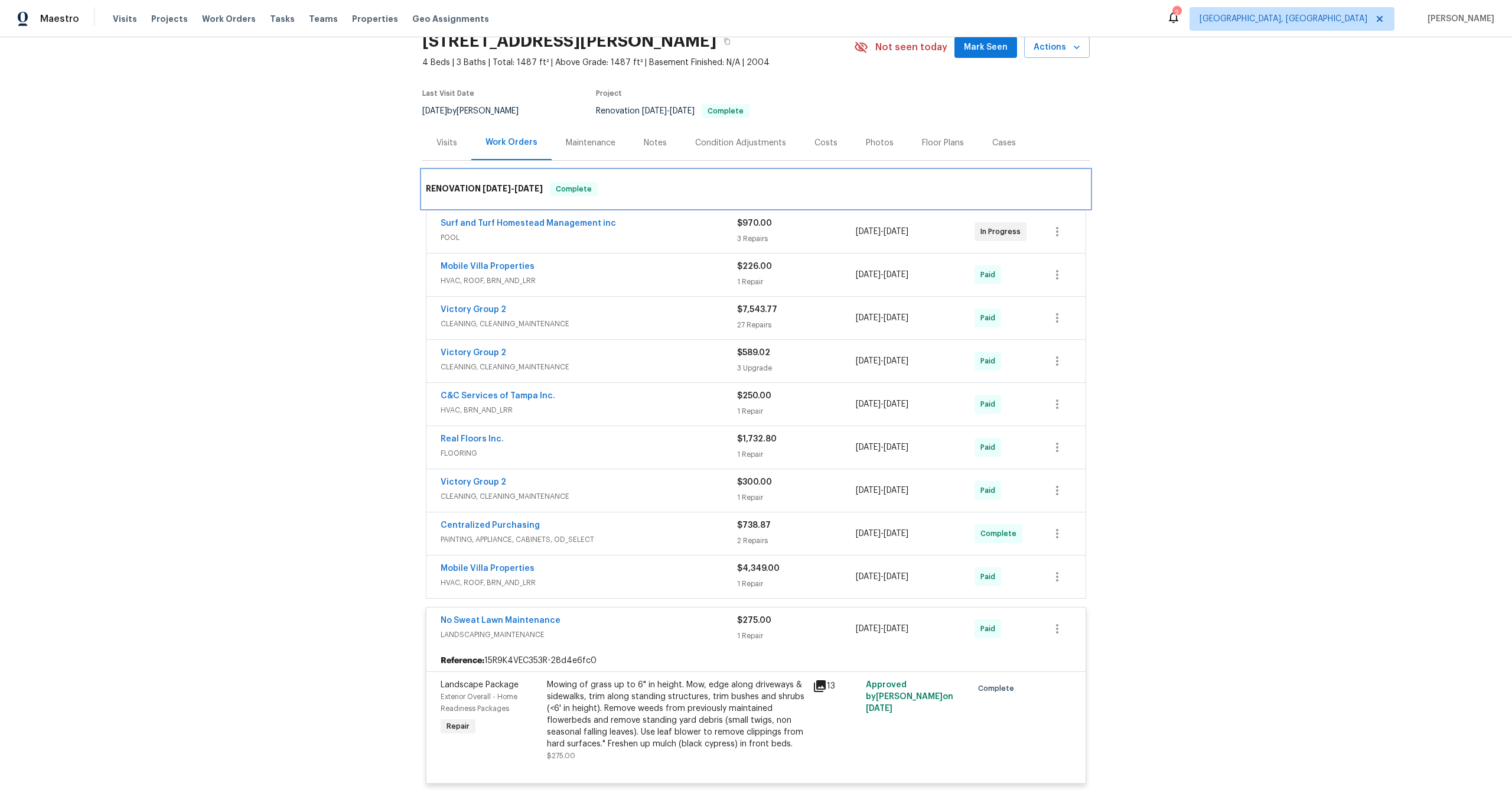
scroll to position [54, 0]
